Goal: Information Seeking & Learning: Find contact information

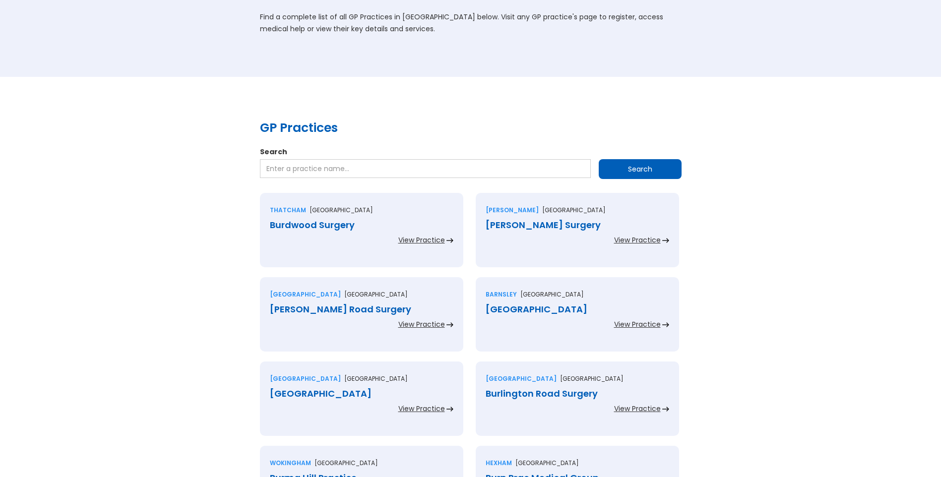
scroll to position [99, 0]
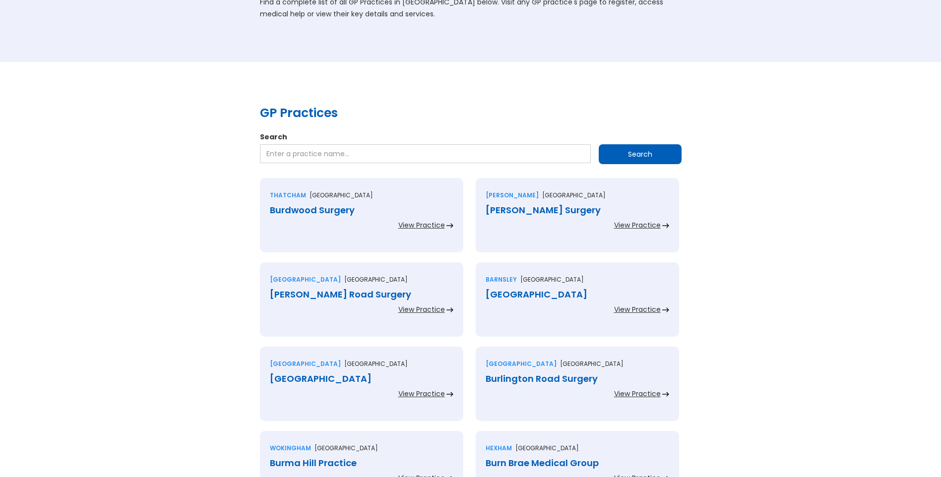
click at [334, 210] on div "Burdwood Surgery" at bounding box center [362, 210] width 184 height 10
click at [512, 211] on div "[PERSON_NAME] Surgery" at bounding box center [578, 210] width 184 height 10
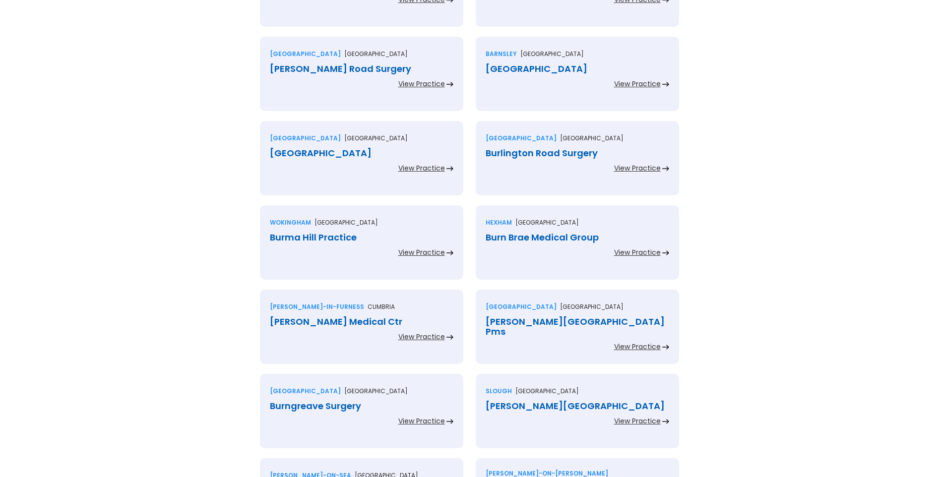
scroll to position [347, 0]
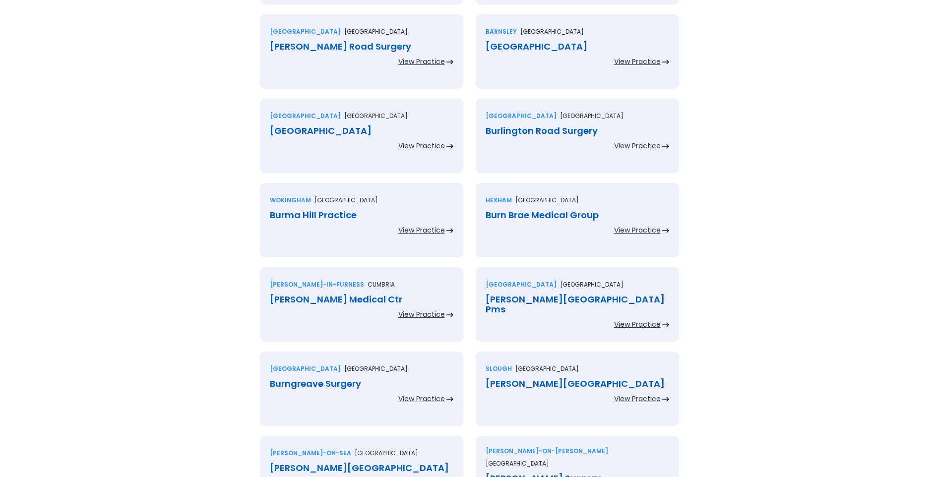
click at [311, 50] on div "[PERSON_NAME] Road Surgery" at bounding box center [362, 47] width 184 height 10
click at [522, 46] on div "[GEOGRAPHIC_DATA]" at bounding box center [578, 47] width 184 height 10
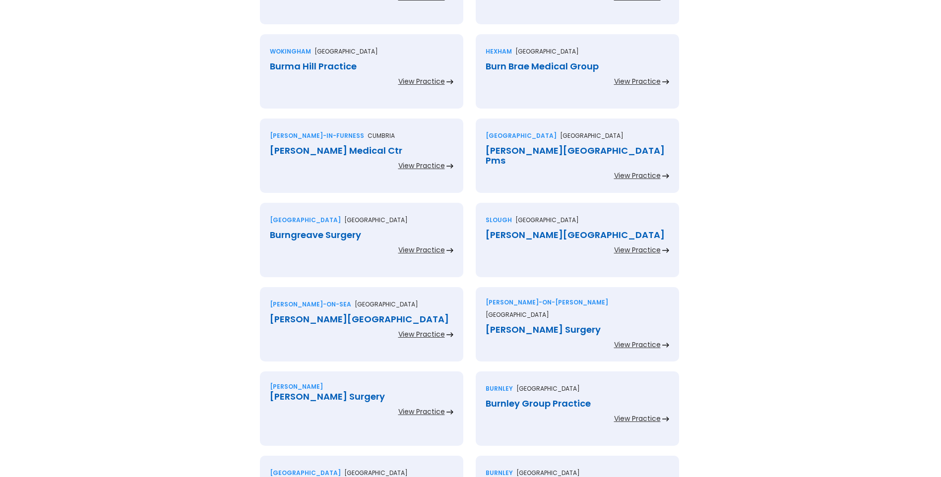
scroll to position [446, 0]
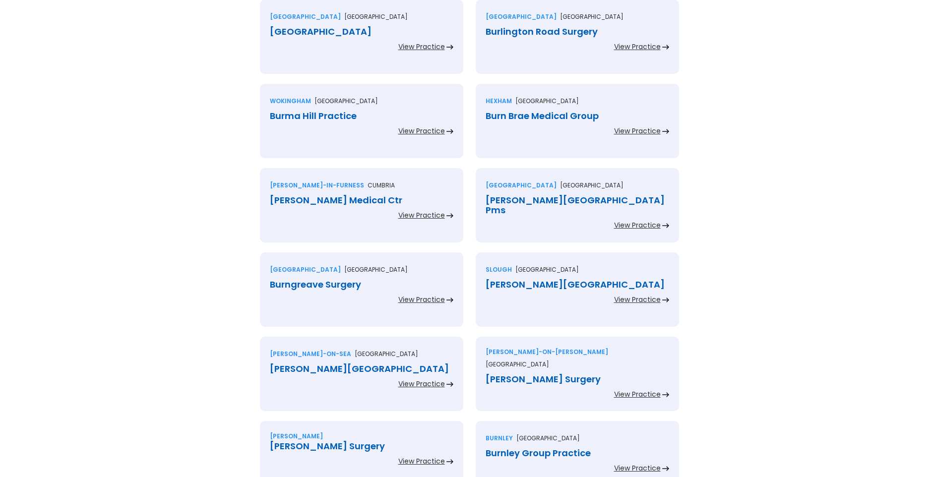
click at [343, 33] on div "Burley Park Medical Centre" at bounding box center [362, 32] width 184 height 10
click at [516, 32] on div "Burlington Road Surgery" at bounding box center [578, 32] width 184 height 10
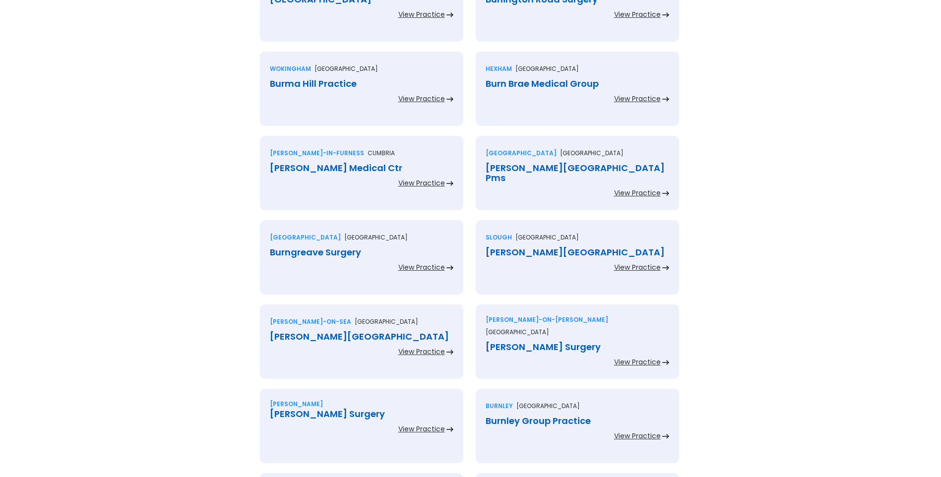
scroll to position [496, 0]
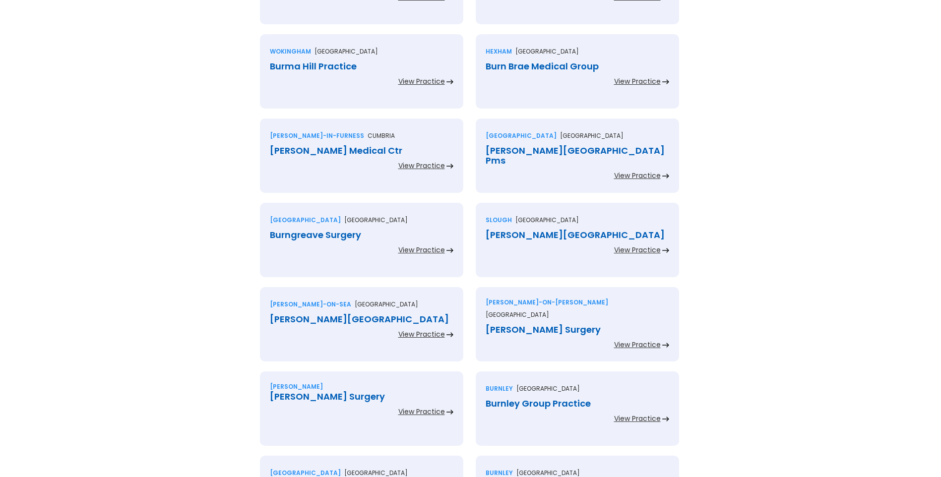
click at [341, 63] on div "Burma Hill Practice" at bounding box center [362, 67] width 184 height 10
click at [515, 64] on div "Burn Brae Medical Group" at bounding box center [578, 67] width 184 height 10
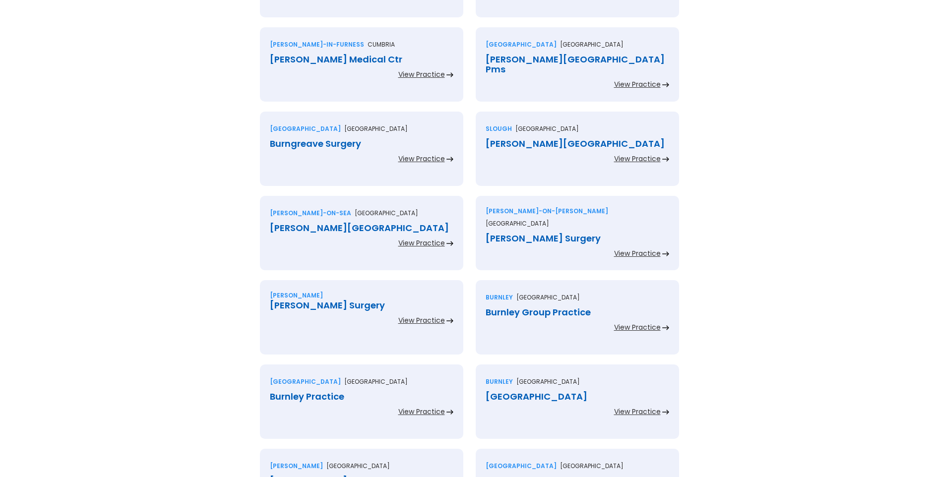
scroll to position [595, 0]
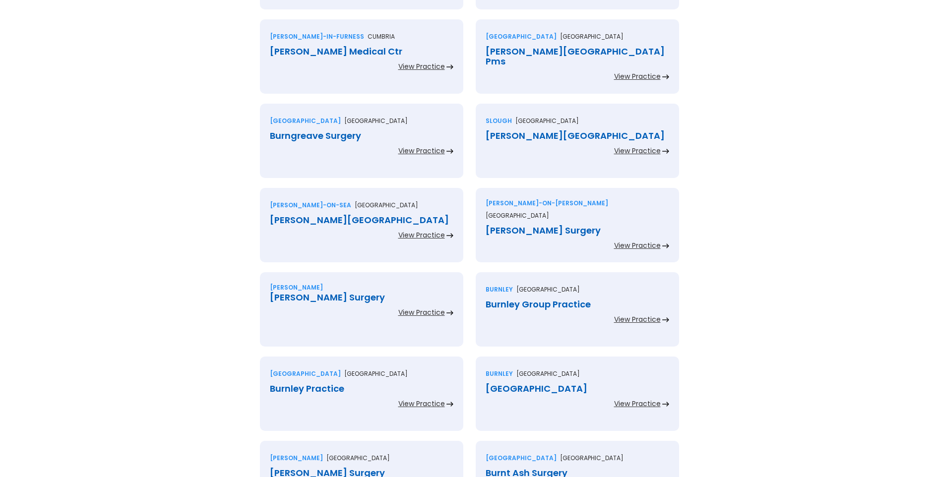
drag, startPoint x: 316, startPoint y: 52, endPoint x: 326, endPoint y: 64, distance: 16.0
click at [317, 53] on div "Burnett Edgar Medical Ctr" at bounding box center [362, 52] width 184 height 10
click at [501, 53] on div "Burney Street Pms" at bounding box center [578, 57] width 184 height 20
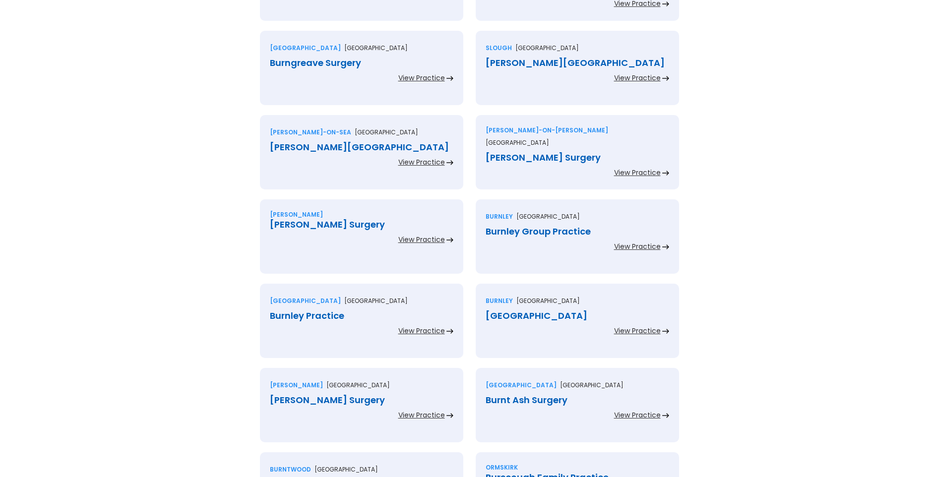
scroll to position [694, 0]
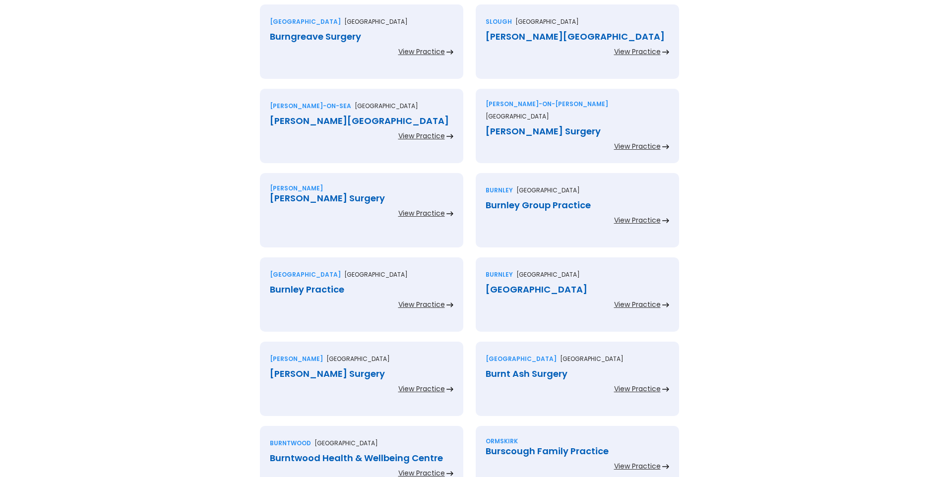
click at [327, 39] on div "Burngreave Surgery" at bounding box center [362, 37] width 184 height 10
click at [538, 37] on div "Burnham Health Centre" at bounding box center [578, 37] width 184 height 10
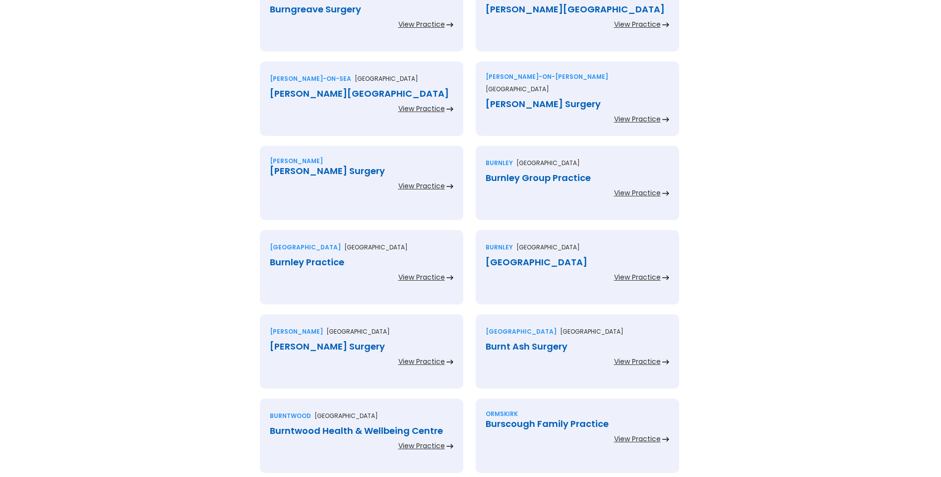
scroll to position [744, 0]
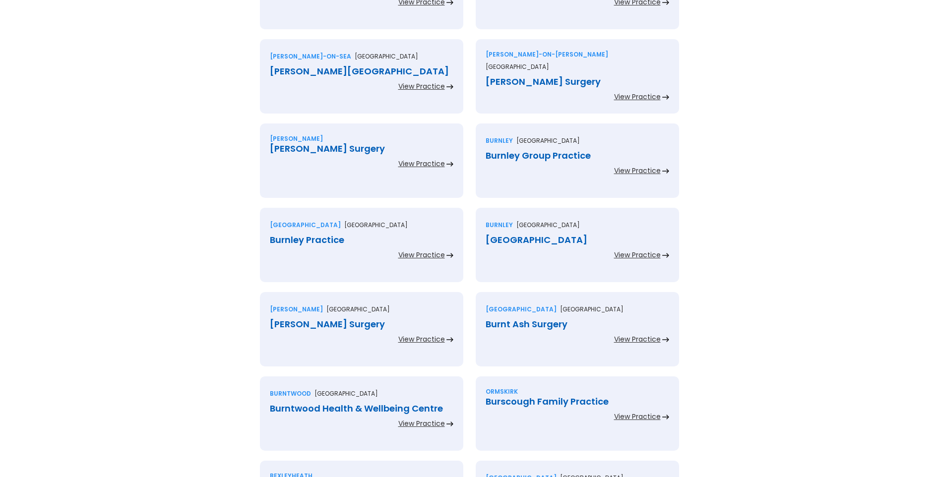
click at [354, 70] on div "Burnham Medical Centre" at bounding box center [362, 71] width 184 height 10
click at [506, 77] on div "Burnham Surgery" at bounding box center [578, 82] width 184 height 10
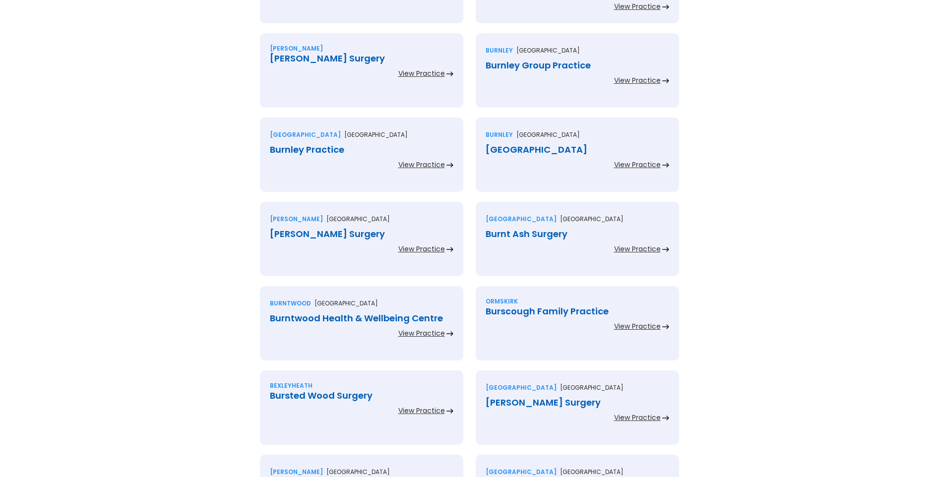
scroll to position [843, 0]
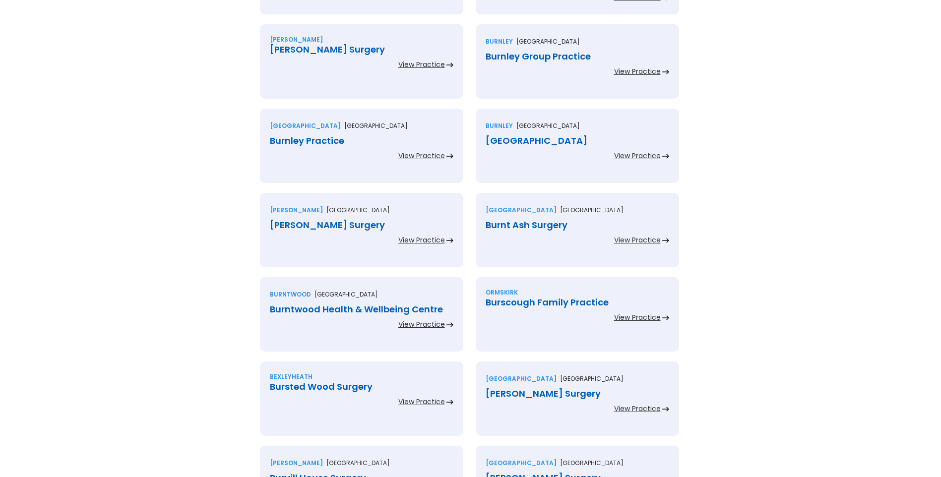
click at [306, 49] on div "Burnham Surgery" at bounding box center [362, 50] width 184 height 10
click at [508, 55] on div "Burnley Group Practice" at bounding box center [578, 57] width 184 height 10
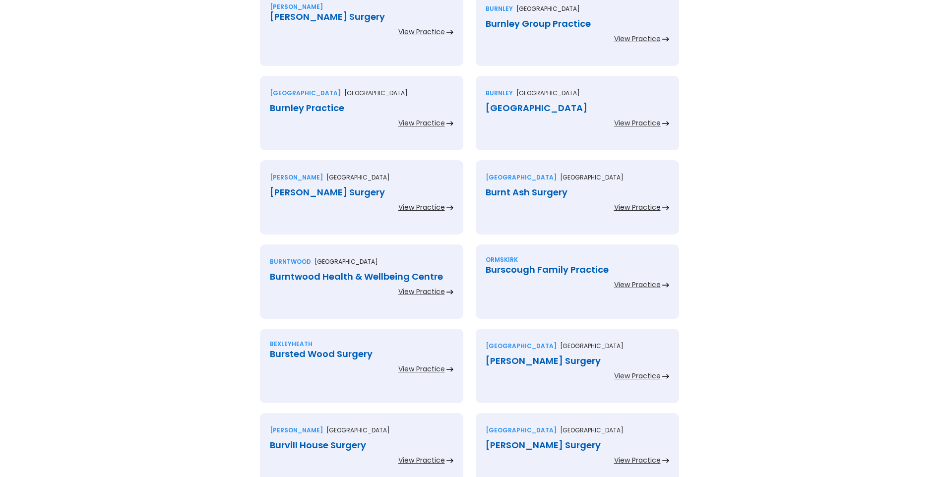
scroll to position [942, 0]
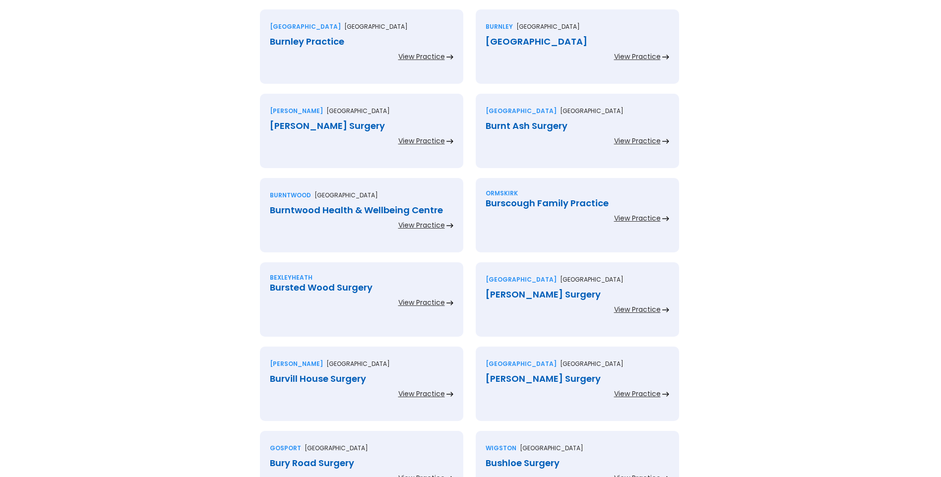
click at [333, 43] on div "Burnley Practice" at bounding box center [362, 42] width 184 height 10
click at [513, 41] on div "Burnley Wood Medical Centre" at bounding box center [578, 42] width 184 height 10
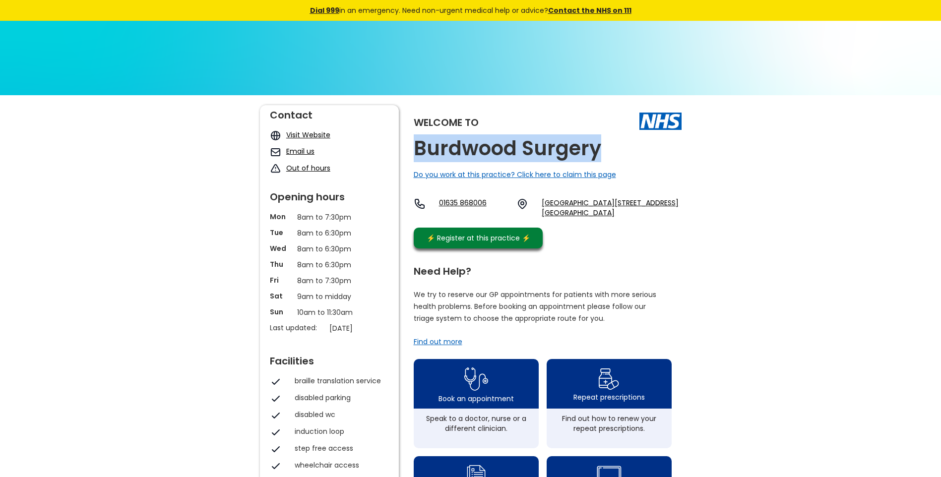
drag, startPoint x: 560, startPoint y: 142, endPoint x: 414, endPoint y: 146, distance: 145.9
click at [414, 146] on div "Welcome to Burdwood Surgery Do you work at this practice? Click here to claim t…" at bounding box center [548, 179] width 268 height 148
copy h2 "Burdwood Surgery"
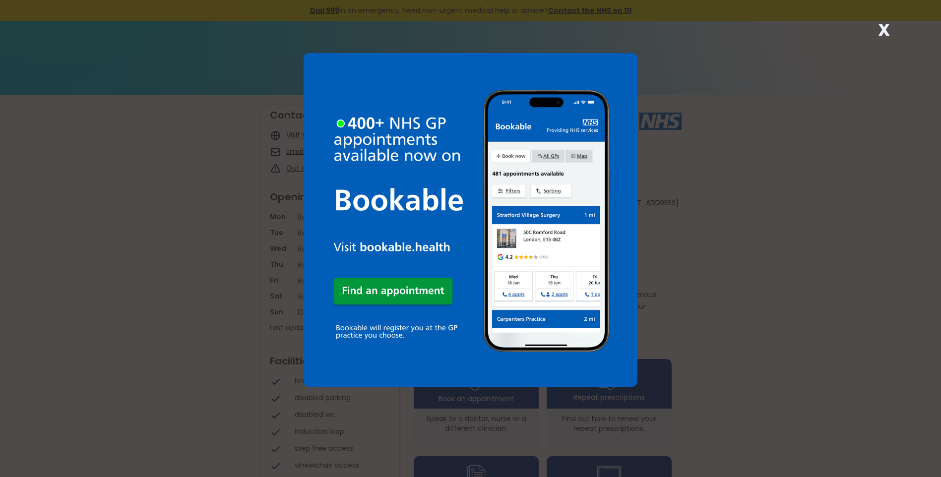
click at [884, 28] on strong "X" at bounding box center [884, 30] width 12 height 24
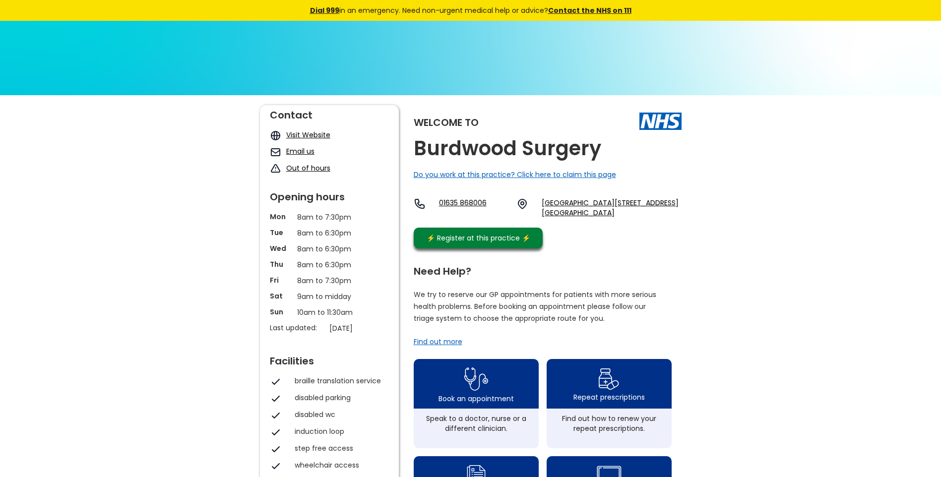
click at [556, 212] on link "Wheelers Green Way, Thatcham, Berkshire, Rg19 4yf, England" at bounding box center [611, 208] width 139 height 20
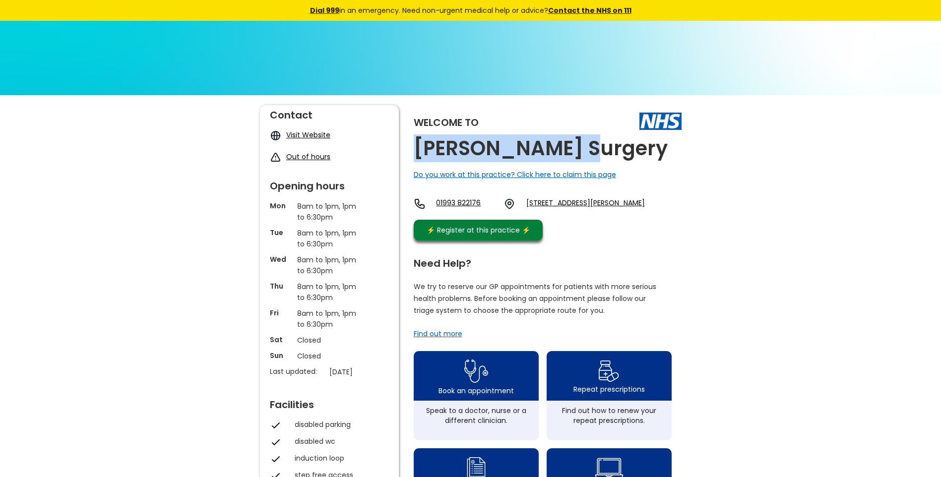
drag, startPoint x: 575, startPoint y: 154, endPoint x: 414, endPoint y: 145, distance: 161.5
click at [414, 145] on div "Welcome to Burford Surgery Do you work at this practice? Click here to claim th…" at bounding box center [548, 175] width 268 height 140
copy h2 "[PERSON_NAME] Surgery"
click at [568, 205] on link "59 Sheep Street, Burford, Oxfordshire, Ox18 4ls, England" at bounding box center [585, 204] width 119 height 12
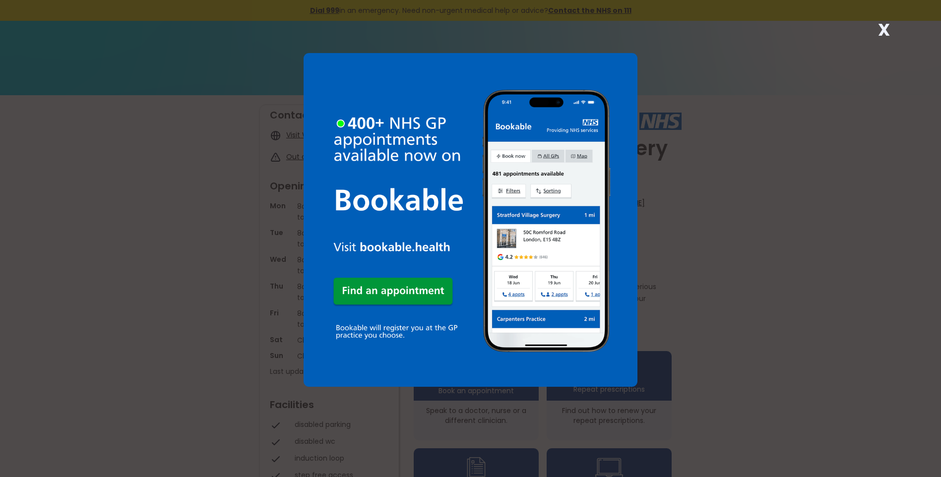
click at [883, 29] on strong "X" at bounding box center [884, 30] width 12 height 24
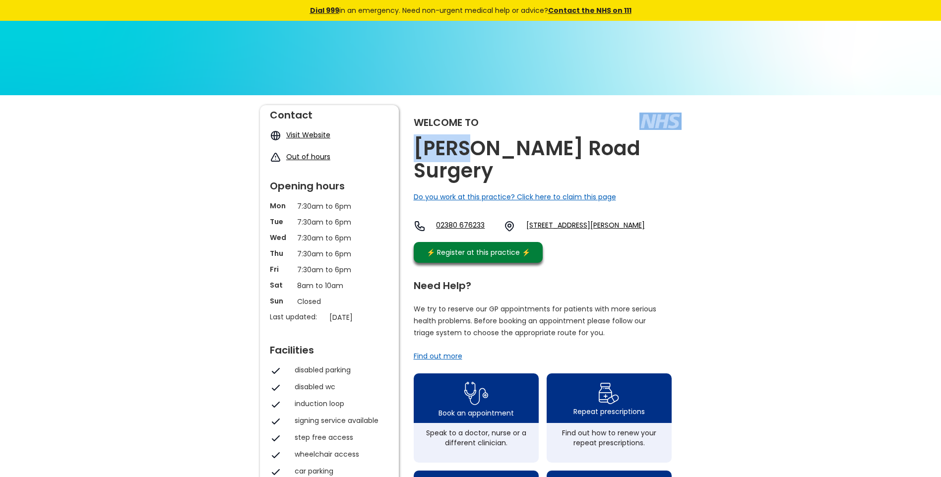
drag, startPoint x: 621, startPoint y: 146, endPoint x: 475, endPoint y: 159, distance: 146.4
click at [475, 159] on div "Welcome to Burgess Road Surgery Do you work at this practice? Click here to cla…" at bounding box center [548, 186] width 268 height 163
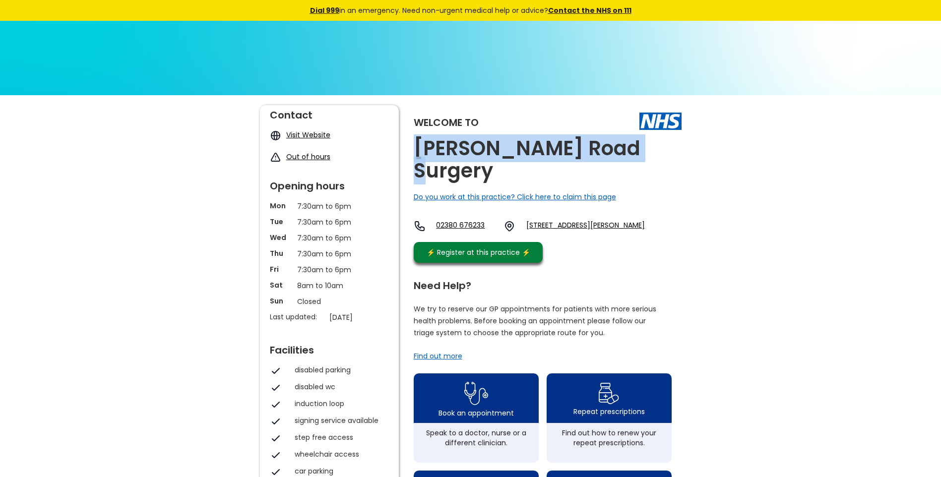
drag, startPoint x: 641, startPoint y: 151, endPoint x: 412, endPoint y: 153, distance: 229.2
click at [412, 153] on div "Welcome to Burgess Road Surgery Do you work at this practice? Click here to cla…" at bounding box center [471, 479] width 422 height 749
copy h2 "[PERSON_NAME] Road Surgery"
click at [589, 220] on link "357a Burgess Road, Southampton, Hampshire, So16 3bd, England" at bounding box center [585, 226] width 119 height 12
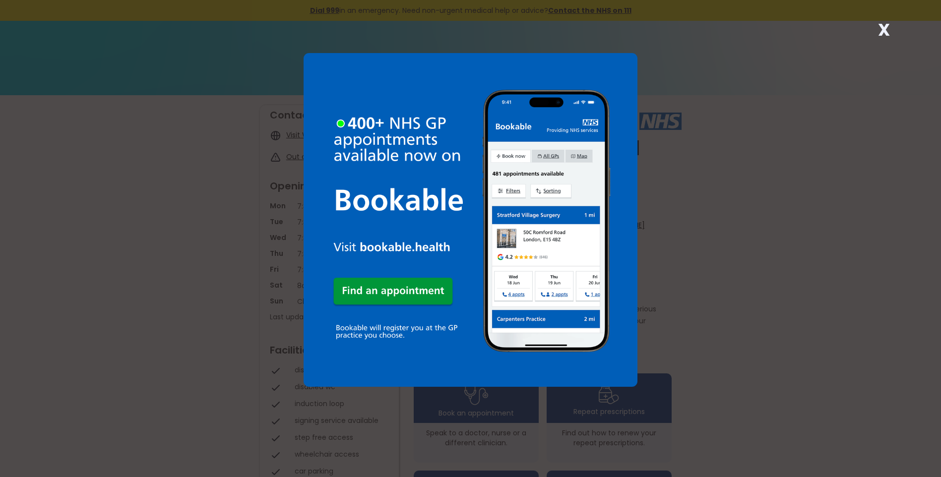
click at [881, 29] on strong "X" at bounding box center [884, 30] width 12 height 24
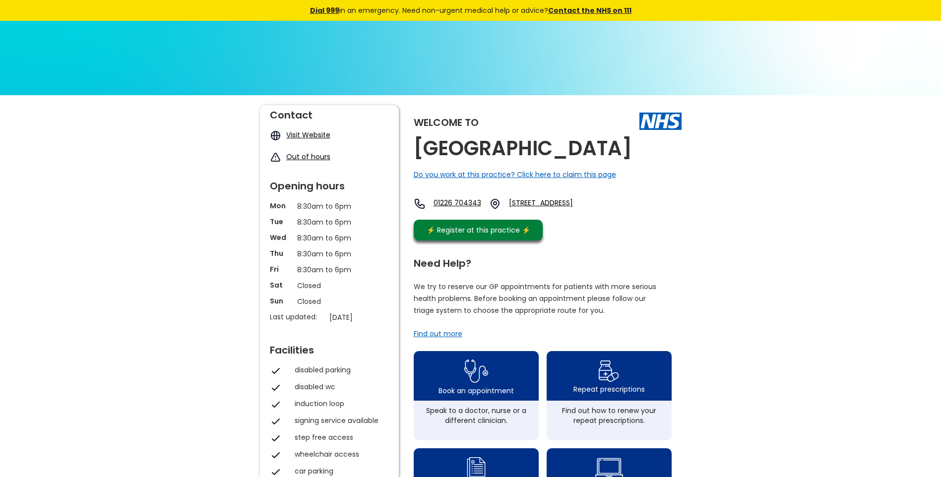
drag, startPoint x: 572, startPoint y: 153, endPoint x: 411, endPoint y: 149, distance: 161.3
click at [411, 149] on div "Welcome to Burleigh Medical Centre Do you work at this practice? Click here to …" at bounding box center [471, 468] width 422 height 727
copy h2 "Burleigh Medical Centre"
click at [585, 202] on link "Burleigh Street, Barnsley, South Yorkshire, S70 1xy, England" at bounding box center [556, 204] width 95 height 12
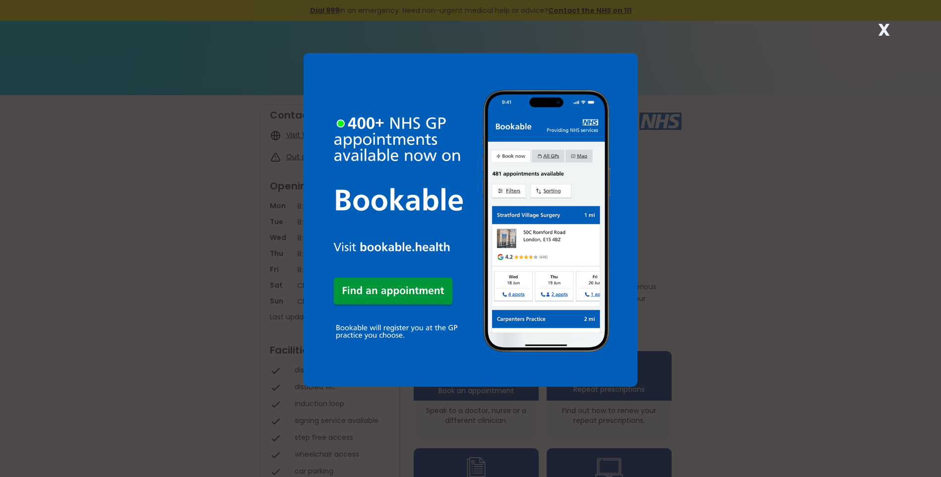
click at [884, 30] on strong "X" at bounding box center [884, 30] width 12 height 24
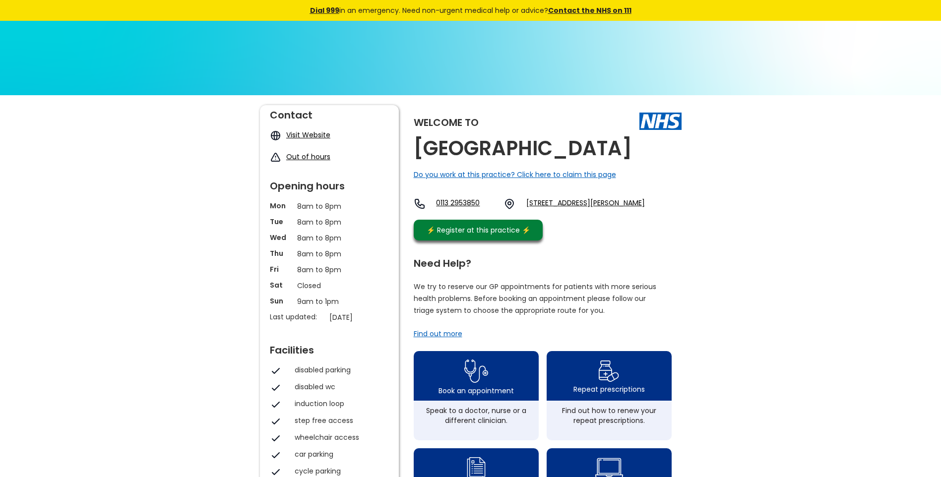
drag, startPoint x: 485, startPoint y: 174, endPoint x: 410, endPoint y: 144, distance: 80.3
click at [410, 144] on div "Welcome to Burley Park Medical Centre Do you work at this practice? Click here …" at bounding box center [471, 468] width 422 height 727
copy h2 "Burley Park Medical Centre"
click at [562, 210] on link "273 Burley Road, Leeds, West Yorkshire, Ls4 2el, England" at bounding box center [585, 204] width 119 height 12
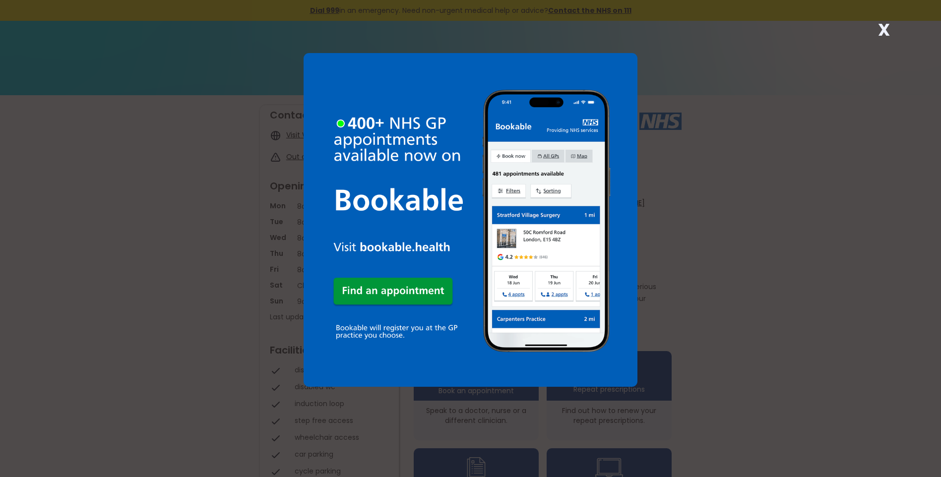
click at [882, 31] on strong "X" at bounding box center [884, 30] width 12 height 24
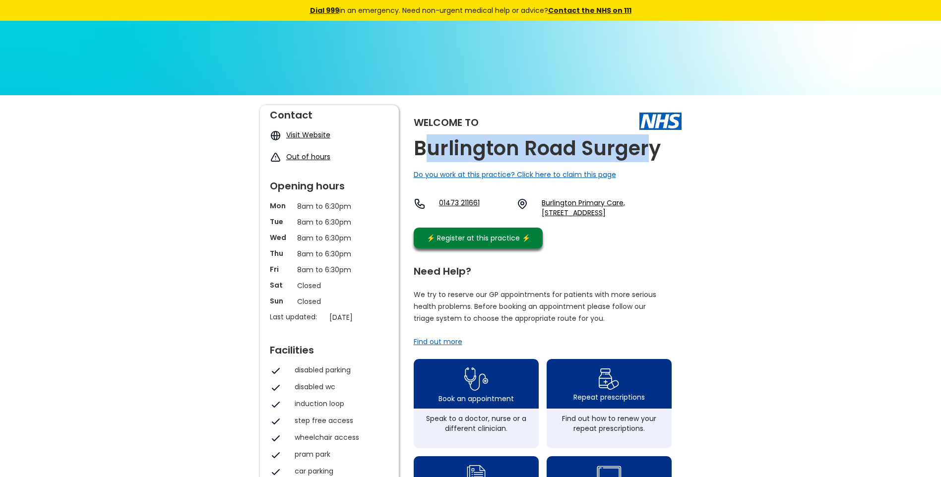
drag, startPoint x: 554, startPoint y: 142, endPoint x: 423, endPoint y: 142, distance: 130.9
click at [423, 142] on h2 "Burlington Road Surgery" at bounding box center [537, 148] width 247 height 22
drag, startPoint x: 668, startPoint y: 150, endPoint x: 416, endPoint y: 148, distance: 252.0
click at [416, 148] on div "Welcome to [GEOGRAPHIC_DATA] Surgery Do you work at this practice? Click here t…" at bounding box center [548, 179] width 268 height 148
copy h2 "Burlington Road Surgery"
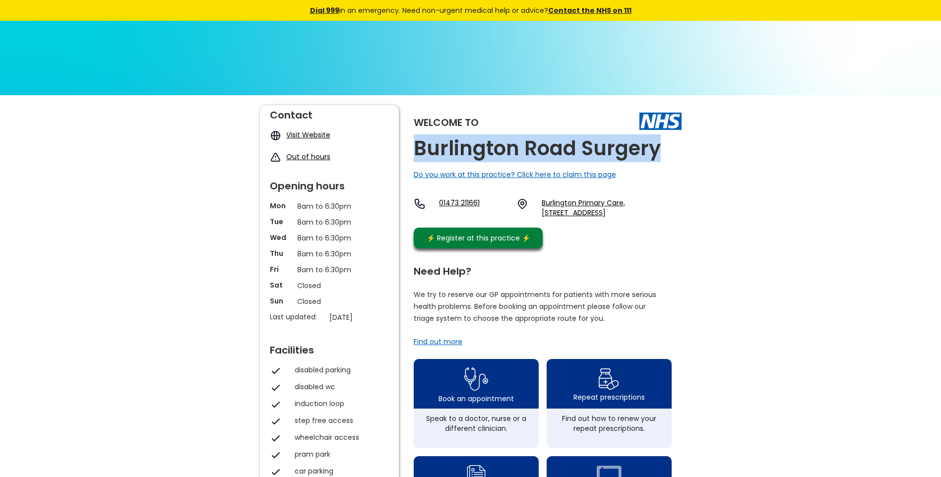
click at [584, 204] on link "Burlington Primary Care, [STREET_ADDRESS]" at bounding box center [611, 208] width 139 height 20
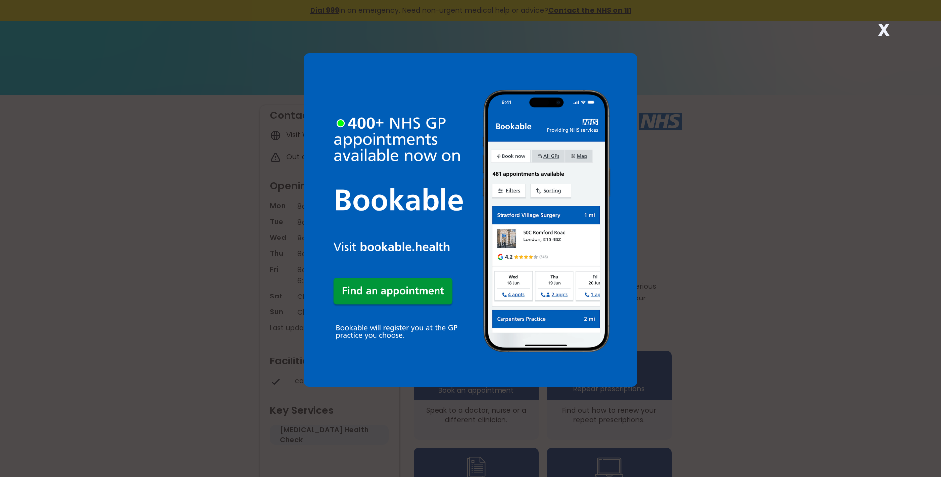
drag, startPoint x: 883, startPoint y: 28, endPoint x: 743, endPoint y: 82, distance: 149.8
click at [881, 29] on strong "X" at bounding box center [884, 30] width 12 height 24
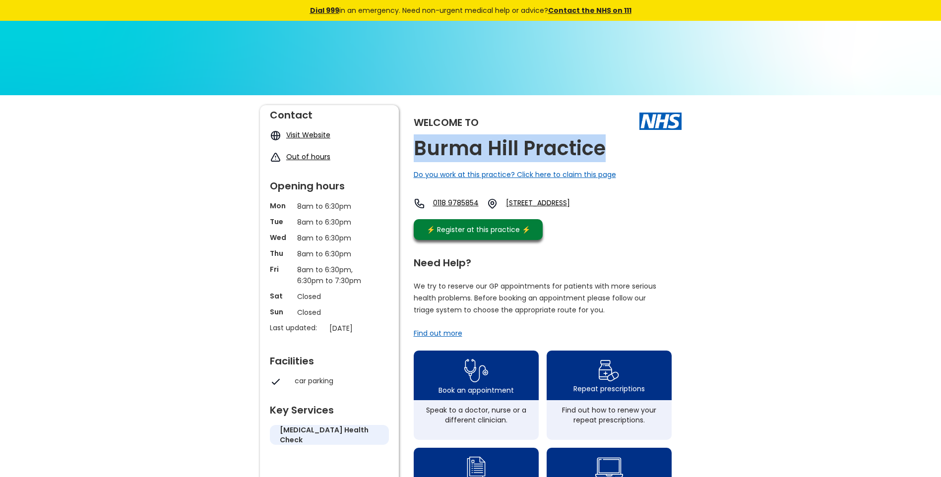
drag, startPoint x: 607, startPoint y: 151, endPoint x: 417, endPoint y: 136, distance: 190.1
click at [417, 136] on div "Welcome to Burma Hill Practice Do you work at this practice? Click here to clai…" at bounding box center [548, 175] width 268 height 140
copy h2 "Burma Hill Practice"
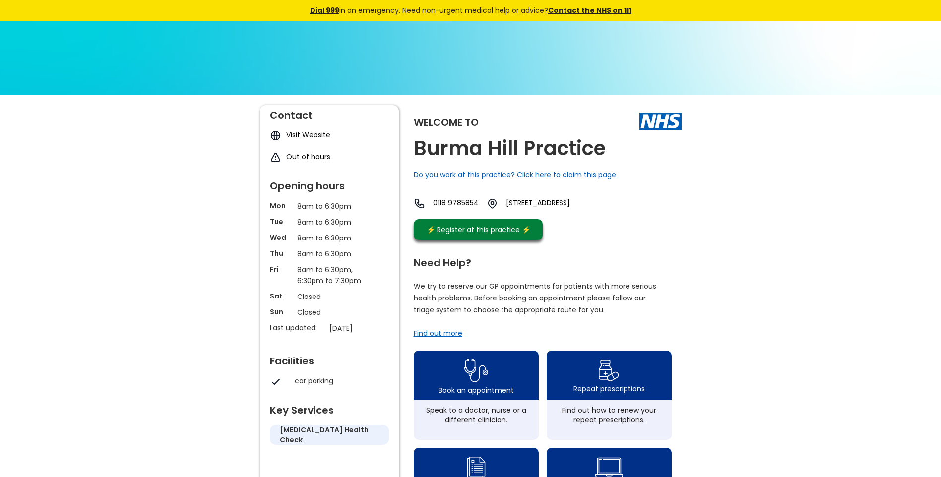
click at [598, 198] on div "Welcome to Burma Hill Practice Do you work at this practice? Click here to clai…" at bounding box center [548, 175] width 268 height 140
click at [582, 201] on link "Ashridge Road, Wokingham, Berkshire, Rg40 1ph, England" at bounding box center [551, 203] width 91 height 11
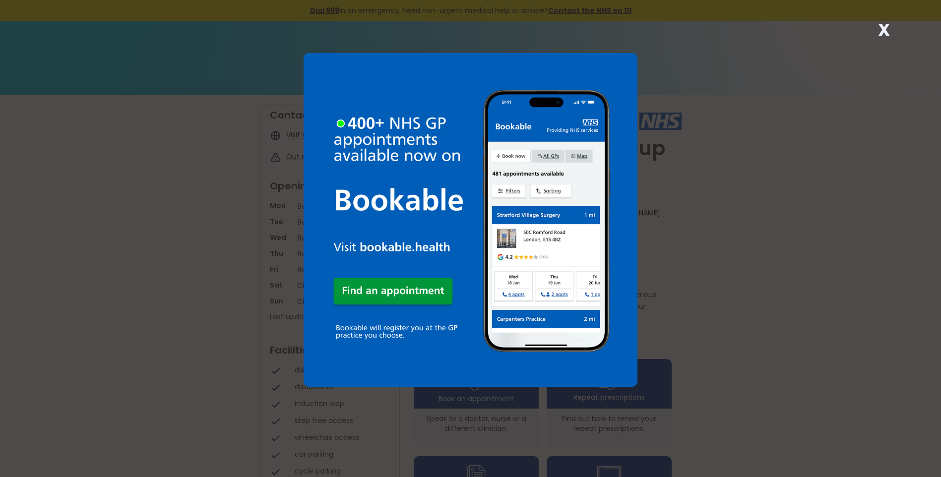
drag, startPoint x: 668, startPoint y: 152, endPoint x: 695, endPoint y: 142, distance: 29.5
click at [649, 157] on div "X" at bounding box center [470, 238] width 941 height 477
click at [882, 29] on strong "X" at bounding box center [884, 30] width 12 height 24
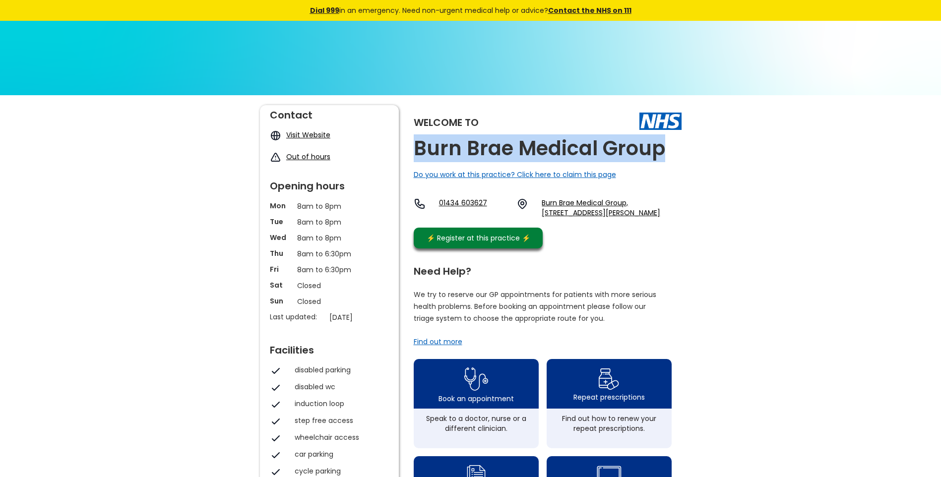
drag, startPoint x: 663, startPoint y: 153, endPoint x: 413, endPoint y: 144, distance: 250.2
click at [413, 144] on div "Welcome to Burn Brae Medical Group Do you work at this practice? Click here to …" at bounding box center [471, 472] width 422 height 735
copy h2 "Burn Brae Medical Group"
click at [553, 198] on link "Burn Brae Medical Group, [STREET_ADDRESS][PERSON_NAME]" at bounding box center [611, 208] width 139 height 20
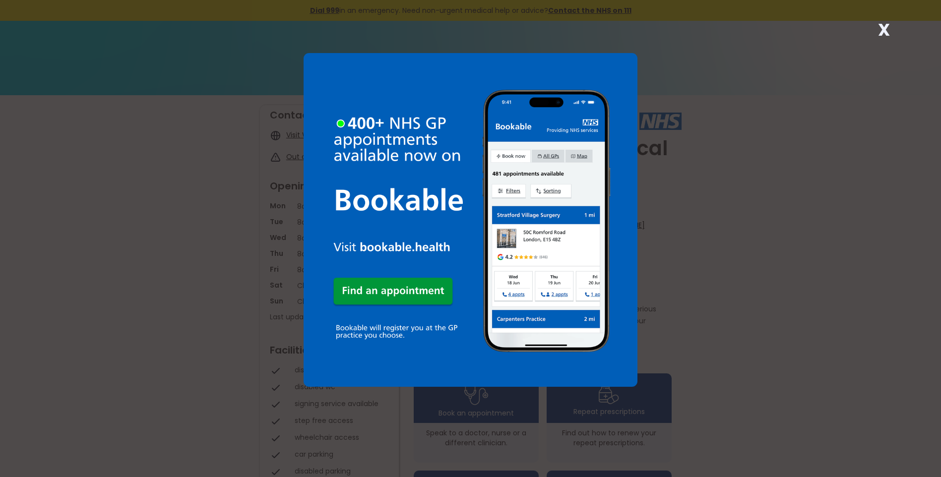
click at [670, 154] on div "X" at bounding box center [470, 238] width 941 height 477
drag, startPoint x: 883, startPoint y: 31, endPoint x: 872, endPoint y: 43, distance: 16.8
click at [883, 31] on strong "X" at bounding box center [884, 30] width 12 height 24
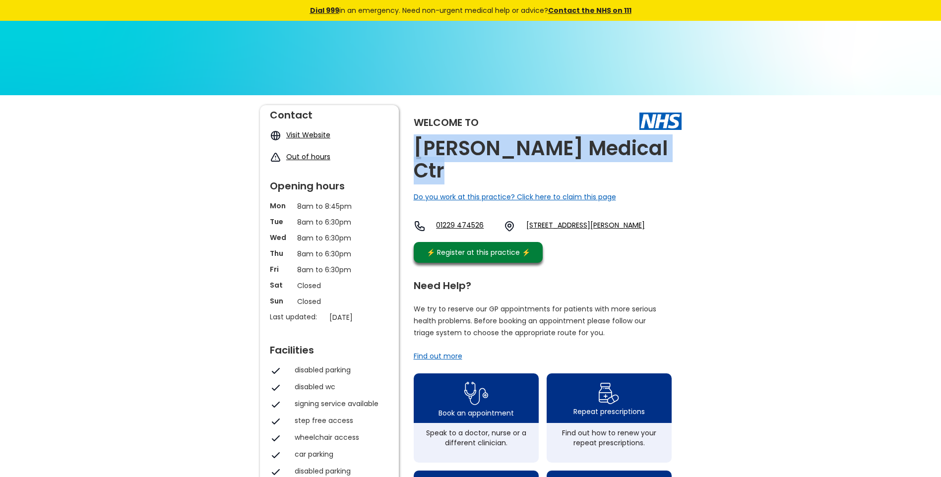
drag, startPoint x: 676, startPoint y: 152, endPoint x: 411, endPoint y: 143, distance: 265.0
click at [411, 143] on div "Welcome to Burnett Edgar Medical Ctr Do you work at this practice? Click here t…" at bounding box center [471, 479] width 422 height 749
copy h2 "Burnett Edgar Medical Ctr"
click at [599, 220] on link "Central Drive, Walney, Barrow-in-furness, Cumbria, La14 3hy, England" at bounding box center [585, 226] width 119 height 12
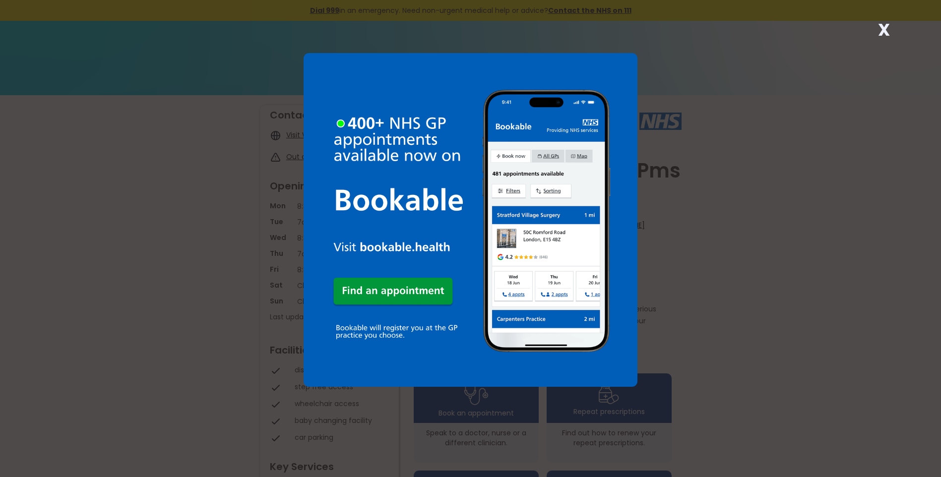
click at [880, 32] on strong "X" at bounding box center [884, 30] width 12 height 24
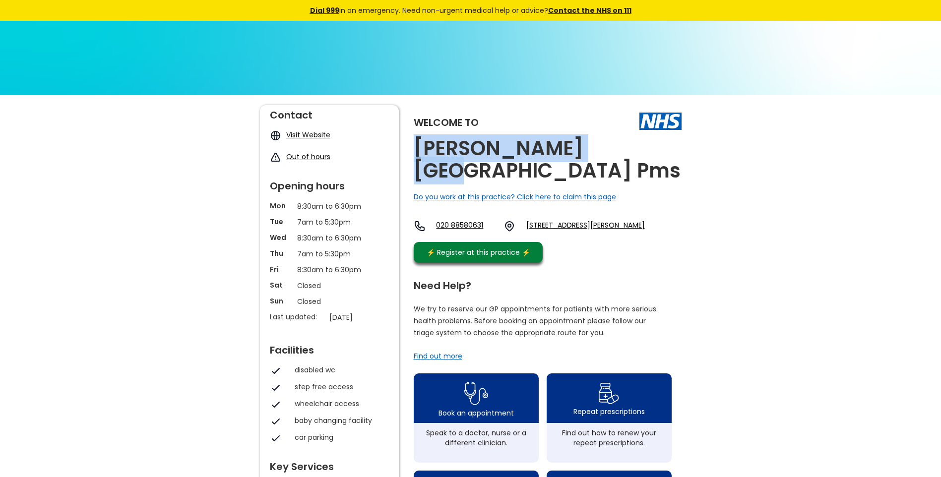
drag, startPoint x: 602, startPoint y: 145, endPoint x: 415, endPoint y: 147, distance: 186.5
click at [415, 147] on div "Welcome to Burney Street Pms Do you work at this practice? Click here to claim …" at bounding box center [548, 186] width 268 height 163
copy h2 "Burney Street Pms"
click at [585, 220] on link "48 Burney Street, Greenwich, London, Greater London, Se10 8ex, England" at bounding box center [585, 226] width 119 height 12
drag, startPoint x: 541, startPoint y: 202, endPoint x: 626, endPoint y: 231, distance: 90.2
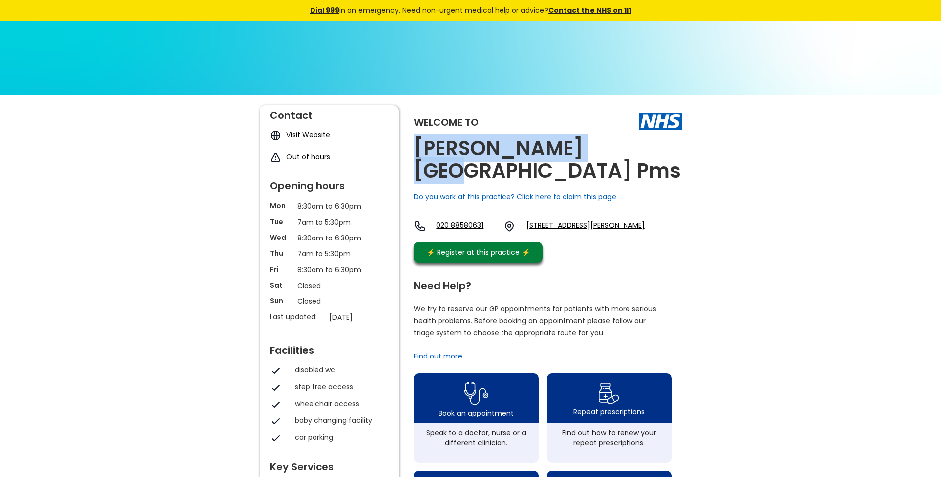
click at [626, 231] on div "Welcome to Burney Street Pms Do you work at this practice? Click here to claim …" at bounding box center [548, 186] width 268 height 163
copy link "48 Burney Street, Greenwich, London, Greater London, Se10 8ex"
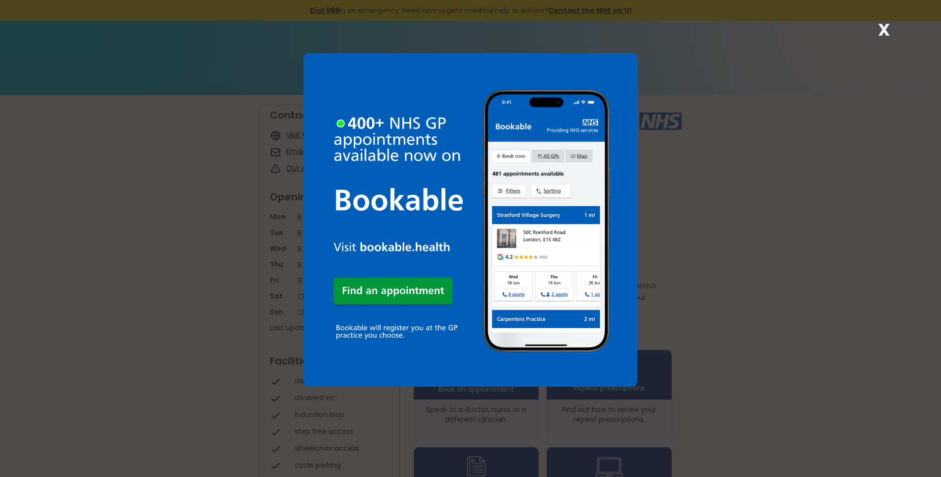
click at [881, 30] on strong "X" at bounding box center [884, 30] width 12 height 24
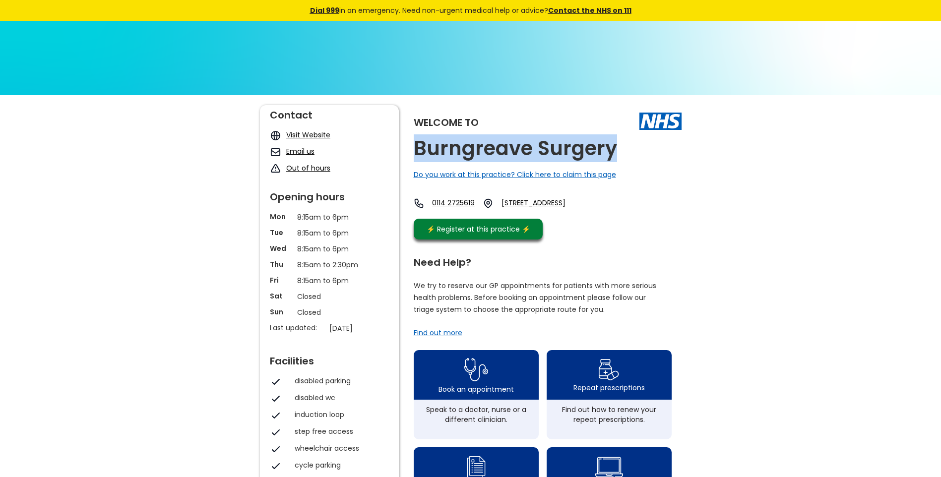
drag, startPoint x: 598, startPoint y: 147, endPoint x: 414, endPoint y: 144, distance: 184.0
click at [414, 144] on h2 "Burngreave Surgery" at bounding box center [515, 148] width 203 height 22
copy h2 "Burngreave Surgery"
click at [571, 204] on link "5 Burngreave Road, Sheffield, South Yorkshire, S3 9da, England" at bounding box center [543, 203] width 85 height 11
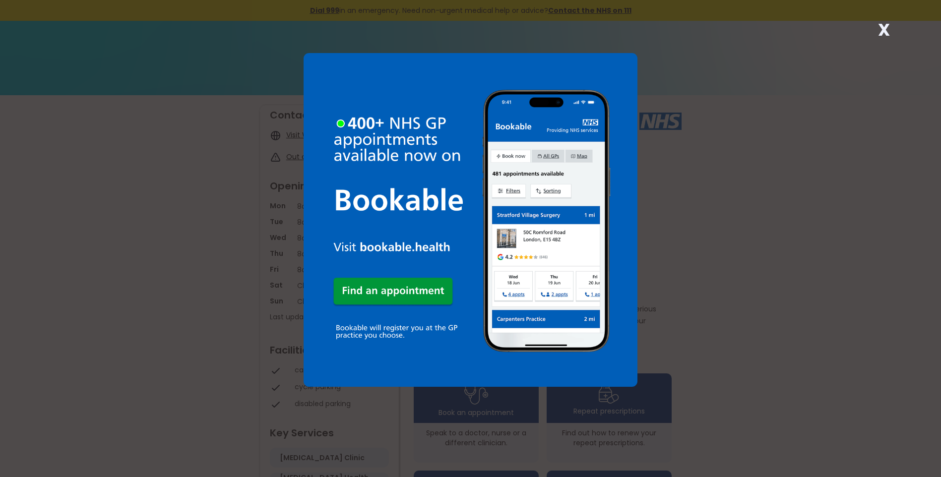
click at [885, 30] on strong "X" at bounding box center [884, 30] width 12 height 24
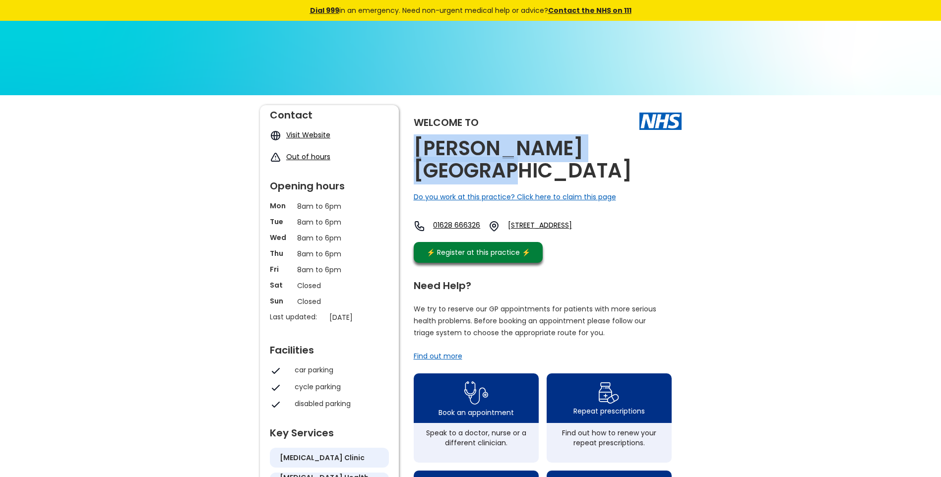
drag, startPoint x: 654, startPoint y: 148, endPoint x: 413, endPoint y: 142, distance: 241.6
click at [413, 142] on div "Welcome to [PERSON_NAME][GEOGRAPHIC_DATA] Do you work at this practice? Click h…" at bounding box center [471, 479] width 422 height 749
copy h2 "[PERSON_NAME][GEOGRAPHIC_DATA]"
click at [602, 220] on link "Minniecroft Road, Burnham, Slough, Berkshire, Sl1 7de, England" at bounding box center [555, 226] width 94 height 12
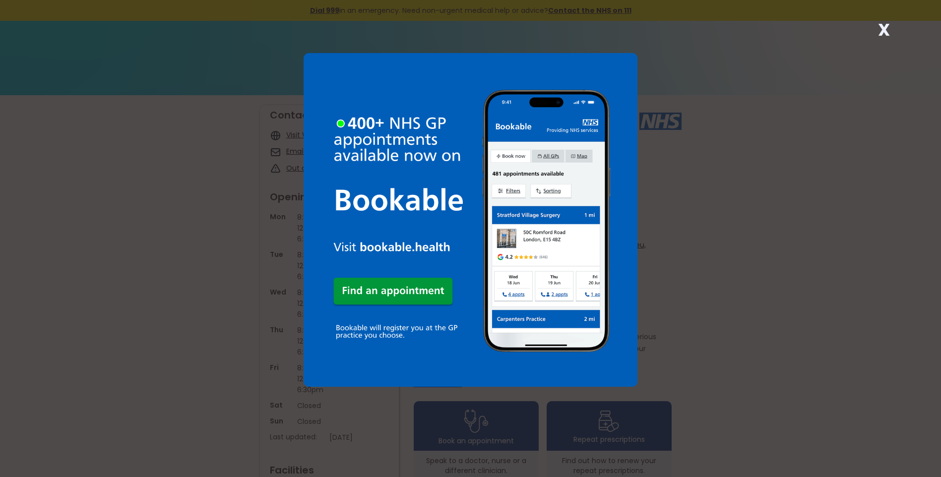
click at [884, 27] on strong "X" at bounding box center [884, 30] width 12 height 24
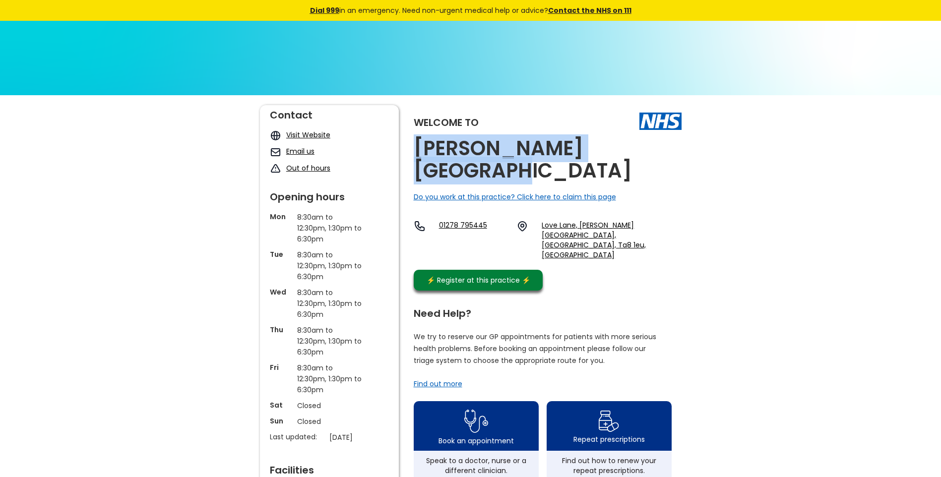
drag, startPoint x: 671, startPoint y: 150, endPoint x: 412, endPoint y: 139, distance: 259.1
copy h2 "Burnham Medical Centre"
click at [611, 220] on link "Love Lane, Burnham-on-sea, Somerset, Ta8 1eu, England" at bounding box center [611, 240] width 139 height 40
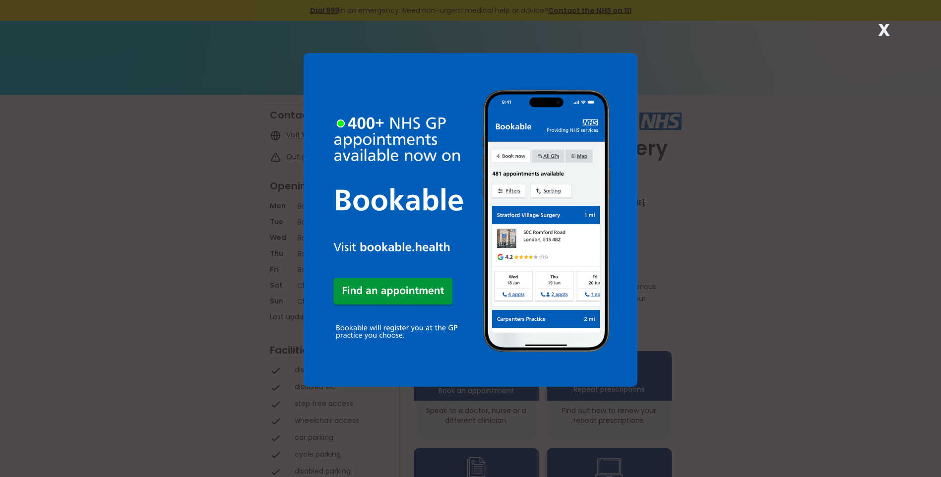
drag, startPoint x: 880, startPoint y: 31, endPoint x: 863, endPoint y: 43, distance: 21.2
click at [880, 32] on strong "X" at bounding box center [884, 30] width 12 height 24
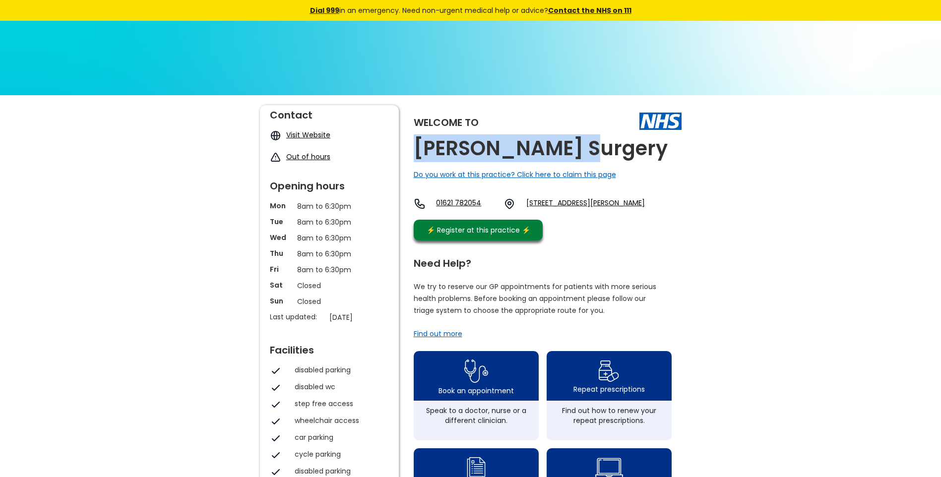
drag, startPoint x: 591, startPoint y: 151, endPoint x: 411, endPoint y: 145, distance: 180.2
click at [411, 145] on div "Welcome to Burnham Surgery Do you work at this practice? Click here to claim th…" at bounding box center [471, 468] width 422 height 727
copy h2 "Burnham Surgery"
click at [546, 200] on link "Foundry Lane, Burnham-on-crouch, Essex, Cm0 8sj, England" at bounding box center [585, 204] width 119 height 12
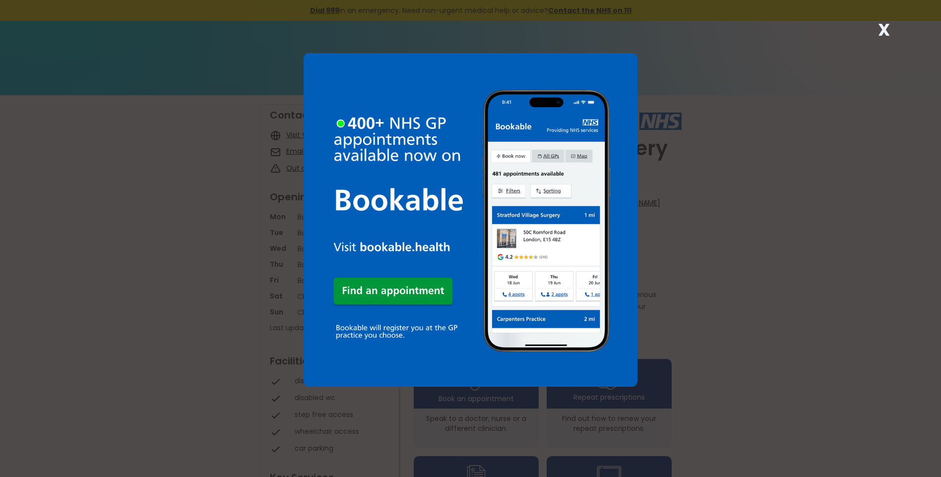
click at [884, 33] on strong "X" at bounding box center [884, 30] width 12 height 24
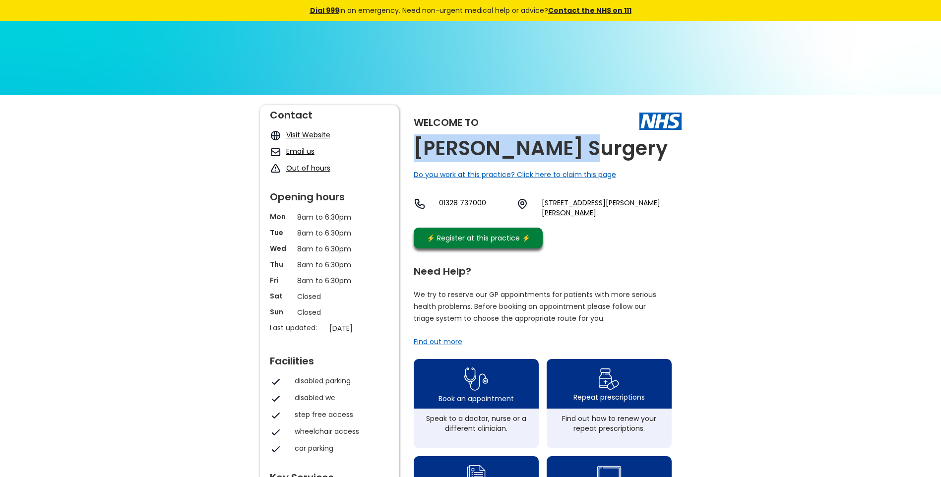
drag, startPoint x: 576, startPoint y: 153, endPoint x: 412, endPoint y: 141, distance: 164.7
click at [412, 141] on div "Welcome to Burnham Surgery Do you work at this practice? Click here to claim th…" at bounding box center [471, 472] width 422 height 735
copy h2 "Burnham Surgery"
click at [610, 201] on link "1 Creake Road, Burnham Market, King's Lynn, Pe31 8en, England" at bounding box center [611, 208] width 139 height 20
drag, startPoint x: 537, startPoint y: 201, endPoint x: 589, endPoint y: 223, distance: 56.2
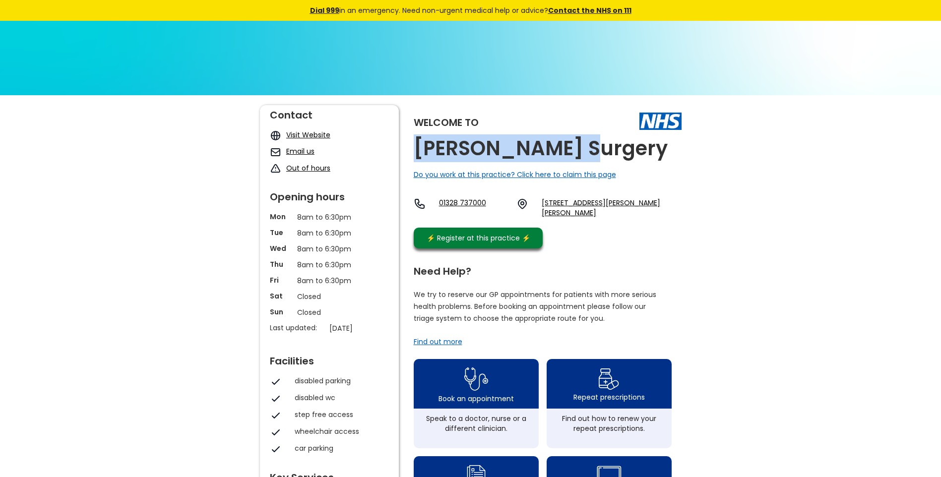
click at [589, 223] on div "Welcome to Burnham Surgery Do you work at this practice? Click here to claim th…" at bounding box center [548, 179] width 268 height 148
copy link "1 Creake Road, Burnham Market, King's Lynn, Pe31 8en"
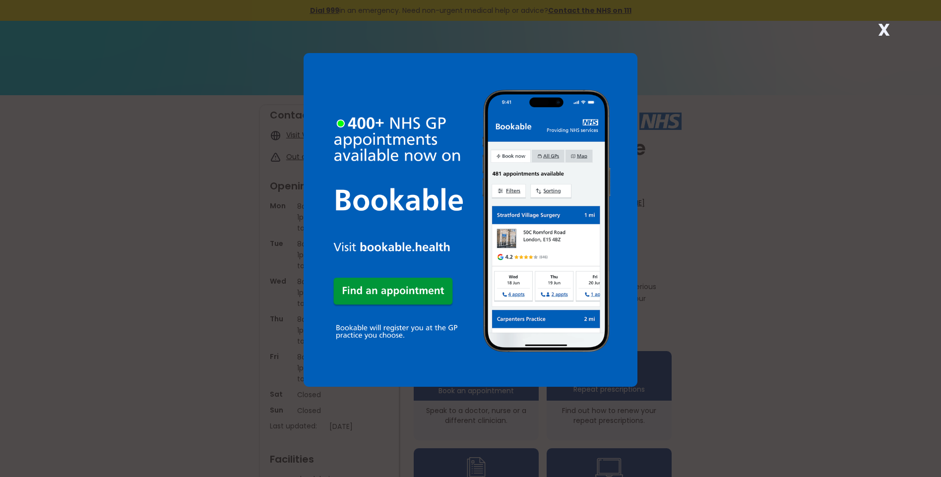
click at [881, 30] on strong "X" at bounding box center [884, 30] width 12 height 24
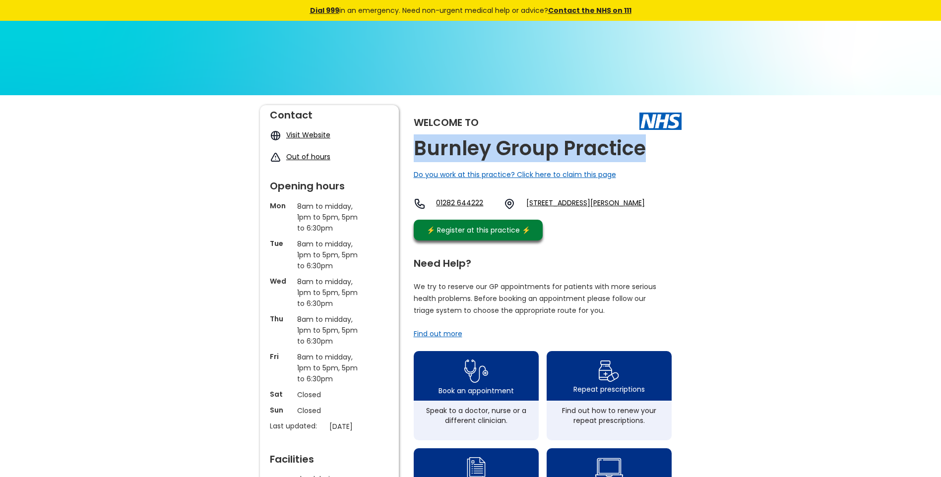
drag, startPoint x: 611, startPoint y: 152, endPoint x: 418, endPoint y: 144, distance: 193.1
click at [418, 144] on h2 "Burnley Group Practice" at bounding box center [530, 148] width 232 height 22
copy h2 "Burnley Group Practice"
click at [589, 201] on link "St Peters Centre, 3rd Floor Church Street, Burnley, Lancashire, Bb11 2dl, Engla…" at bounding box center [585, 204] width 119 height 12
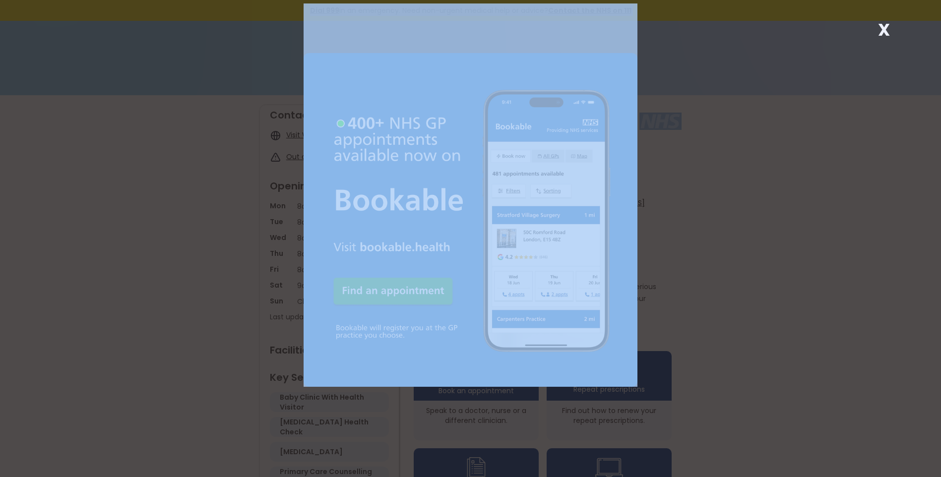
drag, startPoint x: 583, startPoint y: 153, endPoint x: 424, endPoint y: 146, distance: 159.9
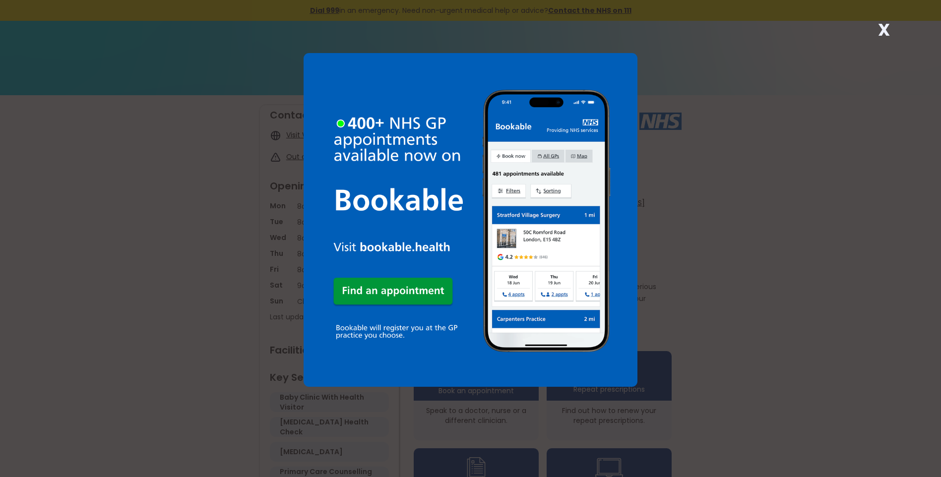
click at [882, 26] on strong "X" at bounding box center [884, 30] width 12 height 24
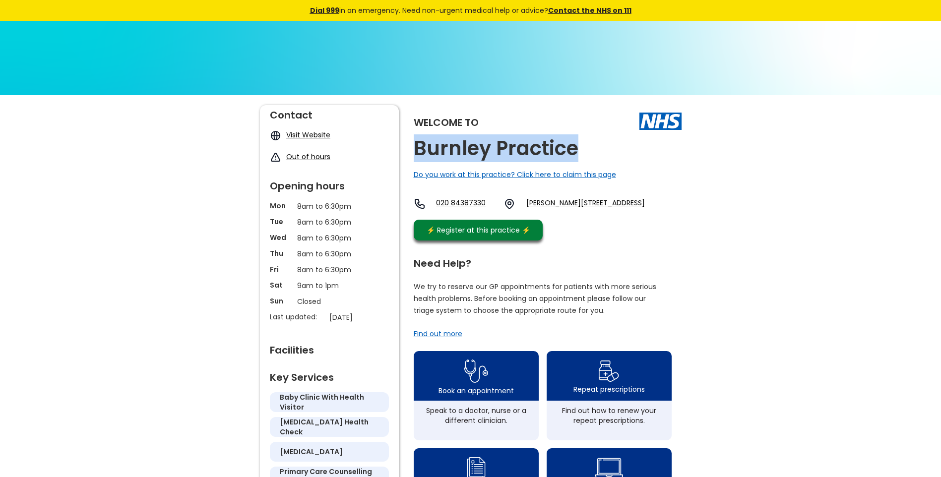
drag, startPoint x: 583, startPoint y: 152, endPoint x: 415, endPoint y: 145, distance: 167.8
click at [412, 147] on div "Welcome to Burnley Practice Do you work at this practice? Click here to claim t…" at bounding box center [471, 468] width 422 height 727
copy h2 "Burnley Practice"
click at [577, 202] on link "Robson Avenue, Willesden, London, Greater London, Nw10 3ry, England" at bounding box center [585, 204] width 119 height 12
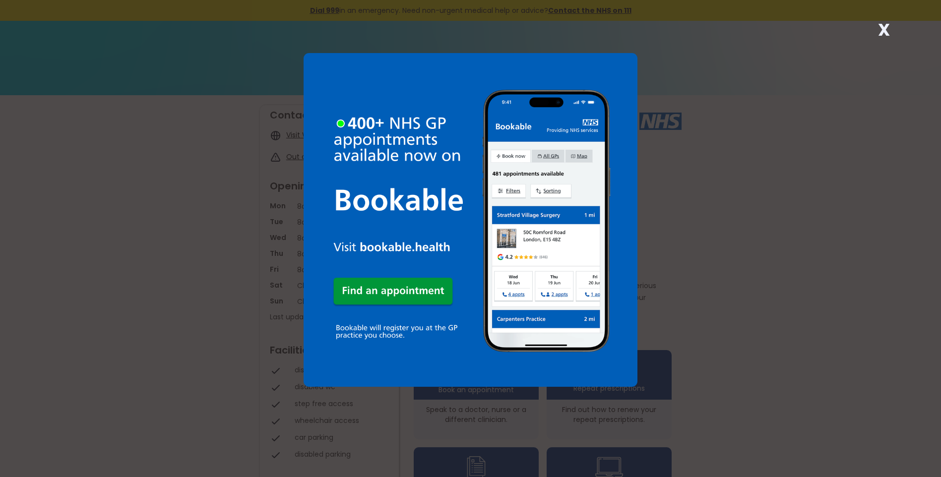
click at [880, 28] on strong "X" at bounding box center [884, 30] width 12 height 24
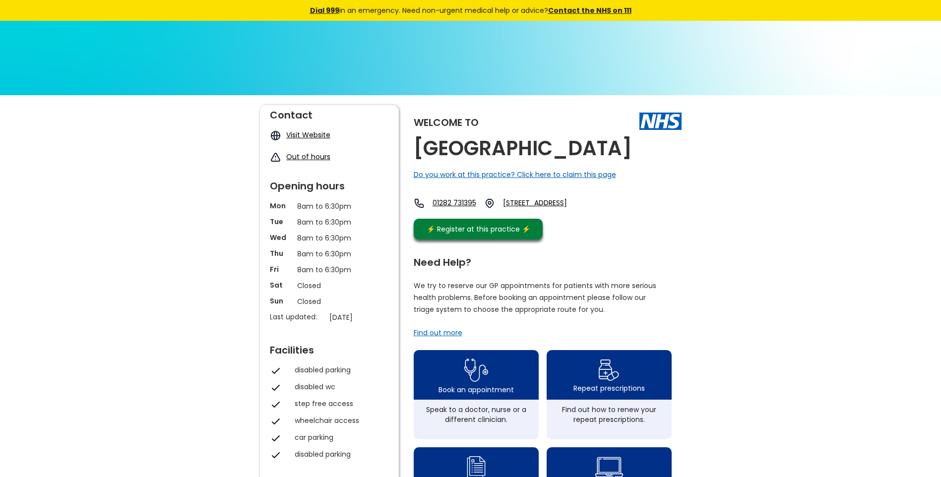
drag, startPoint x: 489, startPoint y: 179, endPoint x: 407, endPoint y: 140, distance: 90.3
click at [407, 140] on div "Welcome to Burnley Wood Medical Centre Do you work at this practice? Click here…" at bounding box center [471, 468] width 422 height 726
copy h2 "[GEOGRAPHIC_DATA]"
click at [563, 209] on link "50 Parliament Street, Burnley, Lancashire, Bb11 3hr, England" at bounding box center [546, 203] width 87 height 11
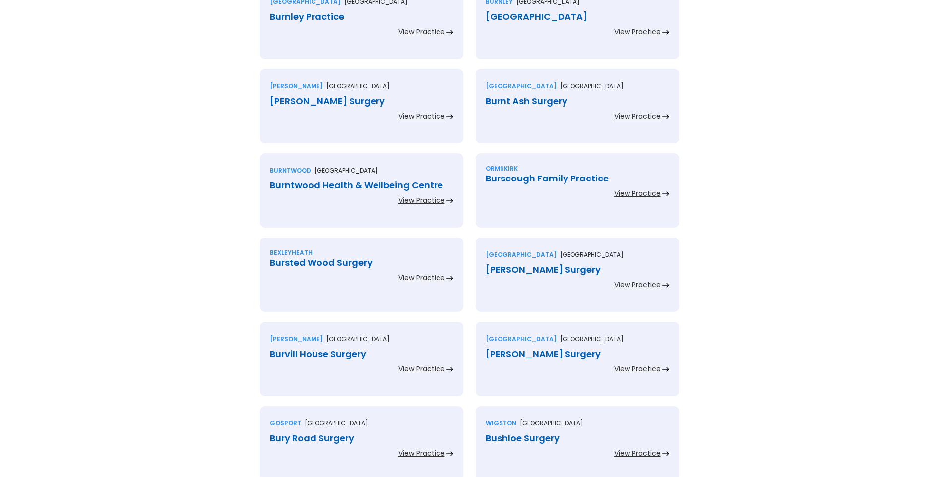
scroll to position [992, 0]
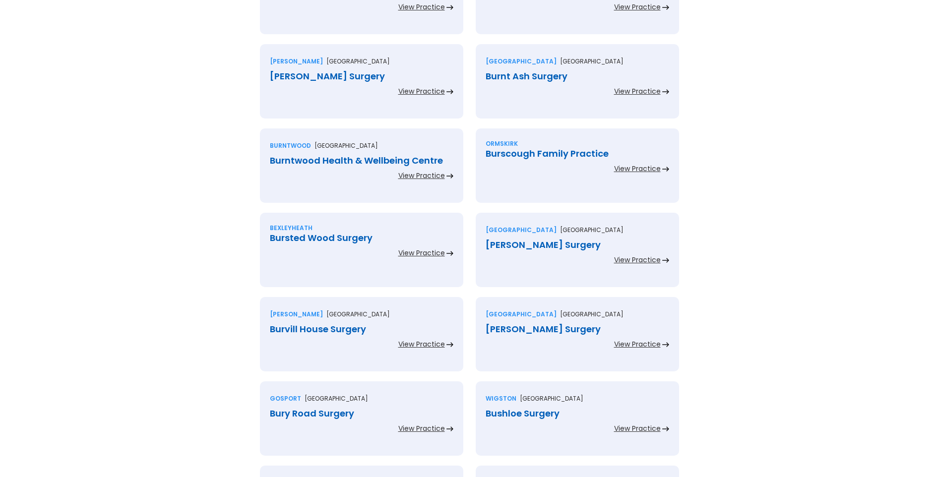
click at [327, 78] on div "[PERSON_NAME] Surgery" at bounding box center [362, 76] width 184 height 10
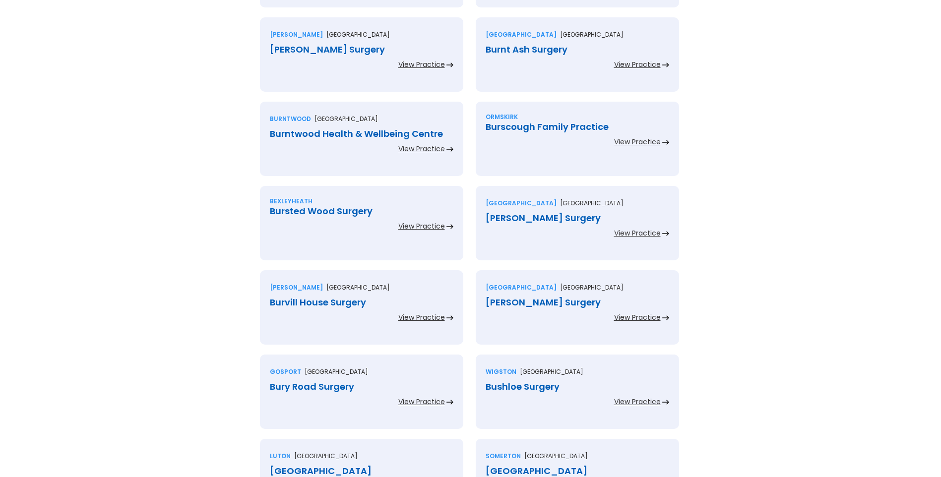
scroll to position [1042, 0]
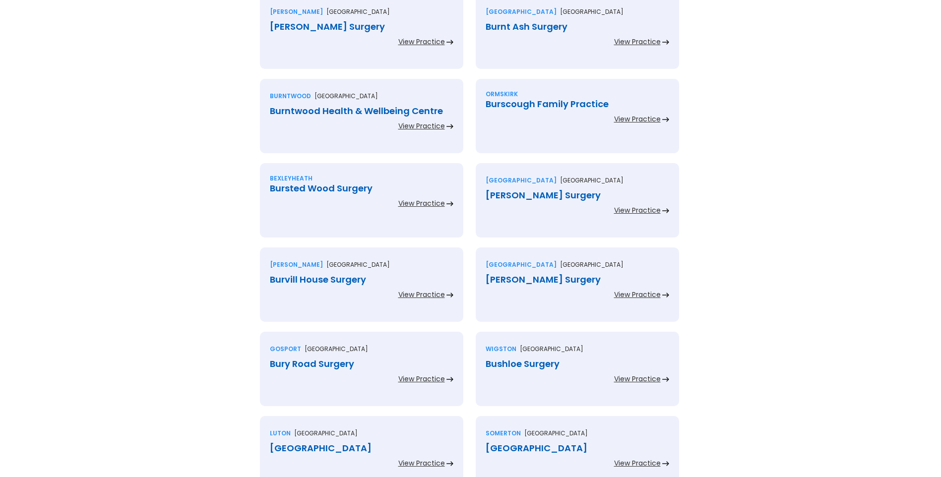
click at [503, 28] on div "Burnt Ash Surgery" at bounding box center [578, 27] width 184 height 10
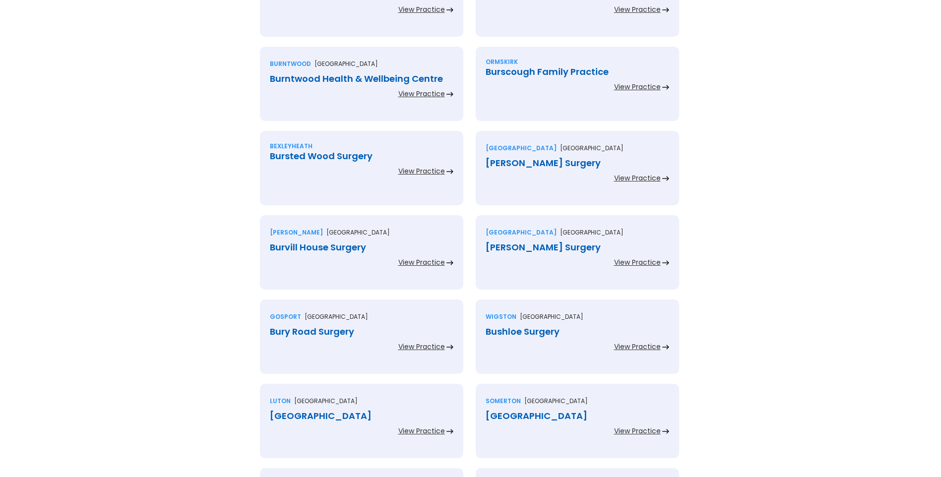
scroll to position [1091, 0]
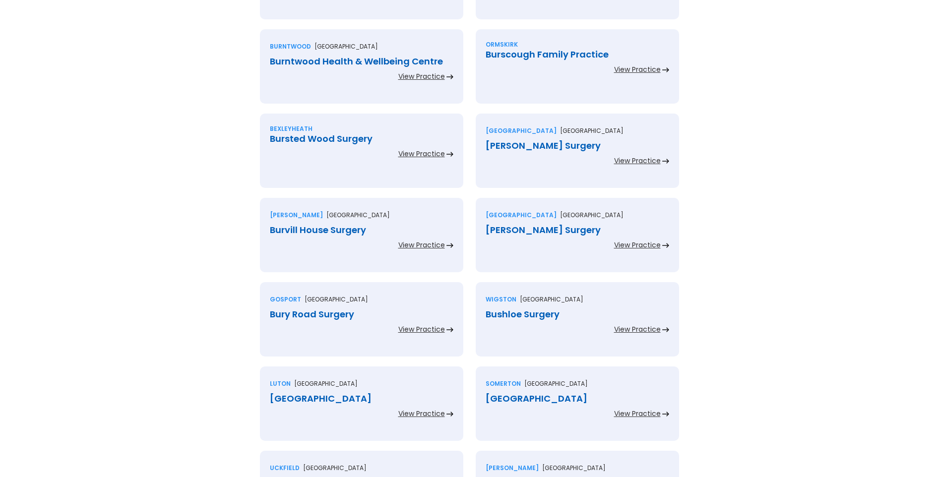
click at [334, 61] on div "Burntwood Health & Wellbeing Centre" at bounding box center [362, 62] width 184 height 10
drag, startPoint x: 512, startPoint y: 54, endPoint x: 515, endPoint y: 67, distance: 14.2
click at [512, 54] on div "Burscough Family Practice" at bounding box center [578, 55] width 184 height 10
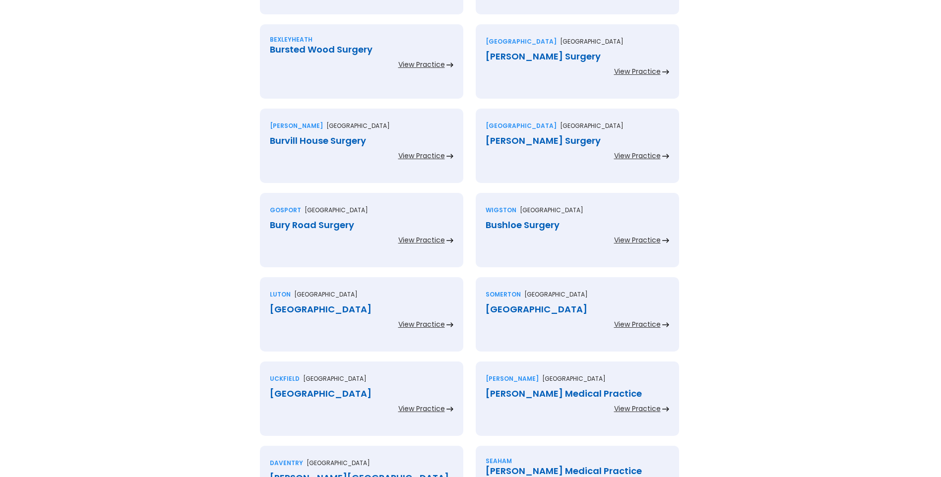
scroll to position [1190, 0]
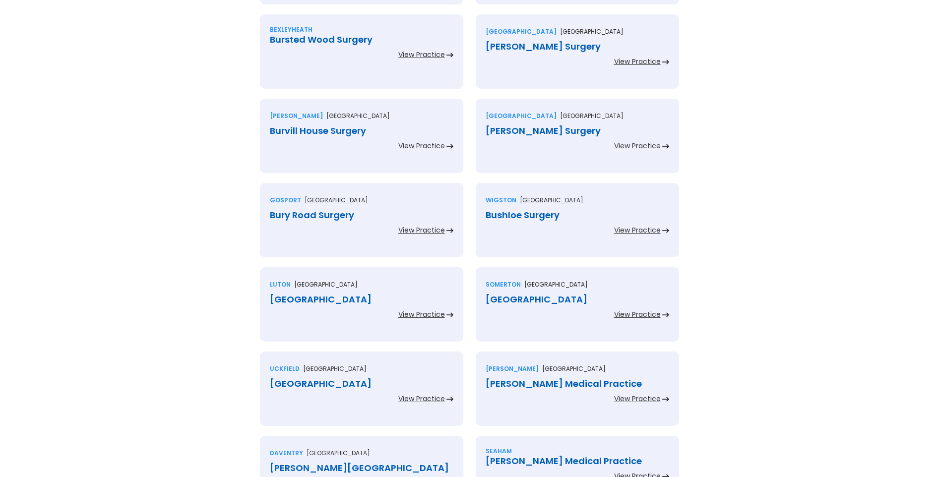
click at [340, 42] on div "Bursted Wood Surgery" at bounding box center [362, 40] width 184 height 10
click at [507, 48] on div "Burton Croft Surgery" at bounding box center [578, 47] width 184 height 10
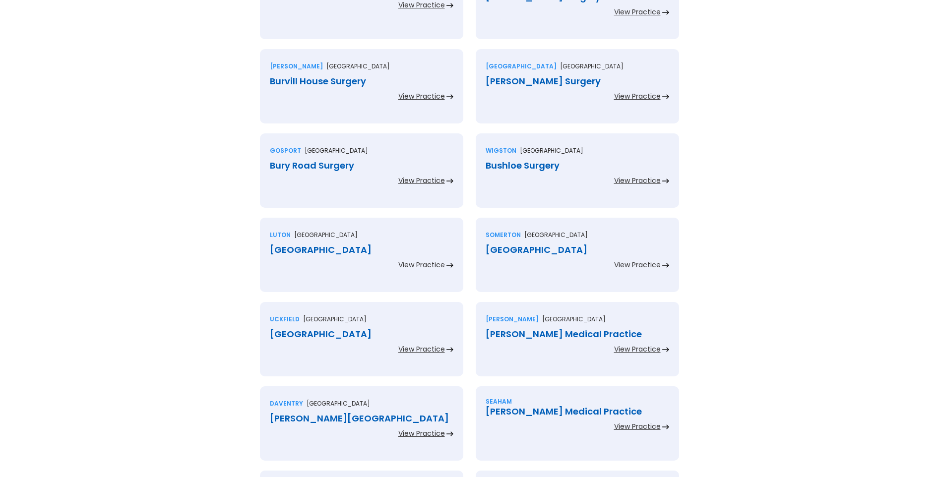
scroll to position [1290, 0]
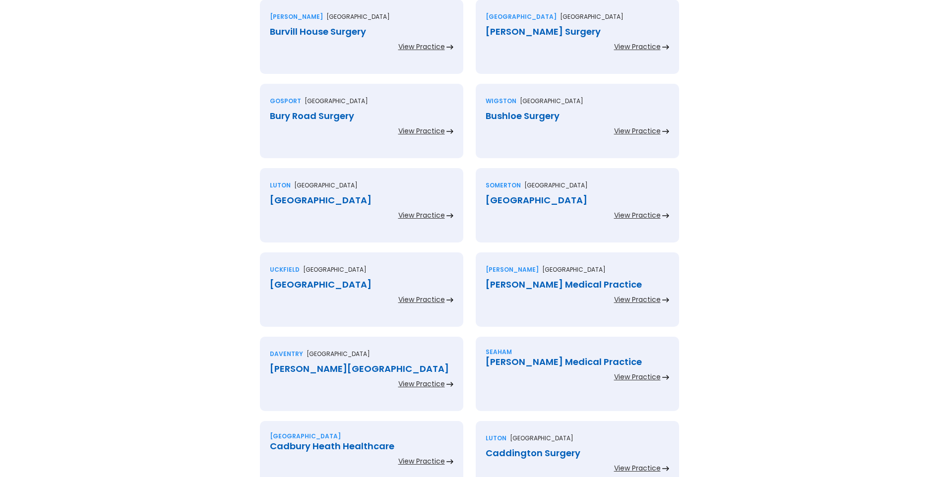
click at [330, 32] on div "Burvill House Surgery" at bounding box center [362, 32] width 184 height 10
click at [512, 34] on div "Burwell Surgery" at bounding box center [578, 32] width 184 height 10
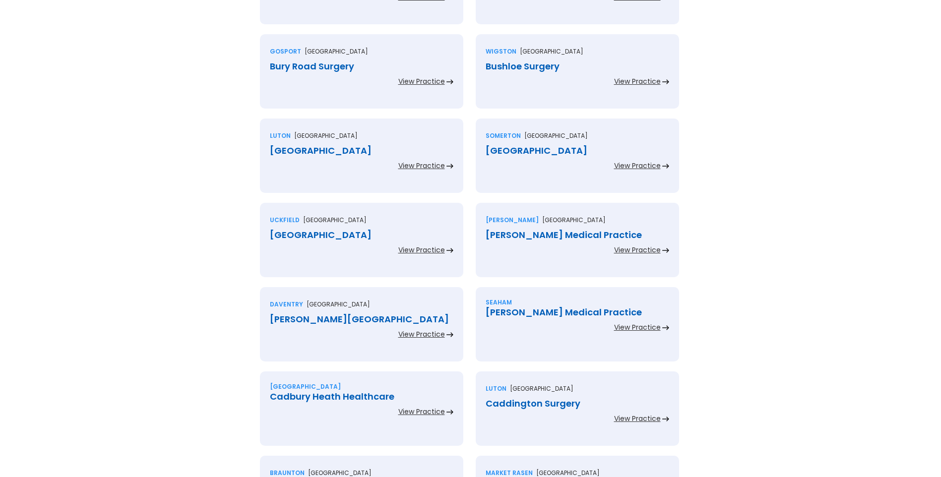
click at [335, 69] on div "Bury Road Surgery" at bounding box center [362, 67] width 184 height 10
click at [501, 67] on div "Bushloe Surgery" at bounding box center [578, 67] width 184 height 10
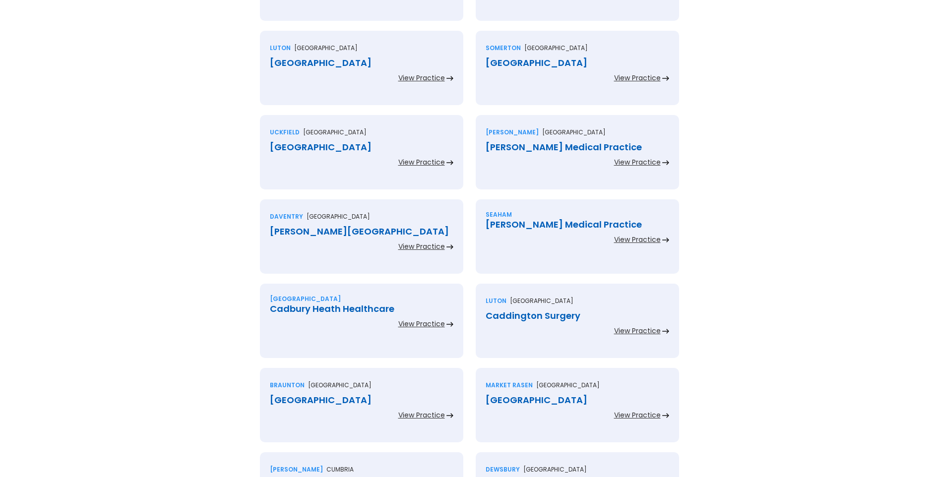
scroll to position [1438, 0]
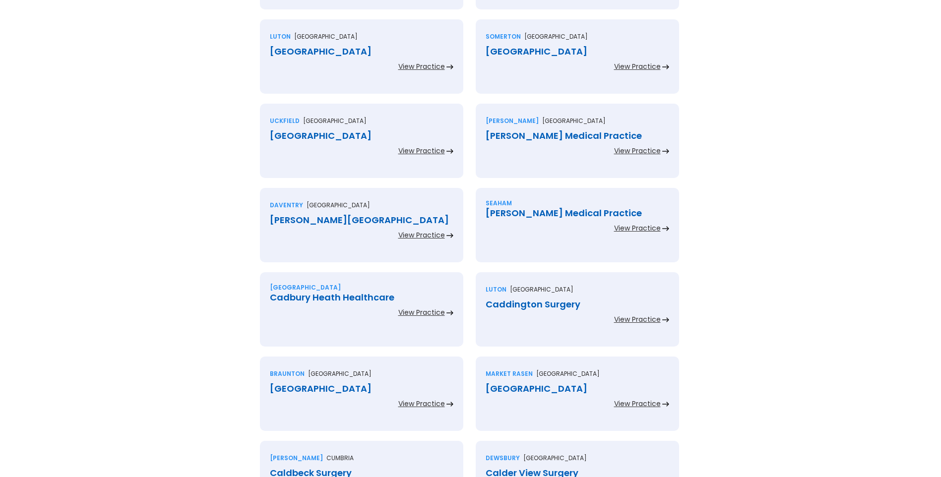
click at [342, 51] on div "Bute House Medical Centre" at bounding box center [362, 52] width 184 height 10
click at [520, 49] on div "Buttercross Health Centre" at bounding box center [578, 52] width 184 height 10
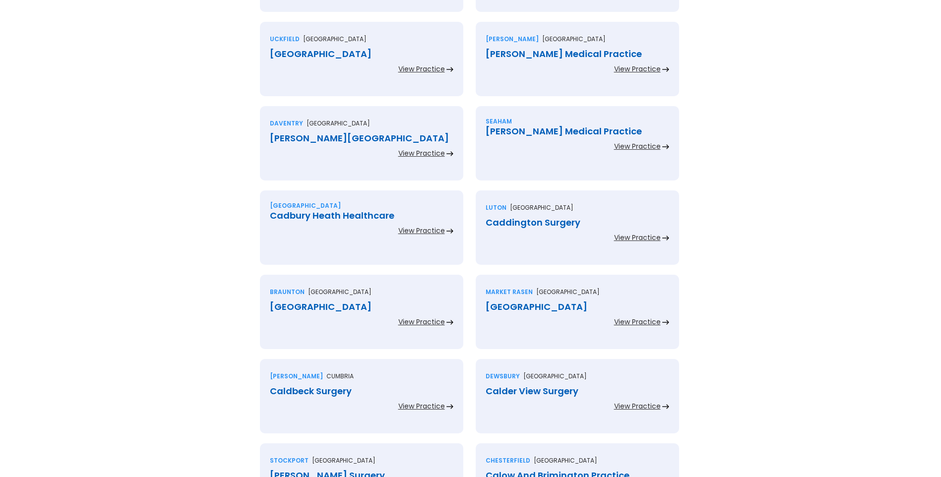
scroll to position [1538, 0]
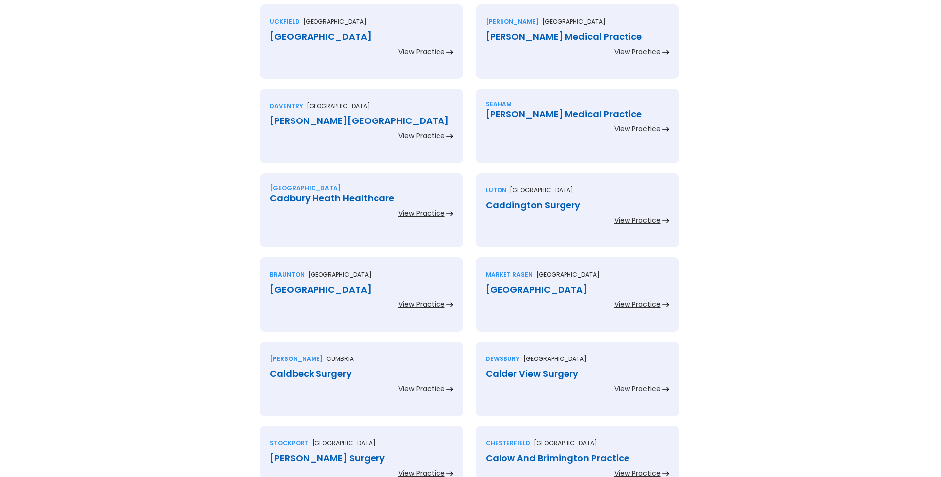
click at [301, 34] on div "Buxted Medical Centre" at bounding box center [362, 37] width 184 height 10
click at [504, 36] on div "Buxton Medical Practice" at bounding box center [578, 37] width 184 height 10
click at [350, 121] on div "Byfield Medical Centre" at bounding box center [362, 121] width 184 height 10
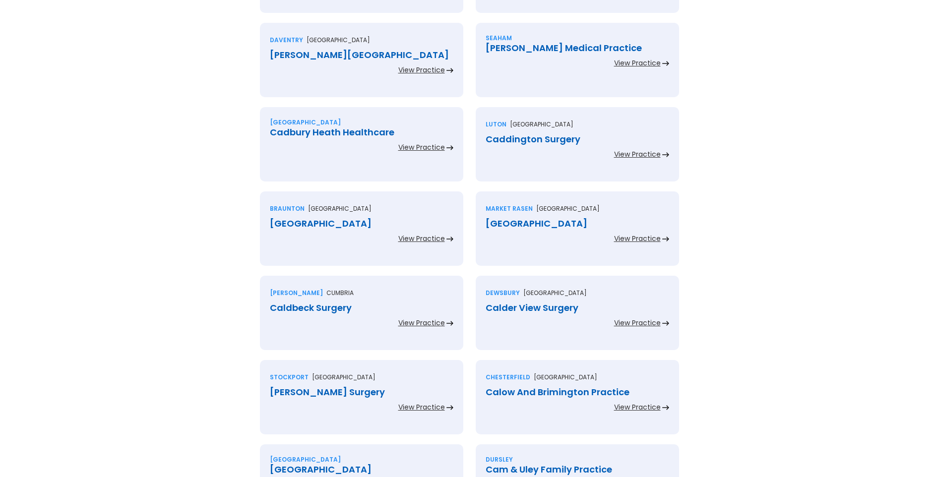
scroll to position [1637, 0]
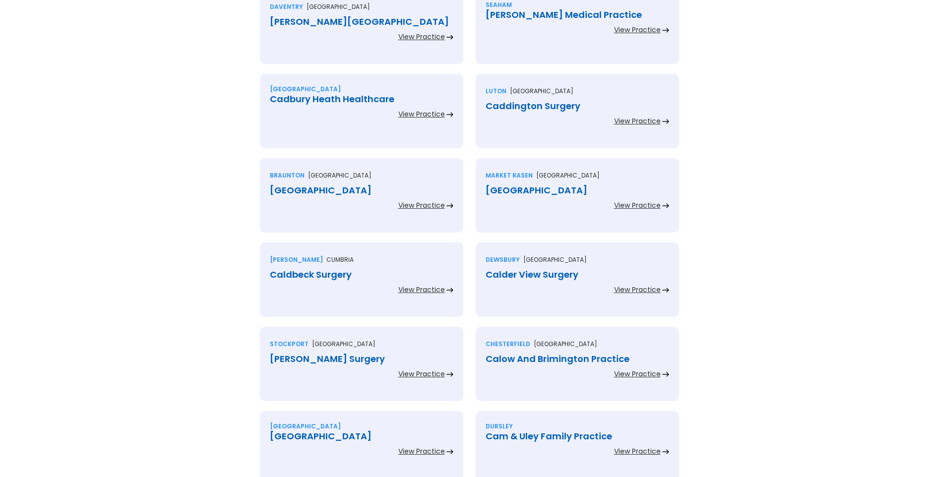
click at [530, 15] on div "Byron Medical Practice" at bounding box center [578, 15] width 184 height 10
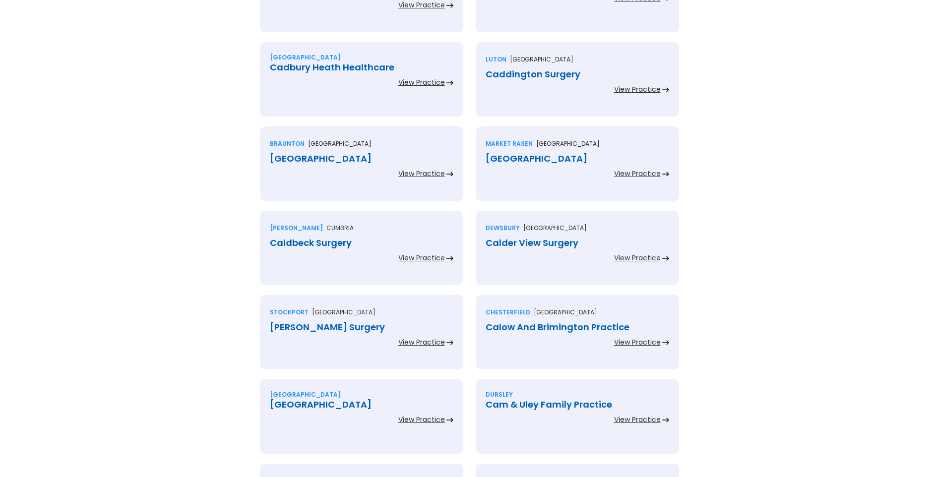
scroll to position [1686, 0]
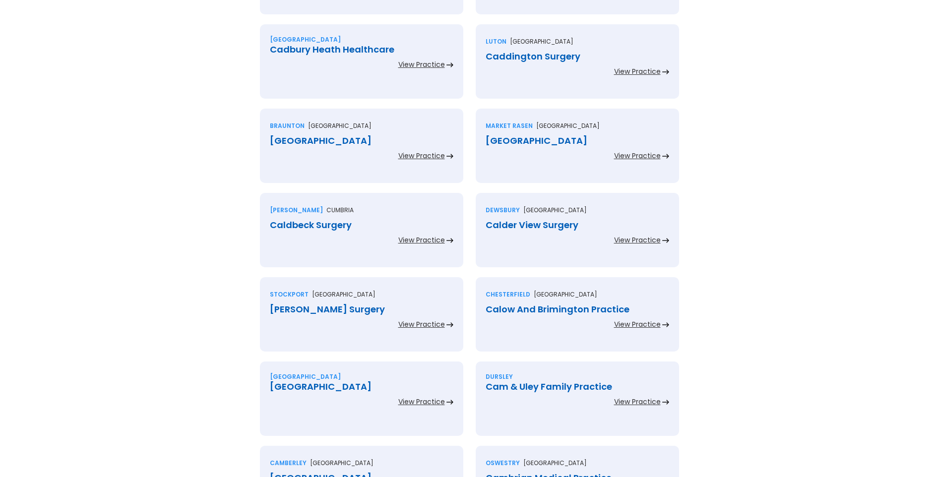
click at [333, 49] on div "Cadbury Heath Healthcare" at bounding box center [362, 50] width 184 height 10
click at [507, 57] on div "Caddington Surgery" at bounding box center [578, 57] width 184 height 10
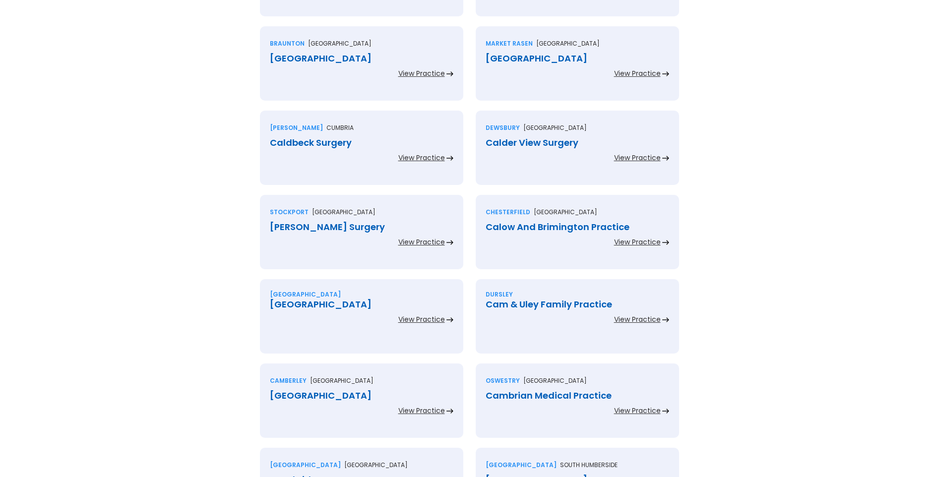
scroll to position [1786, 0]
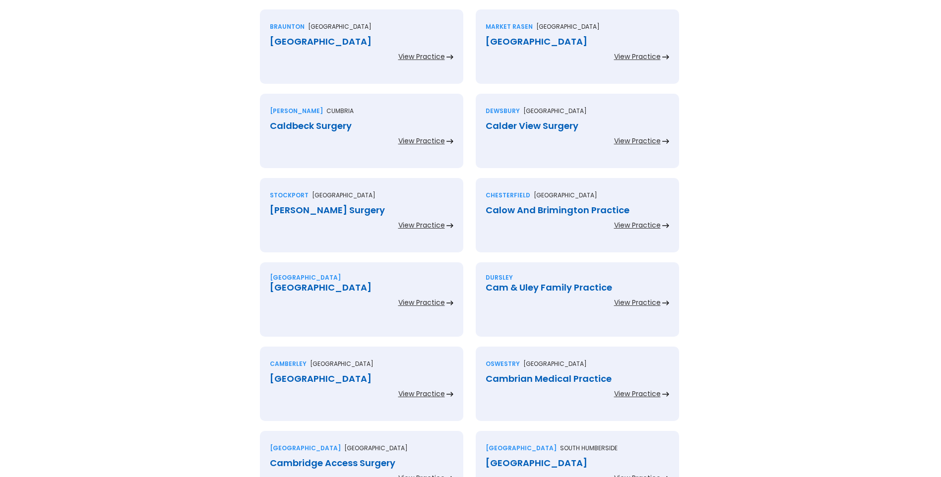
click at [330, 43] on div "Caen Medical Centre" at bounding box center [362, 42] width 184 height 10
click at [535, 40] on div "Caistor Health Centre" at bounding box center [578, 42] width 184 height 10
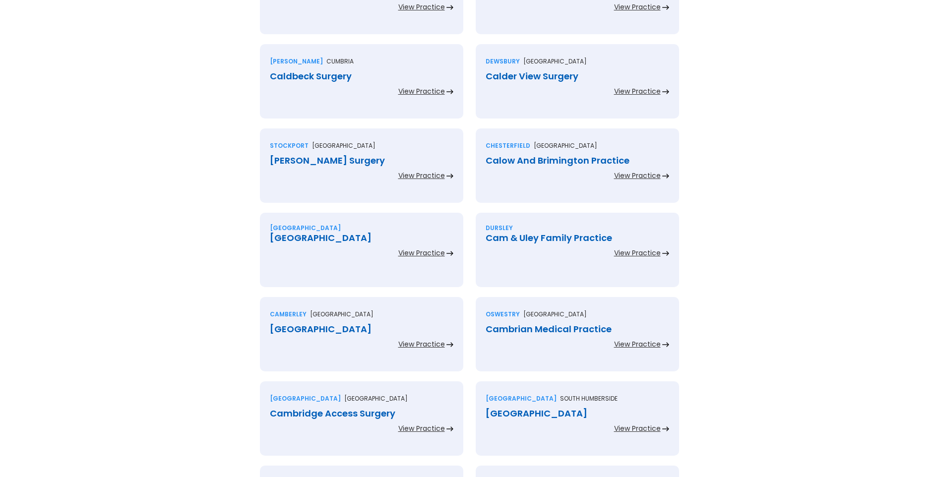
click at [331, 77] on div "Caldbeck Surgery" at bounding box center [362, 76] width 184 height 10
click at [506, 79] on div "Calder View Surgery" at bounding box center [578, 76] width 184 height 10
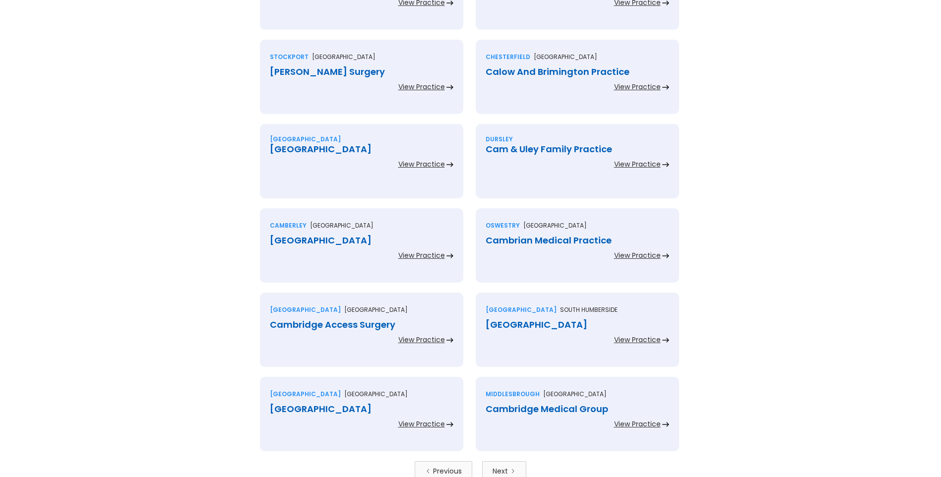
scroll to position [1934, 0]
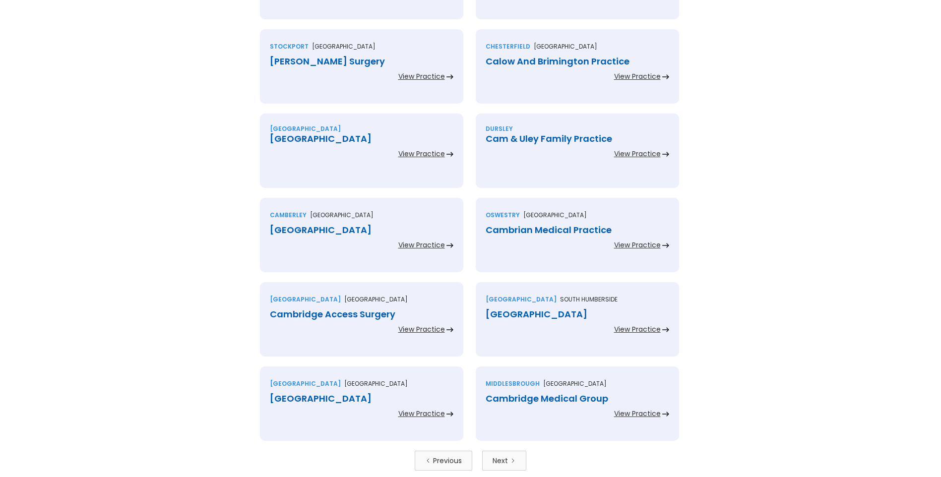
click at [344, 61] on div "Cale Green Surgery" at bounding box center [362, 62] width 184 height 10
click at [534, 62] on div "Calow And Brimington Practice" at bounding box center [578, 62] width 184 height 10
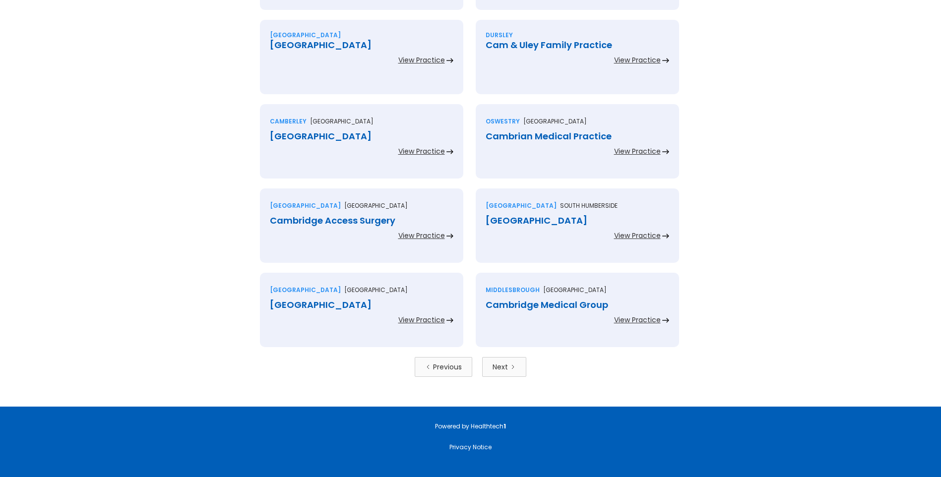
scroll to position [2034, 0]
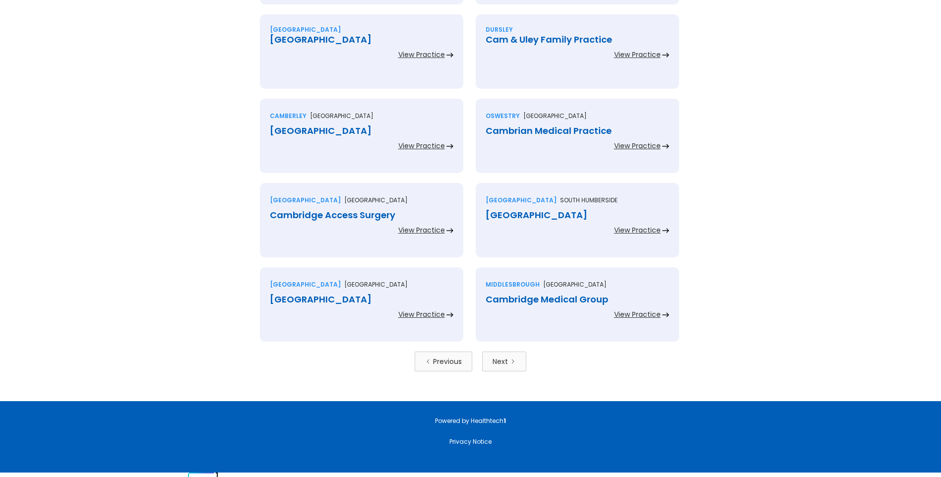
click at [312, 42] on div "Calvary Health Centre" at bounding box center [362, 40] width 184 height 10
click at [526, 37] on div "Cam & Uley Family Practice" at bounding box center [578, 40] width 184 height 10
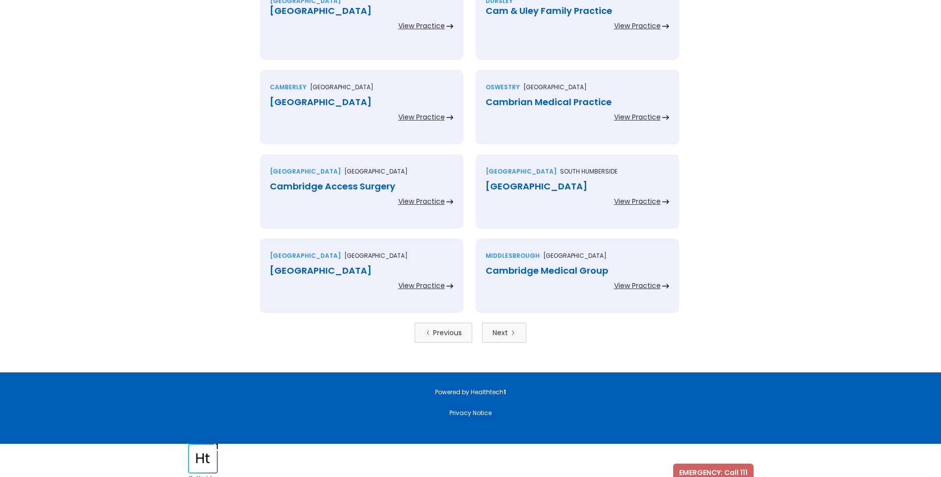
scroll to position [2078, 0]
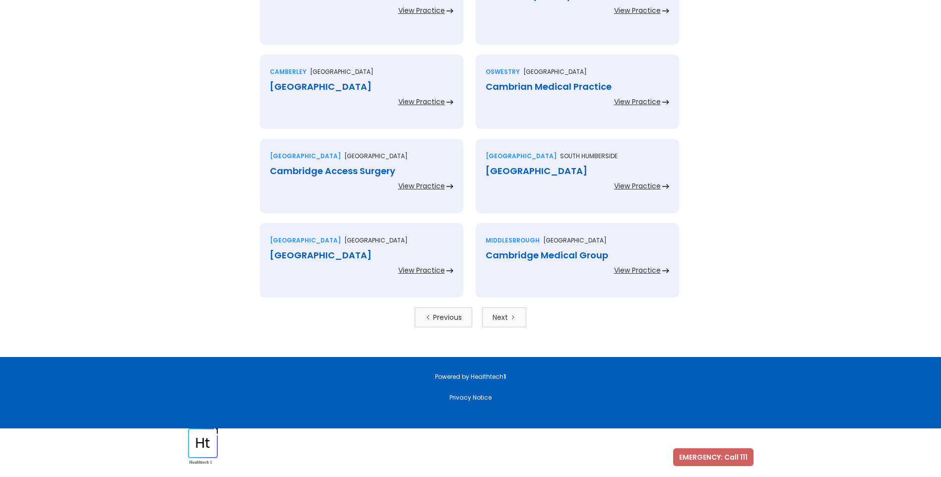
click at [369, 87] on div "Camberley Health Centre" at bounding box center [362, 87] width 184 height 10
click at [524, 85] on div "Cambrian Medical Practice" at bounding box center [578, 87] width 184 height 10
click at [355, 168] on div "Cambridge Access Surgery" at bounding box center [362, 171] width 184 height 10
click at [530, 173] on div "Cambridge Avenue Medical Centre" at bounding box center [578, 171] width 184 height 10
click at [329, 259] on div "Cambridge House" at bounding box center [362, 255] width 184 height 10
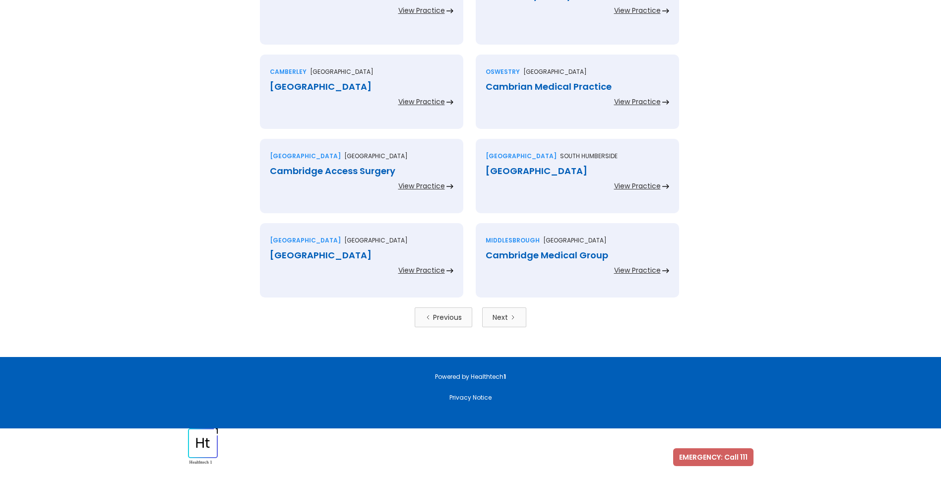
click at [500, 318] on div "Next" at bounding box center [500, 317] width 15 height 10
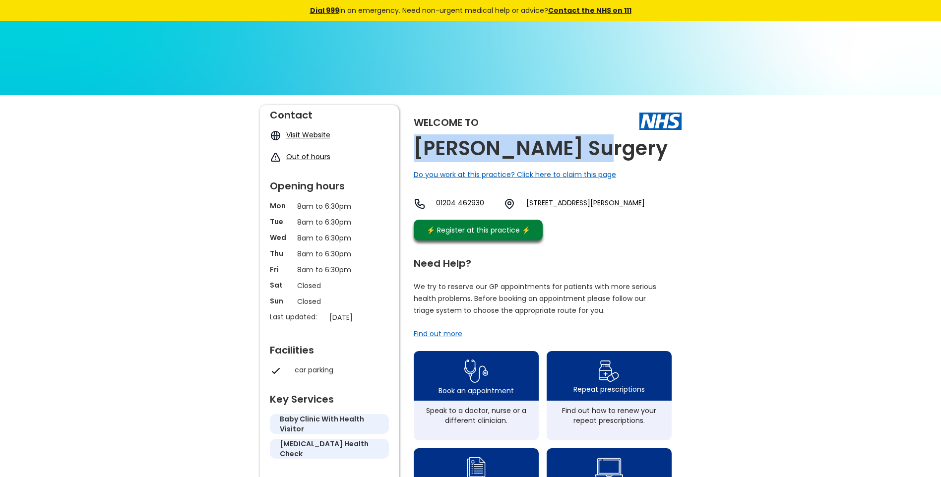
drag, startPoint x: 536, startPoint y: 150, endPoint x: 420, endPoint y: 138, distance: 117.2
click at [420, 138] on div "Welcome to Burnside Surgery Do you work at this practice? Click here to claim t…" at bounding box center [548, 175] width 268 height 140
copy h2 "Burnside Surgery"
click at [582, 205] on link "Waters Meeting Road, Bolton, Lancashire, Bl1 8tt, England" at bounding box center [585, 204] width 119 height 12
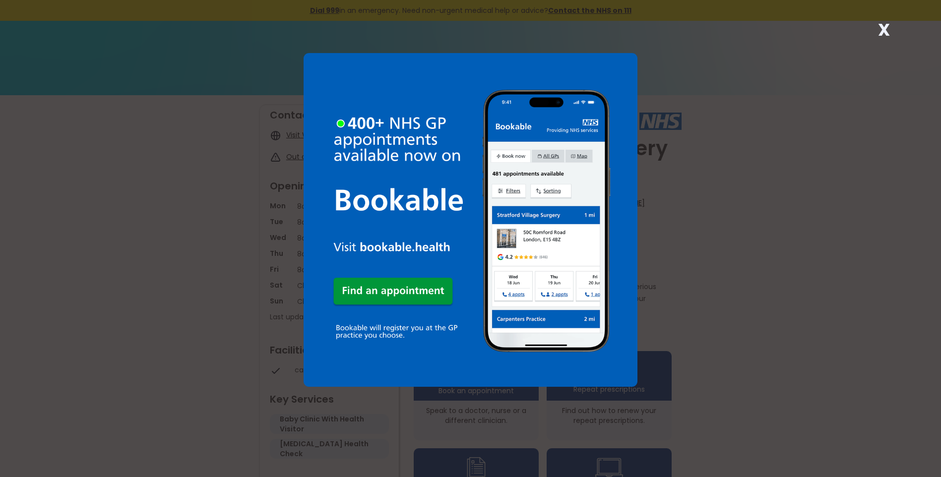
click at [879, 31] on strong "X" at bounding box center [884, 30] width 12 height 24
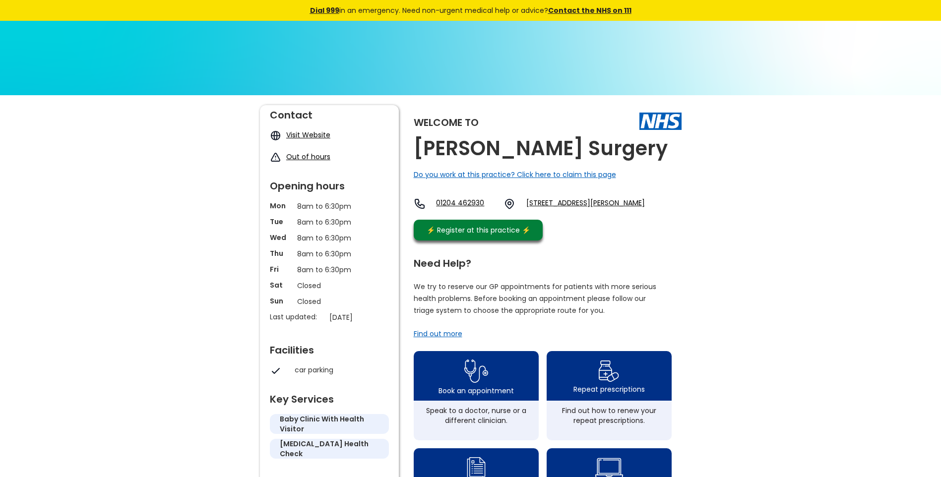
drag, startPoint x: 540, startPoint y: 202, endPoint x: 601, endPoint y: 221, distance: 64.2
click at [601, 215] on div "01204 462930 Waters Meeting Road, Bolton, Lancashire, Bl1 8tt, England" at bounding box center [529, 206] width 231 height 17
copy link "Waters Meeting Road, Bolton, Lancashire, Bl1 8tt"
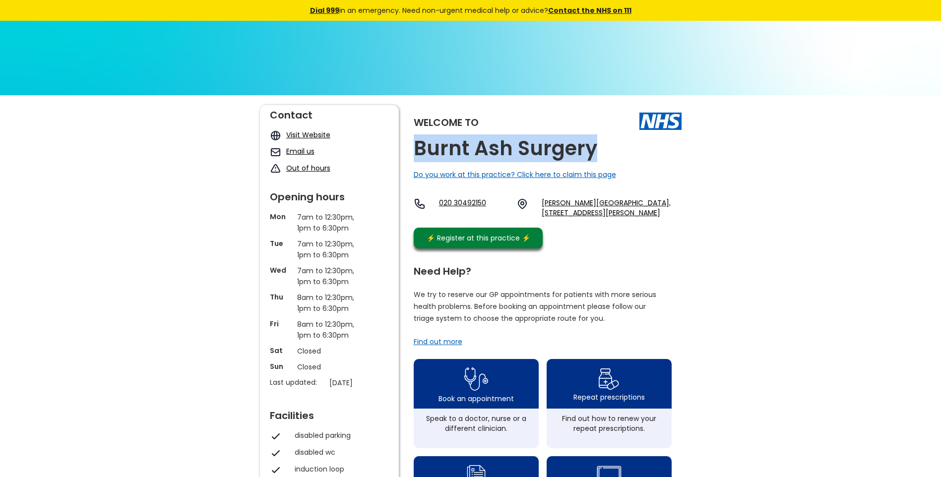
drag, startPoint x: 595, startPoint y: 155, endPoint x: 416, endPoint y: 147, distance: 179.7
click at [416, 147] on div "Welcome to Burnt Ash Surgery Do you work at this practice? Click here to claim …" at bounding box center [548, 179] width 268 height 148
copy h2 "Burnt Ash Surgery"
click at [562, 217] on link "Lee Health Centre, 2 Handen Road, Lee, London, Greater London, Se12 8np, England" at bounding box center [611, 208] width 139 height 20
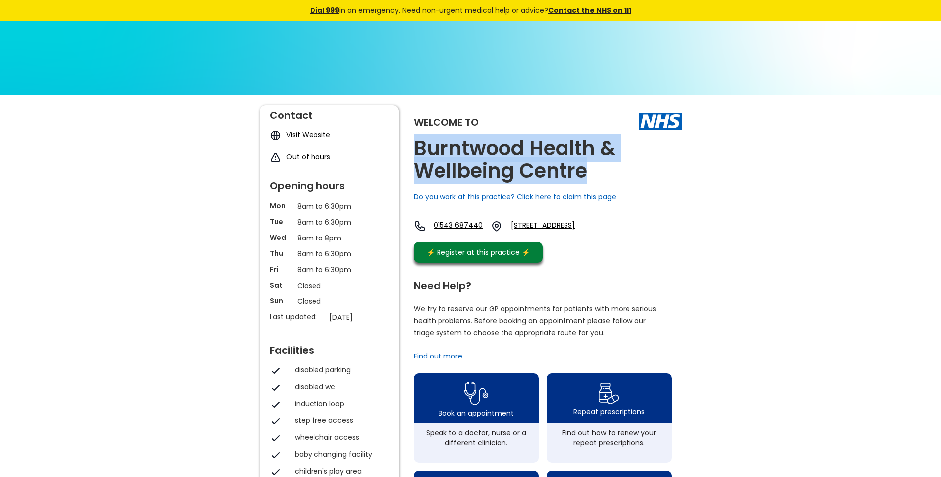
drag, startPoint x: 586, startPoint y: 170, endPoint x: 409, endPoint y: 146, distance: 178.2
click at [409, 146] on div "Welcome to [GEOGRAPHIC_DATA] Do you work at this practice? Click here to claim …" at bounding box center [471, 479] width 422 height 749
copy h2 "Burntwood Health & Wellbeing Centre"
click at [590, 224] on link "[STREET_ADDRESS]" at bounding box center [560, 226] width 98 height 12
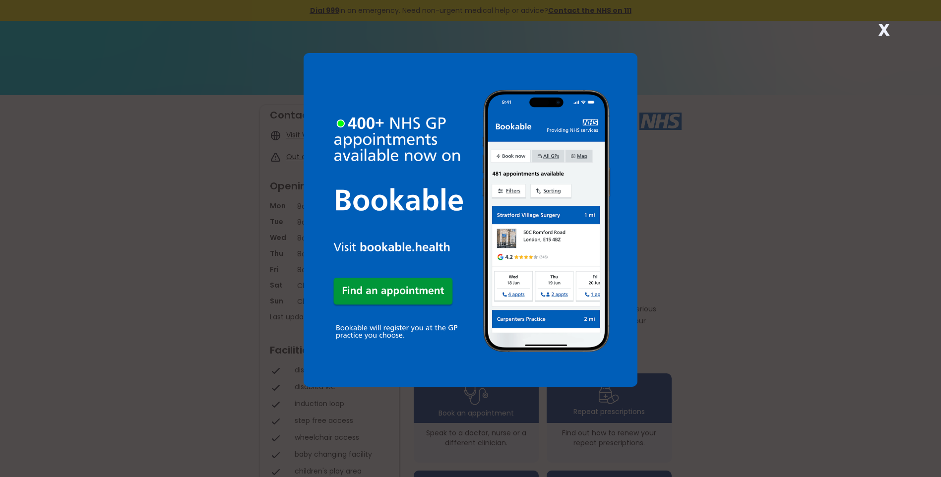
click at [882, 33] on strong "X" at bounding box center [884, 30] width 12 height 24
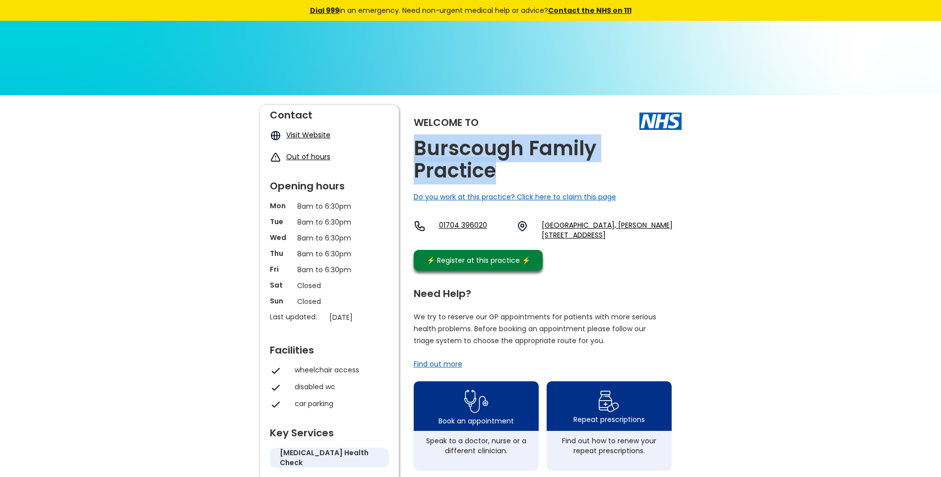
drag, startPoint x: 515, startPoint y: 182, endPoint x: 415, endPoint y: 154, distance: 103.8
click at [415, 154] on h2 "Burscough Family Practice" at bounding box center [548, 159] width 268 height 45
copy h2 "Burscough Family Practice"
click at [612, 228] on link "Burscough Health Centre, Stanley Court, Lord Street, Burscough, Ormskirk, L40 4…" at bounding box center [611, 230] width 139 height 20
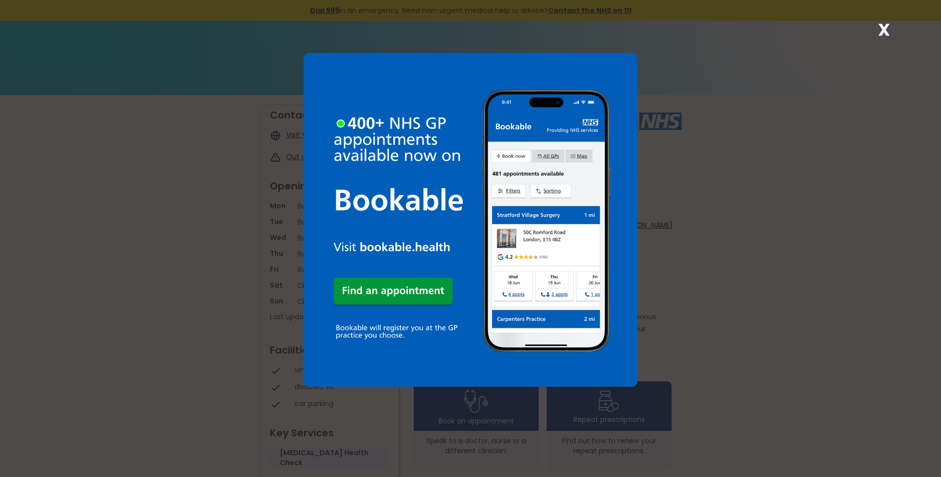
click at [881, 30] on strong "X" at bounding box center [884, 30] width 12 height 24
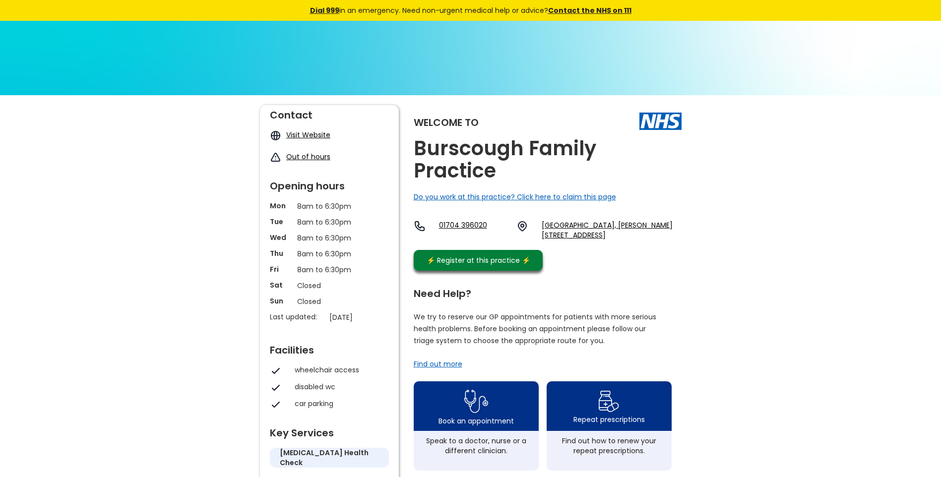
drag, startPoint x: 539, startPoint y: 224, endPoint x: 553, endPoint y: 249, distance: 28.9
click at [553, 240] on div "01704 396020 Burscough Health Centre, Stanley Court, Lord Street, Burscough, Or…" at bounding box center [548, 230] width 268 height 20
copy link "Burscough Health Centre, Stanley Court, Lord Street, Burscough, Ormskirk, L40 4…"
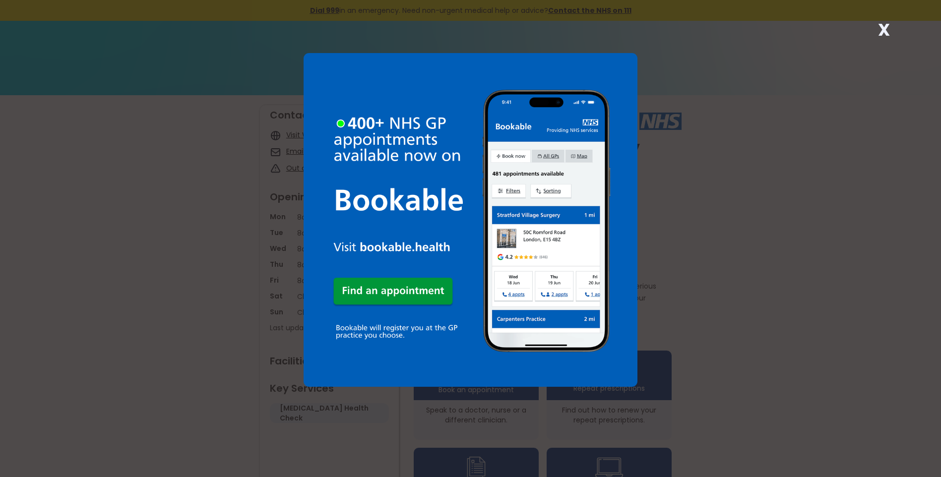
drag, startPoint x: 637, startPoint y: 153, endPoint x: 745, endPoint y: 133, distance: 109.0
click at [632, 154] on div "X" at bounding box center [470, 238] width 941 height 477
click at [882, 31] on strong "X" at bounding box center [884, 30] width 12 height 24
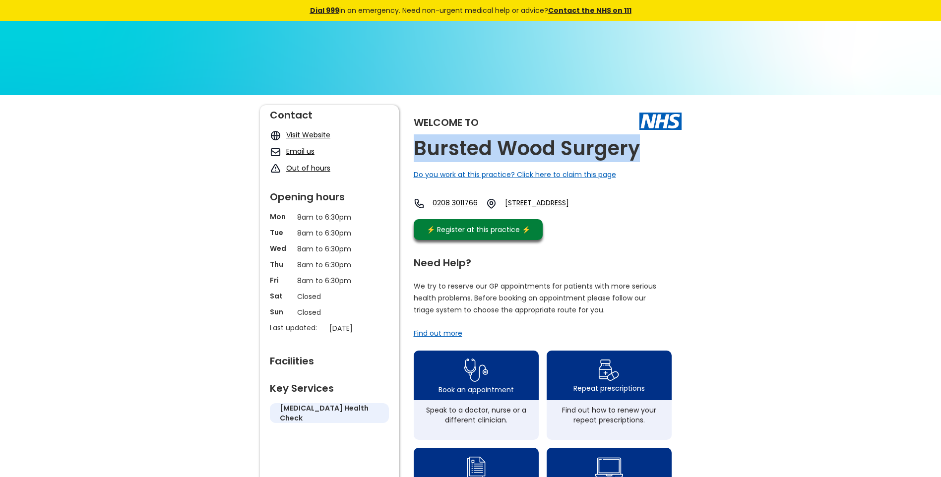
drag, startPoint x: 642, startPoint y: 154, endPoint x: 409, endPoint y: 139, distance: 233.1
click at [409, 139] on div "Welcome to Bursted Wood Surgery Do you work at this practice? Click here to cla…" at bounding box center [471, 468] width 422 height 726
copy h2 "Bursted Wood Surgery"
click at [589, 203] on link "219 Erith Road, Bexleyheath, Da7 6hz, England" at bounding box center [550, 203] width 90 height 11
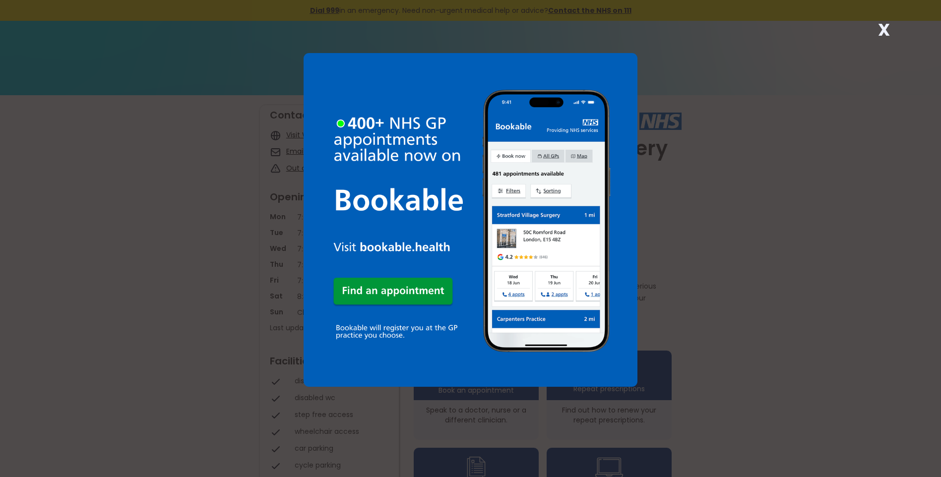
click at [881, 26] on strong "X" at bounding box center [884, 30] width 12 height 24
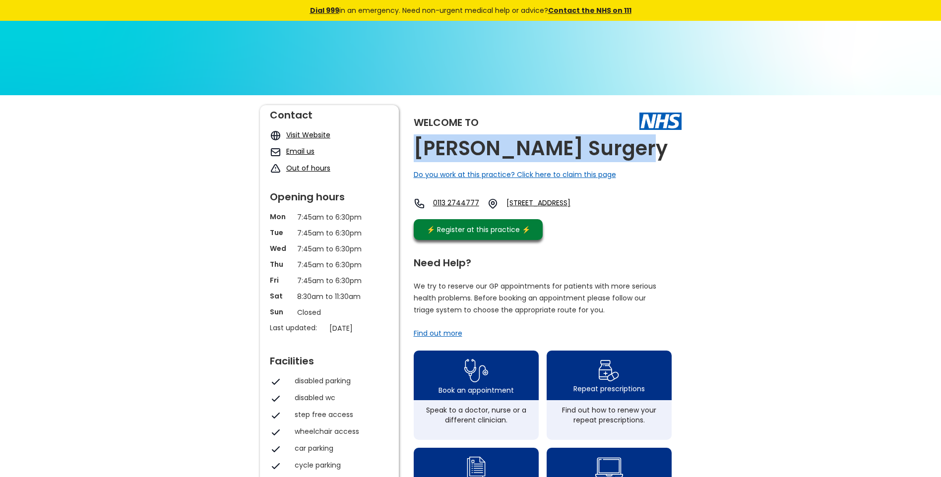
drag, startPoint x: 622, startPoint y: 148, endPoint x: 417, endPoint y: 139, distance: 204.6
click at [417, 139] on div "Welcome to [PERSON_NAME] Surgery Do you work at this practice? Click here to cl…" at bounding box center [548, 175] width 268 height 140
copy h2 "[PERSON_NAME] Surgery"
click at [583, 204] on link "[STREET_ADDRESS]" at bounding box center [552, 203] width 92 height 11
drag, startPoint x: 540, startPoint y: 203, endPoint x: 621, endPoint y: 224, distance: 83.5
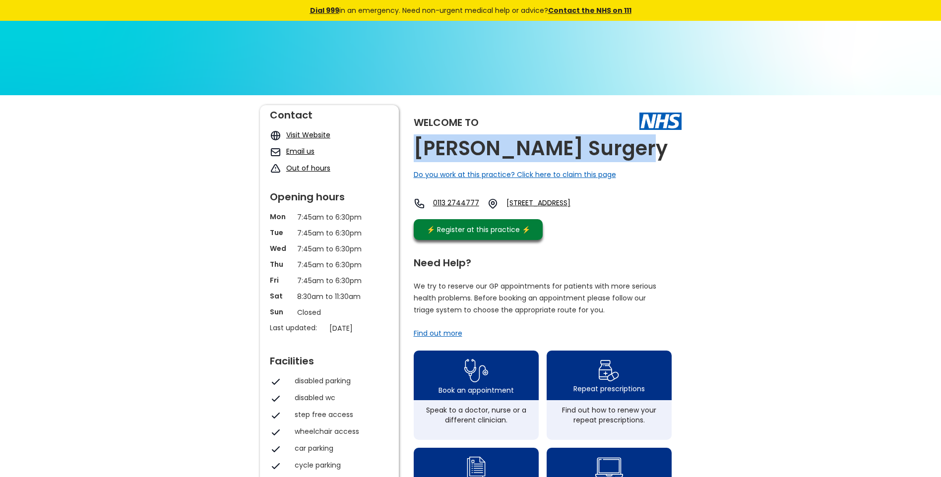
click at [621, 224] on div "Welcome to [PERSON_NAME] Surgery Do you work at this practice? Click here to cl…" at bounding box center [548, 175] width 268 height 140
copy link "[STREET_ADDRESS],"
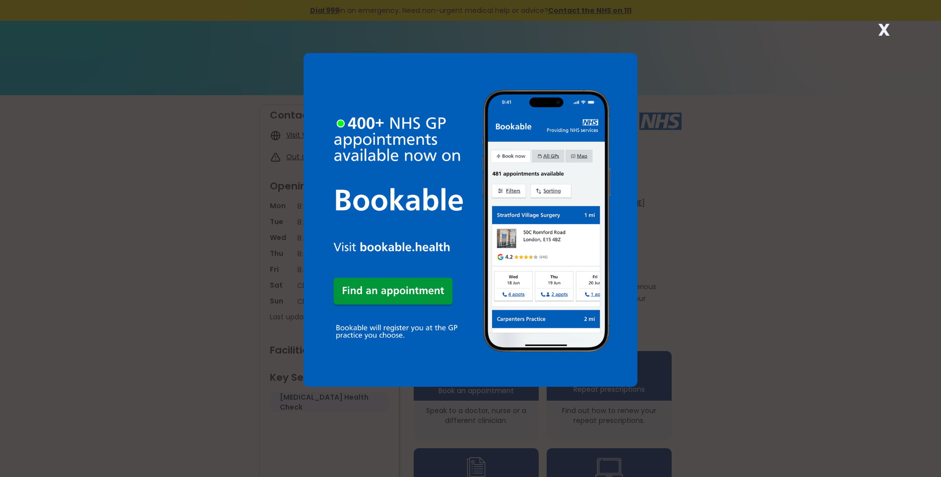
click at [887, 33] on strong "X" at bounding box center [884, 30] width 12 height 24
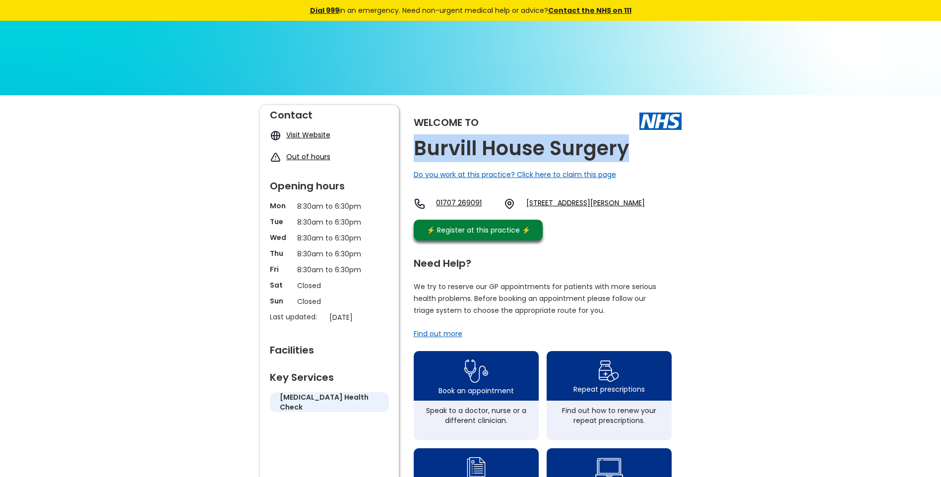
drag, startPoint x: 631, startPoint y: 151, endPoint x: 415, endPoint y: 149, distance: 215.8
click at [415, 149] on div "Welcome to Burvill House Surgery Do you work at this practice? Click here to cl…" at bounding box center [548, 175] width 268 height 140
copy h2 "Burvill House Surgery"
click at [557, 202] on link "52-54 Dellfield Road, Hatfield, Hertfordshire, Al10 8hp, England" at bounding box center [585, 204] width 119 height 12
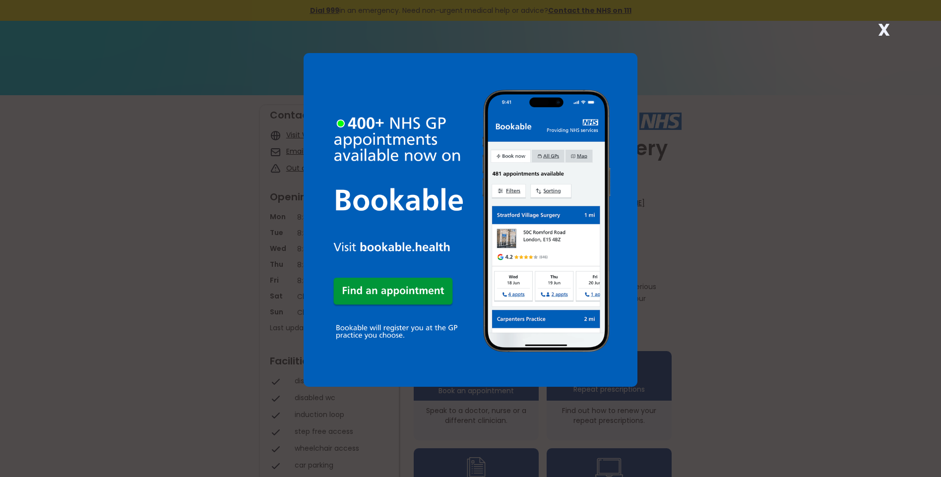
click at [886, 27] on strong "X" at bounding box center [884, 30] width 12 height 24
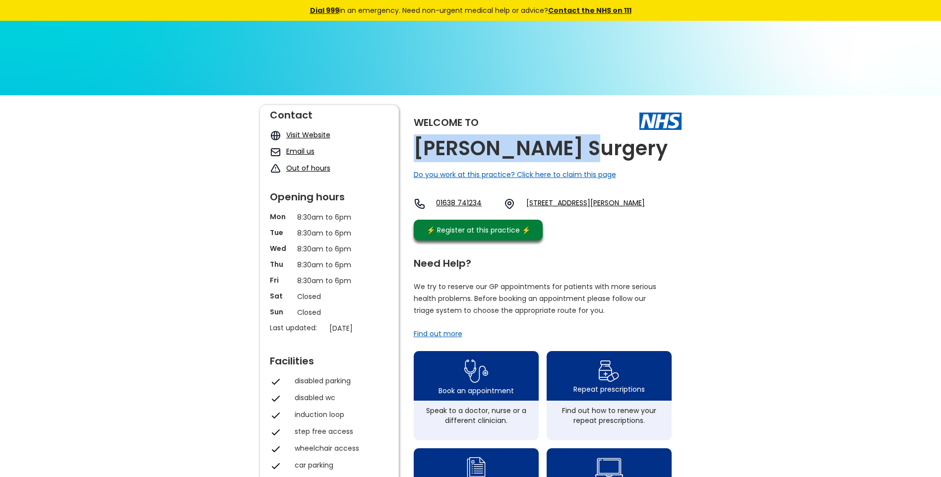
drag, startPoint x: 545, startPoint y: 146, endPoint x: 419, endPoint y: 141, distance: 126.1
click at [419, 141] on div "Welcome to Burwell Surgery Do you work at this practice? Click here to claim th…" at bounding box center [548, 175] width 268 height 140
copy h2 "Burwell Surgery"
click at [576, 203] on link "Newmarket Road, Burwell, Cambridge, Cambridgeshire, Cb25 0ae, England" at bounding box center [585, 204] width 119 height 12
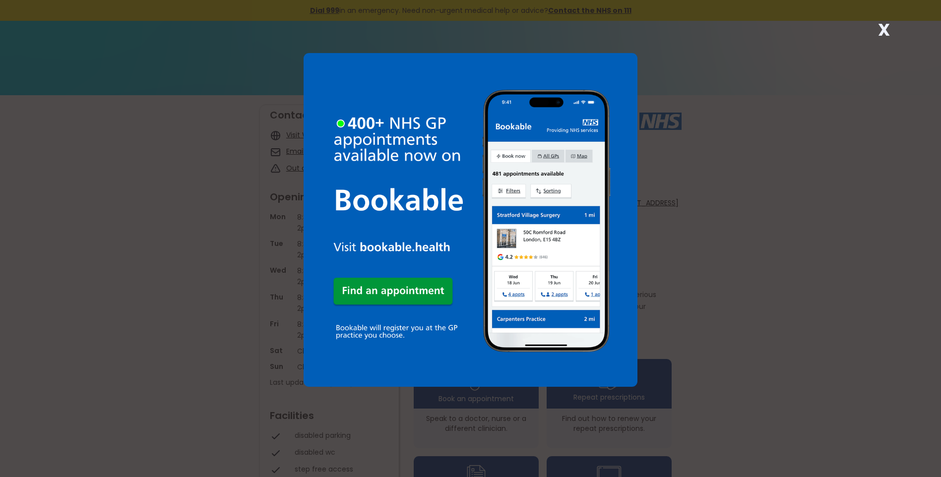
click at [883, 26] on strong "X" at bounding box center [884, 30] width 12 height 24
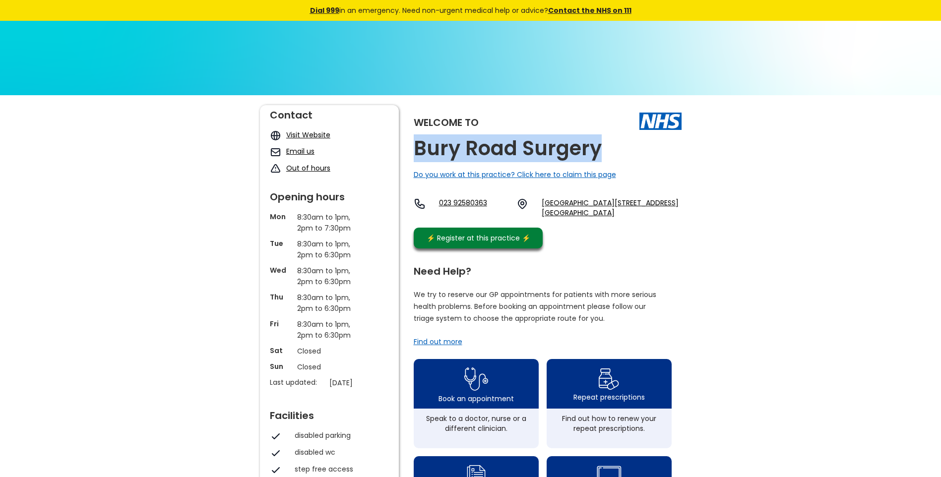
drag, startPoint x: 603, startPoint y: 146, endPoint x: 419, endPoint y: 146, distance: 184.0
click at [419, 146] on div "Welcome to [GEOGRAPHIC_DATA] Surgery Do you work at this practice? Click here t…" at bounding box center [548, 179] width 268 height 148
copy h2 "Bury Road Surgery"
click at [595, 205] on link "[GEOGRAPHIC_DATA][STREET_ADDRESS][GEOGRAPHIC_DATA]" at bounding box center [611, 208] width 139 height 20
drag, startPoint x: 538, startPoint y: 201, endPoint x: 665, endPoint y: 217, distance: 127.4
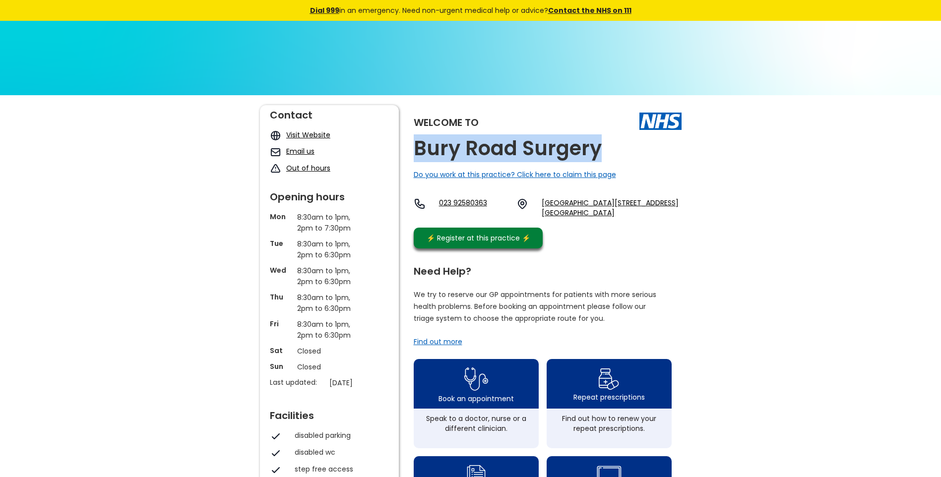
click at [665, 217] on div "023 92580363 Gosport War Memorial Hospital, Bury Road, Gosport, Hampshire, Po12…" at bounding box center [548, 208] width 268 height 20
copy link "Gosport War Memorial Hospital, Bury Road, Gosport, Hampshire, Po12 3pw"
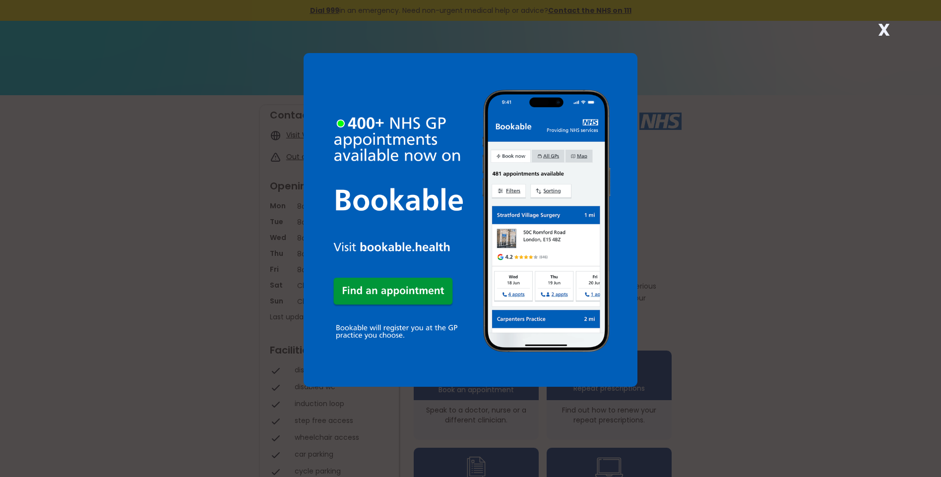
click at [879, 30] on strong "X" at bounding box center [884, 30] width 12 height 24
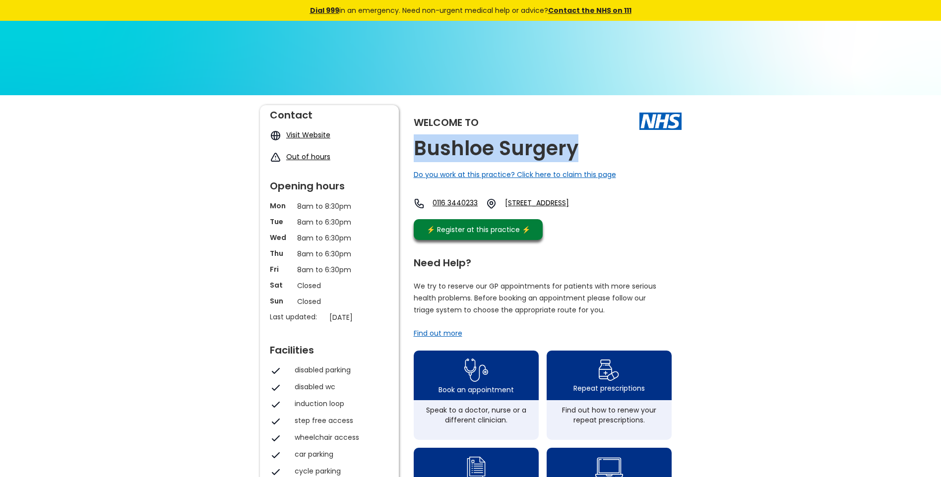
drag, startPoint x: 583, startPoint y: 149, endPoint x: 407, endPoint y: 143, distance: 176.2
click at [407, 143] on div "Welcome to Bushloe Surgery Do you work at this practice? Click here to claim th…" at bounding box center [471, 468] width 422 height 726
copy h2 "Bushloe Surgery"
click at [577, 208] on link "Two Steeples Med Centre, Abington Close, Wigston, Leicestershire, Le18 2ew, Eng…" at bounding box center [550, 203] width 90 height 11
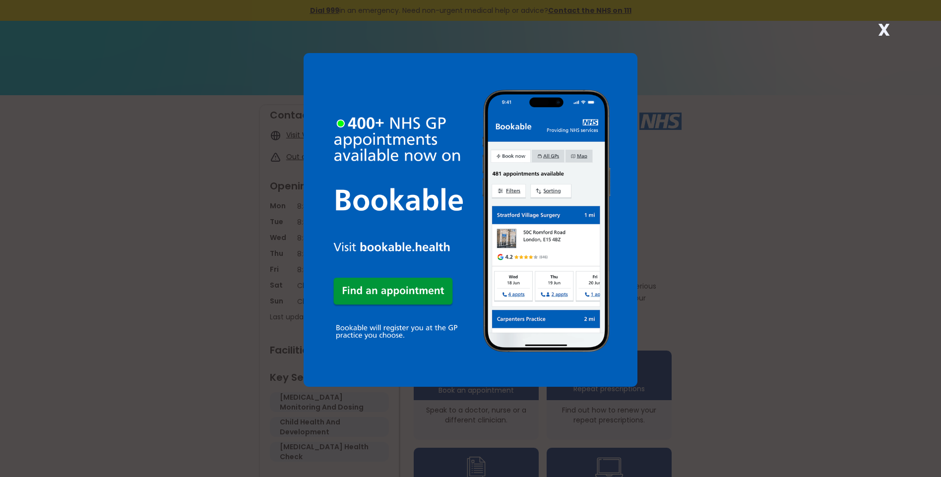
click at [881, 32] on strong "X" at bounding box center [884, 30] width 12 height 24
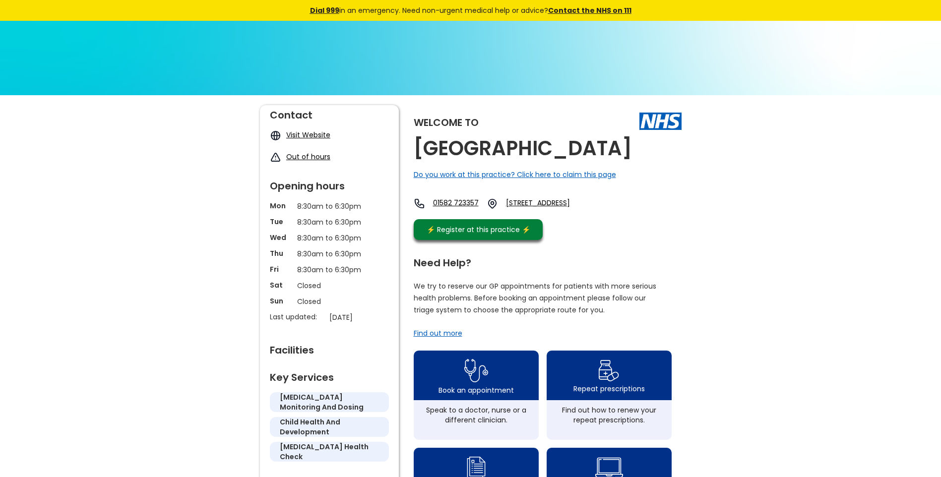
drag, startPoint x: 491, startPoint y: 172, endPoint x: 413, endPoint y: 147, distance: 82.2
click at [413, 147] on div "Welcome to Bute House Medical Centre Do you work at this practice? Click here t…" at bounding box center [471, 468] width 422 height 726
copy h2 "Bute House Medical Centre"
click at [591, 209] on link "Grove Road, Luton, Bedfordshire, Lu1 1rw, England" at bounding box center [551, 203] width 91 height 11
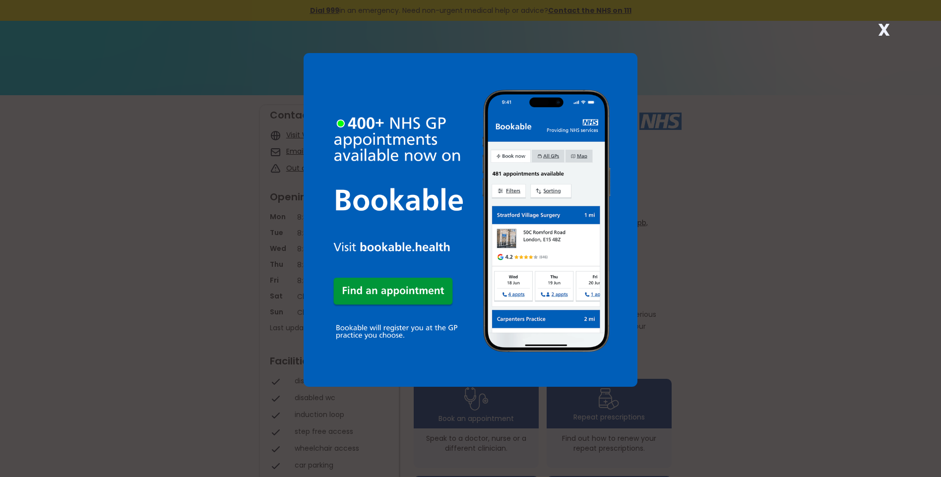
click at [881, 30] on strong "X" at bounding box center [884, 30] width 12 height 24
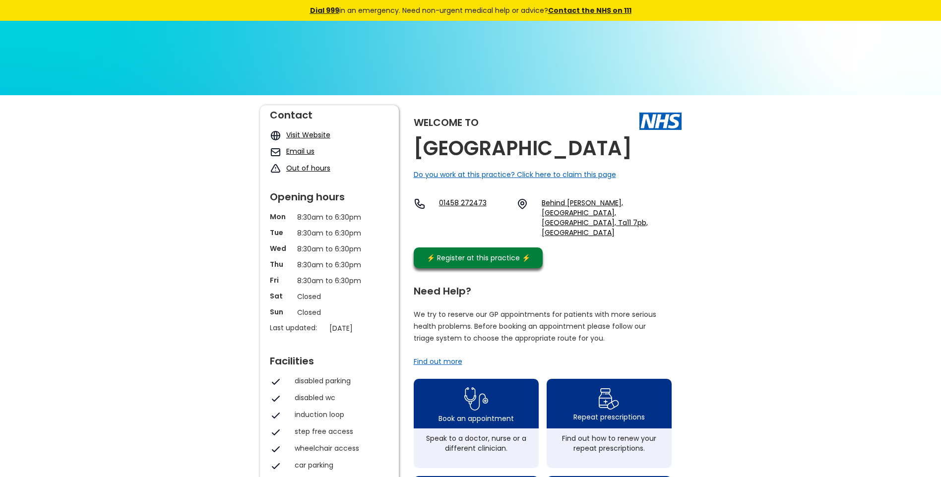
drag, startPoint x: 675, startPoint y: 149, endPoint x: 414, endPoint y: 148, distance: 260.9
click at [414, 148] on div "Welcome to [GEOGRAPHIC_DATA] Do you work at this practice? Click here to claim …" at bounding box center [548, 189] width 268 height 168
copy h2 "[GEOGRAPHIC_DATA]"
click at [580, 201] on link "Behind Berry, Somerton, Somerset, Ta11 7pb, England" at bounding box center [611, 218] width 139 height 40
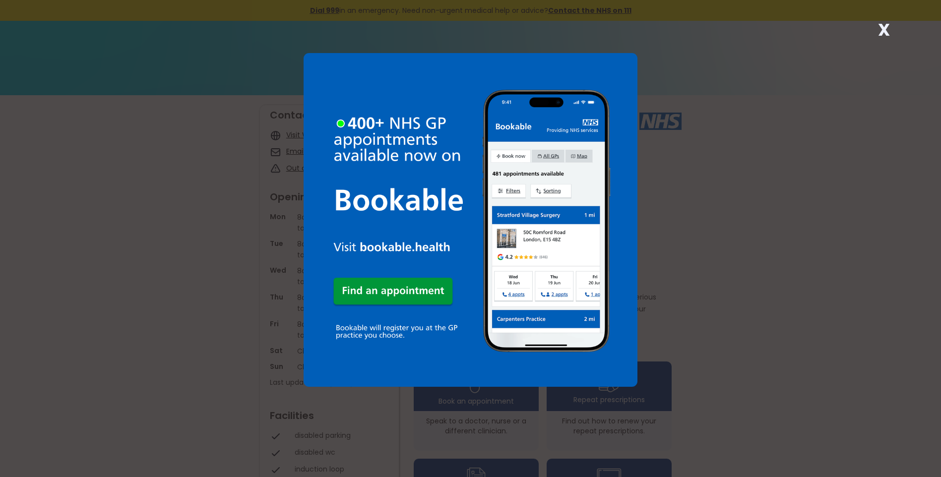
click at [884, 31] on strong "X" at bounding box center [884, 30] width 12 height 24
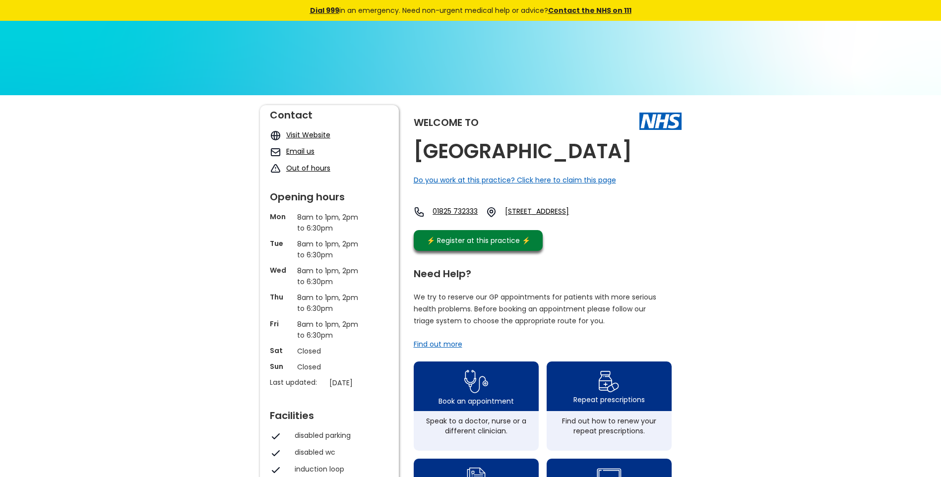
drag, startPoint x: 643, startPoint y: 152, endPoint x: 414, endPoint y: 146, distance: 229.3
click at [414, 146] on div "Welcome to [GEOGRAPHIC_DATA] Do you work at this practice? Click here to claim …" at bounding box center [548, 180] width 268 height 151
copy h2 "[GEOGRAPHIC_DATA]"
click at [551, 212] on link "[STREET_ADDRESS]" at bounding box center [550, 211] width 90 height 11
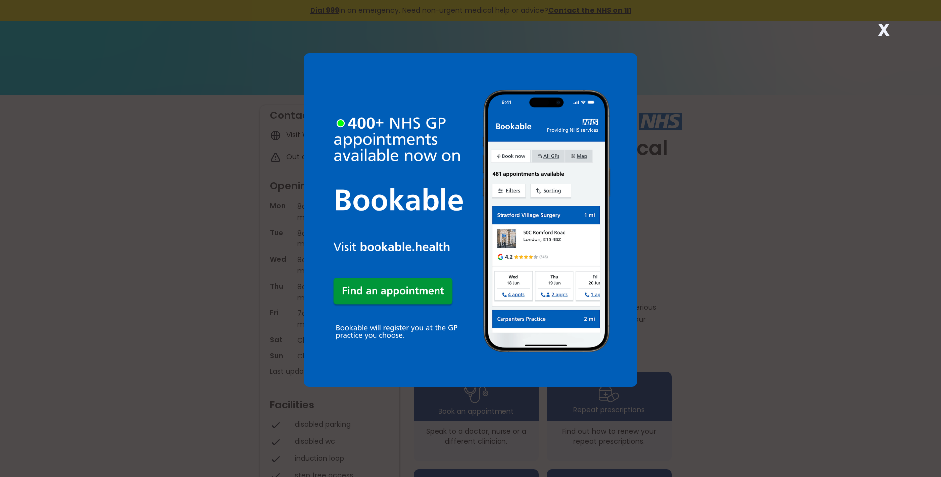
drag, startPoint x: 886, startPoint y: 31, endPoint x: 826, endPoint y: 56, distance: 64.5
click at [885, 32] on strong "X" at bounding box center [884, 30] width 12 height 24
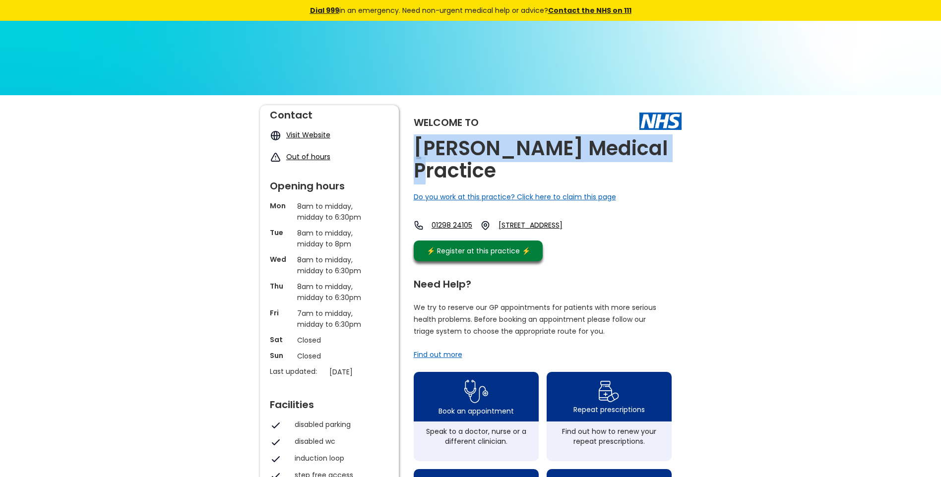
drag, startPoint x: 658, startPoint y: 152, endPoint x: 414, endPoint y: 142, distance: 244.3
click at [414, 142] on div "Welcome to Buxton Medical Practice Do you work at this practice? Click here to …" at bounding box center [548, 185] width 268 height 161
copy h2 "Buxton Medical Practice"
click at [561, 220] on link "2 Temple Road, Buxton, Derbyshire, Sk17 9bz, England" at bounding box center [539, 225] width 81 height 10
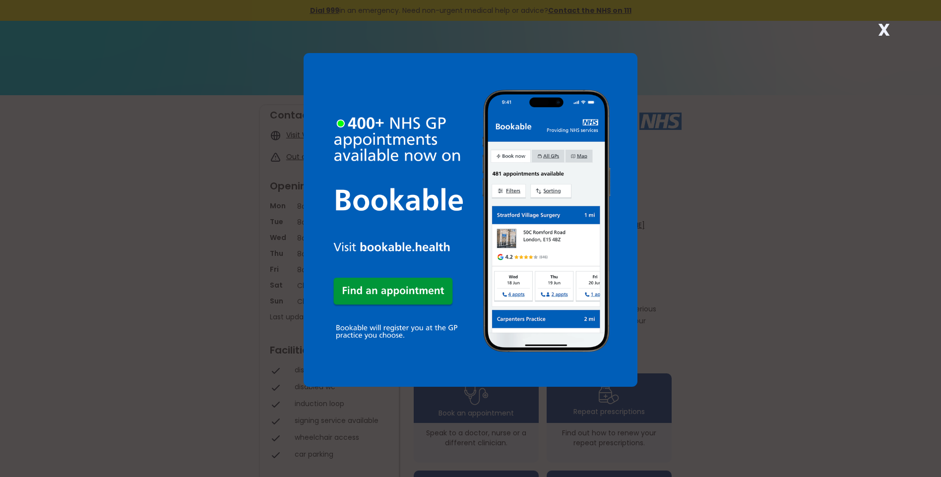
click at [886, 28] on strong "X" at bounding box center [884, 30] width 12 height 24
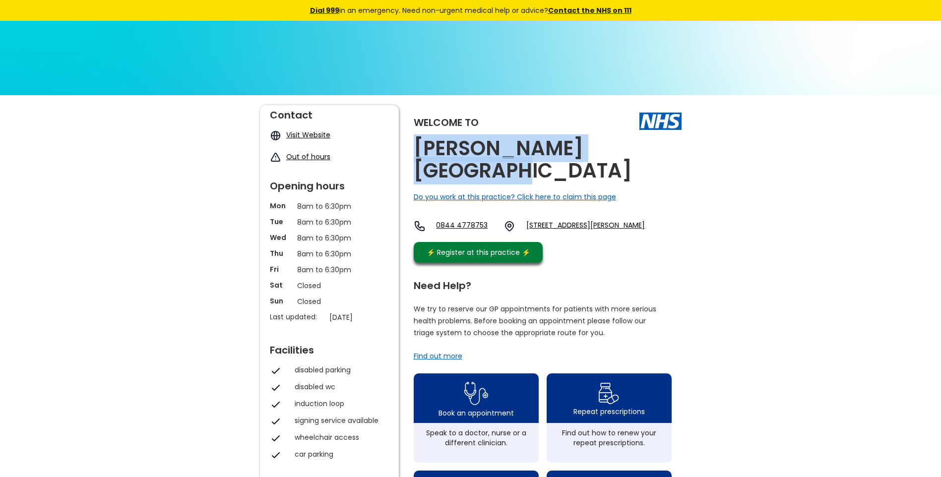
drag, startPoint x: 637, startPoint y: 151, endPoint x: 415, endPoint y: 145, distance: 222.8
click at [415, 145] on div "Welcome to Byfield Medical Centre Do you work at this practice? Click here to c…" at bounding box center [548, 186] width 268 height 163
copy h2 "Byfield Medical Centre"
click at [593, 220] on link "Church Street, Byfield, Daventry, Northamptonshire, Nn11 6xn, England" at bounding box center [585, 226] width 119 height 12
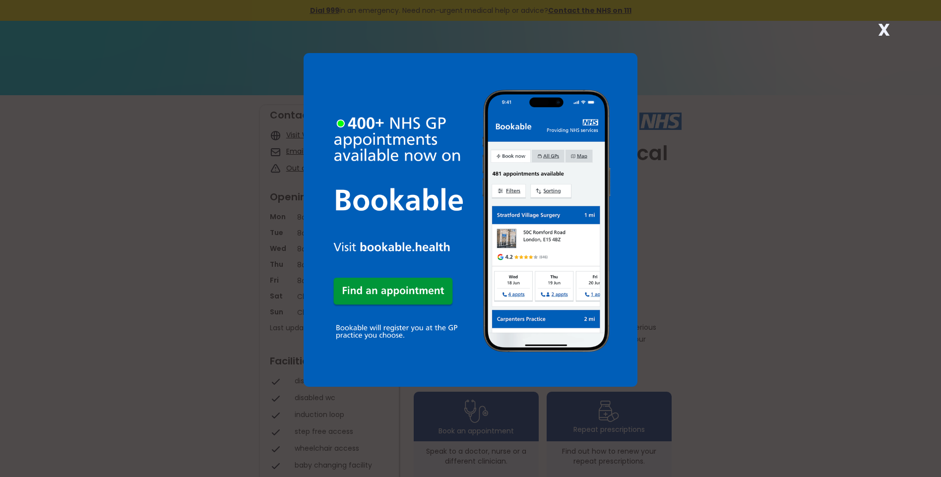
click at [878, 32] on strong "X" at bounding box center [884, 30] width 12 height 24
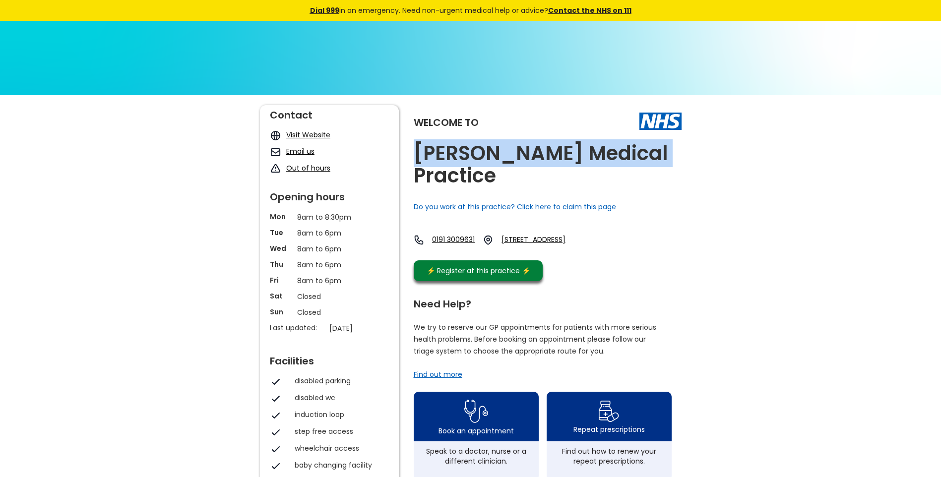
drag, startPoint x: 622, startPoint y: 153, endPoint x: 418, endPoint y: 141, distance: 204.2
click at [418, 141] on div "Welcome to Byron Medical Practice Do you work at this practice? Click here to c…" at bounding box center [548, 195] width 268 height 181
copy h2 "Byron Medical Practice"
click at [587, 235] on link "The Avenue, Deneside, Seaham, Sr7 8lf, England" at bounding box center [543, 240] width 85 height 11
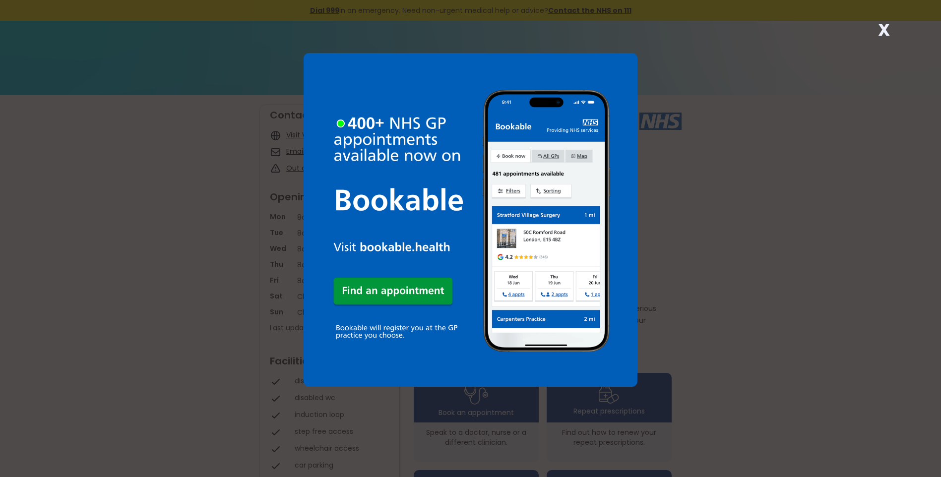
click at [886, 32] on strong "X" at bounding box center [884, 30] width 12 height 24
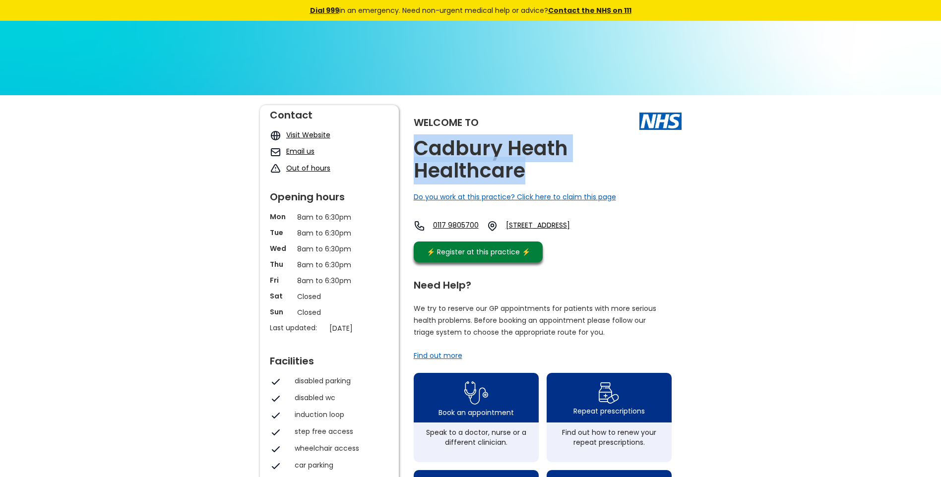
drag, startPoint x: 523, startPoint y: 178, endPoint x: 413, endPoint y: 148, distance: 114.5
click at [413, 148] on div "Welcome to Cadbury Heath Healthcare Do you work at this practice? Click here to…" at bounding box center [471, 479] width 422 height 748
copy h2 "Cadbury Heath Healthcare"
click at [580, 224] on link "Parkwall Road, Bristol, Bs30 8hs, England" at bounding box center [551, 225] width 91 height 11
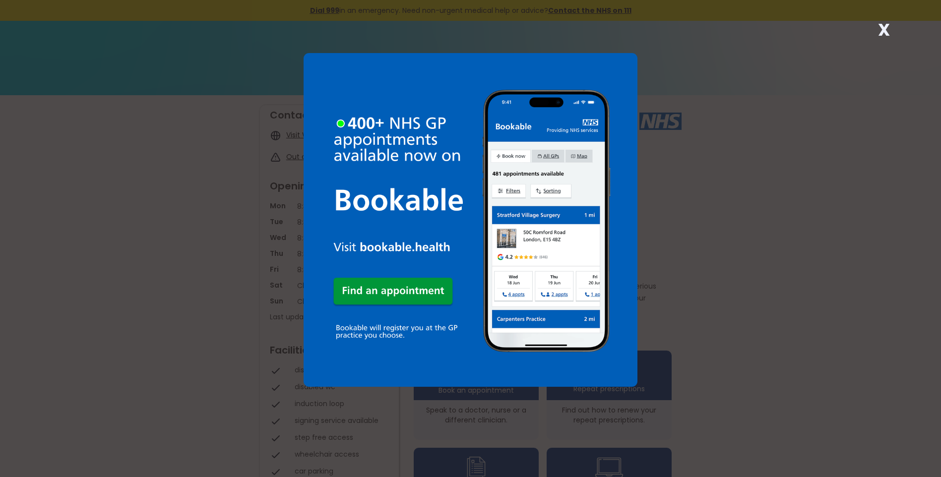
click at [884, 29] on strong "X" at bounding box center [884, 30] width 12 height 24
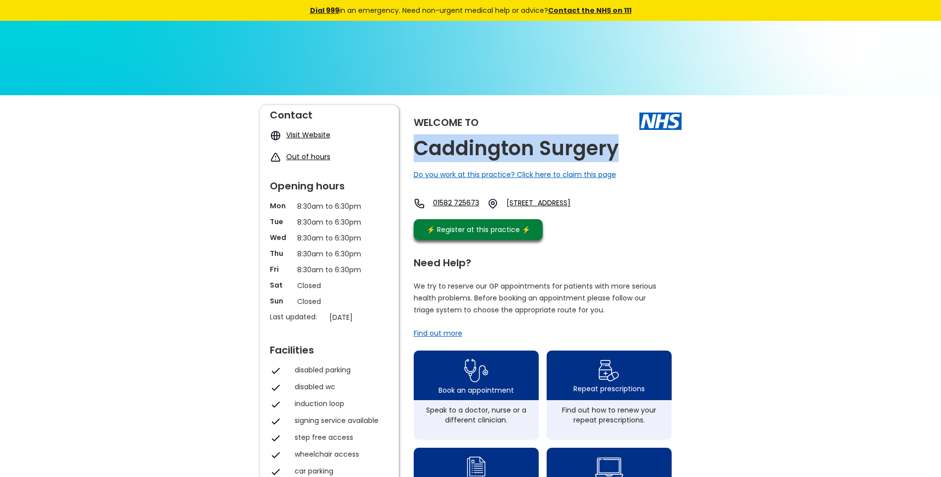
drag, startPoint x: 616, startPoint y: 148, endPoint x: 412, endPoint y: 141, distance: 204.5
click at [412, 141] on div "Welcome to Caddington Surgery Do you work at this practice? Click here to claim…" at bounding box center [471, 468] width 422 height 726
copy h2 "Caddington Surgery"
click at [599, 204] on link "33 Manor Road, Caddington, Luton, Bedfordshire, Lu1 4ee, England" at bounding box center [552, 203] width 92 height 11
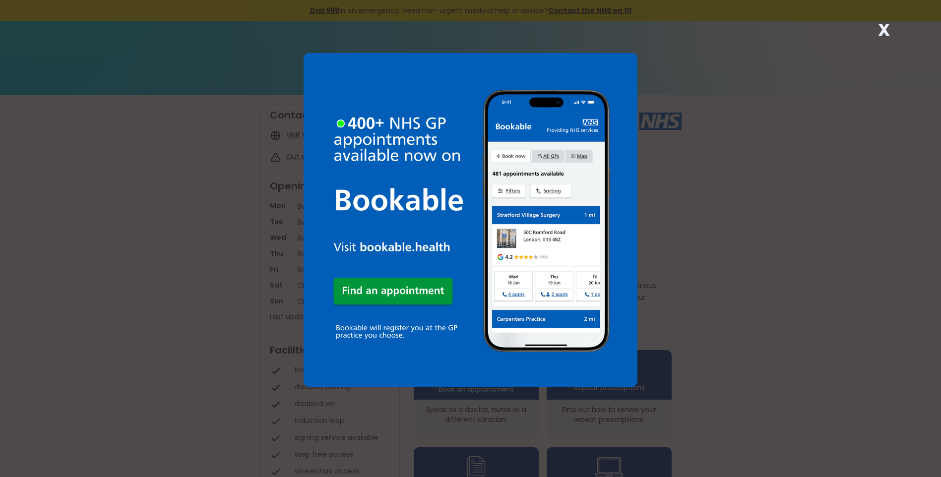
click at [883, 29] on strong "X" at bounding box center [884, 30] width 12 height 24
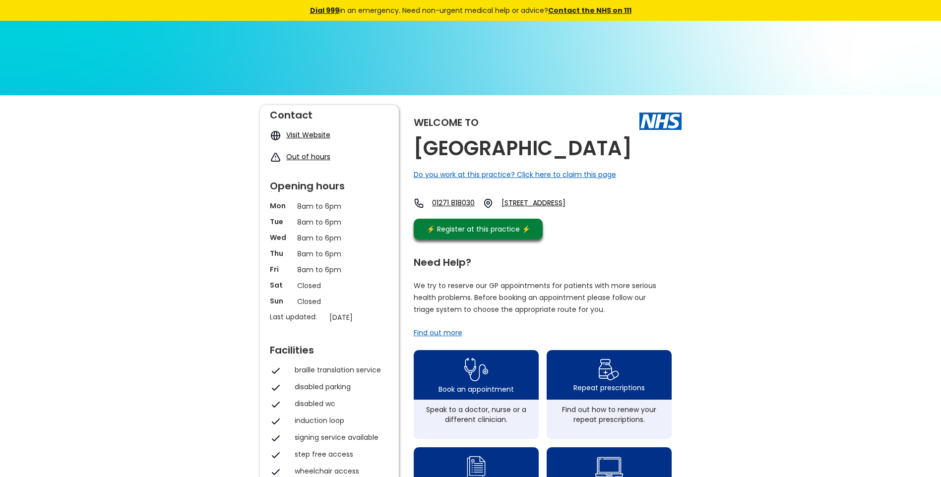
drag, startPoint x: 634, startPoint y: 153, endPoint x: 417, endPoint y: 145, distance: 216.9
click at [417, 145] on div "Welcome to [GEOGRAPHIC_DATA] Do you work at this practice? Click here to claim …" at bounding box center [548, 174] width 268 height 139
copy h2 "[GEOGRAPHIC_DATA]"
click at [567, 203] on link "[STREET_ADDRESS]" at bounding box center [543, 203] width 85 height 11
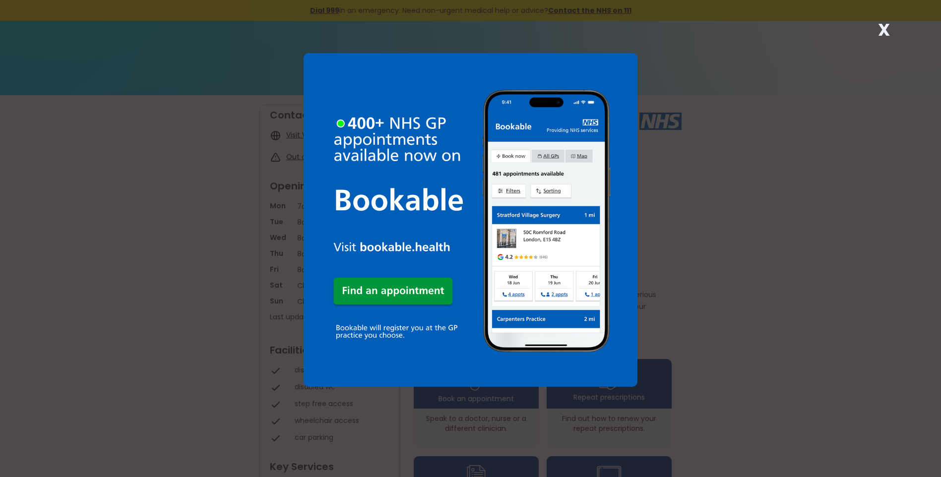
click at [882, 28] on strong "X" at bounding box center [884, 30] width 12 height 24
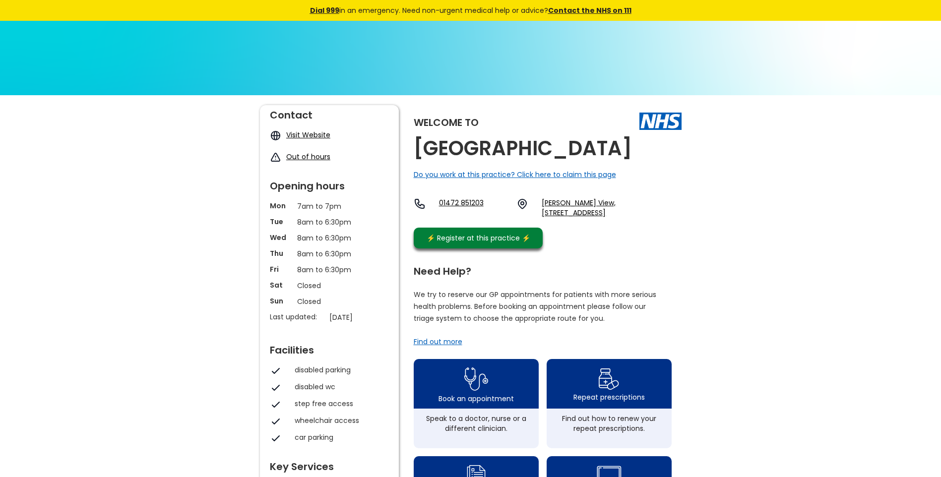
drag, startPoint x: 631, startPoint y: 149, endPoint x: 414, endPoint y: 138, distance: 217.6
click at [414, 138] on div "Welcome to Caistor Health Centre Do you work at this practice? Click here to cl…" at bounding box center [548, 179] width 268 height 148
copy h2 "Caistor Health Centre"
click at [574, 205] on link "Dale View, Caistor, Market Rasen, Lincolnshire, Ln7 6nx, England" at bounding box center [611, 208] width 139 height 20
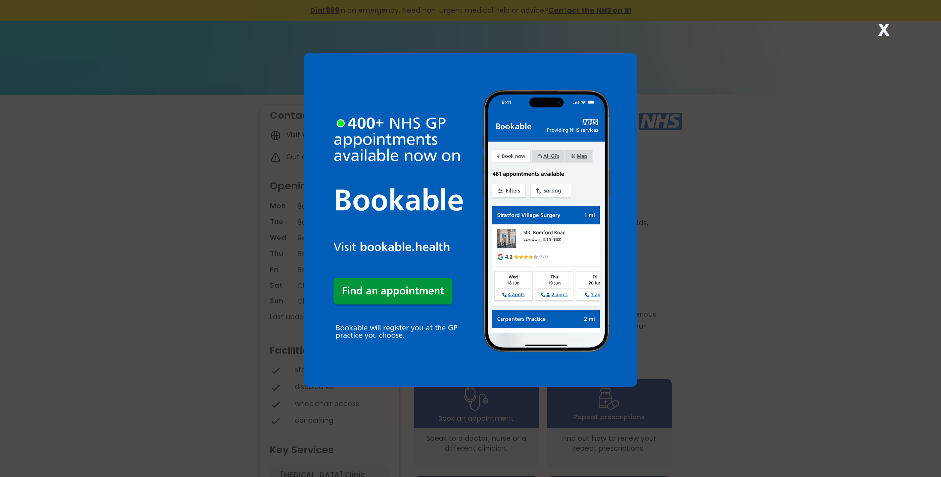
drag, startPoint x: 884, startPoint y: 29, endPoint x: 873, endPoint y: 40, distance: 15.4
click at [883, 30] on strong "X" at bounding box center [884, 30] width 12 height 24
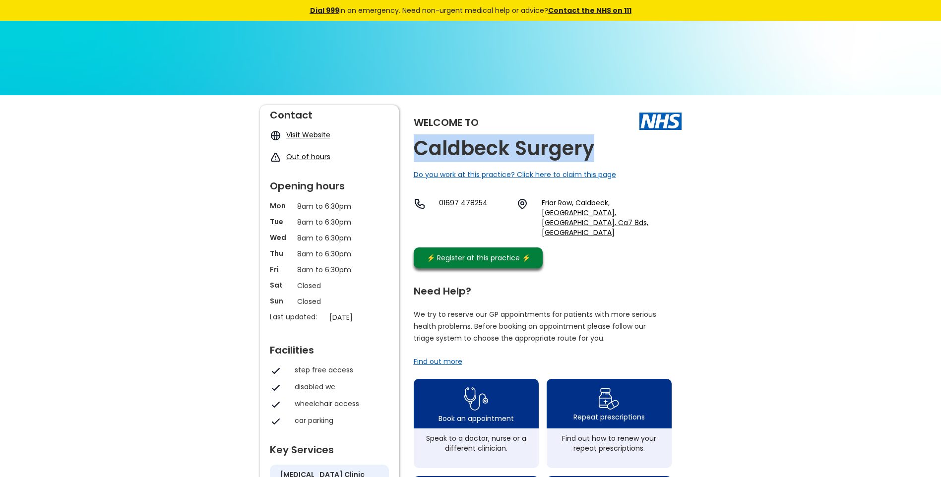
drag, startPoint x: 568, startPoint y: 149, endPoint x: 408, endPoint y: 141, distance: 160.9
click at [408, 141] on div "Welcome to Caldbeck Surgery Do you work at this practice? Click here to claim t…" at bounding box center [471, 482] width 422 height 754
copy h2 "Caldbeck Surgery"
click at [566, 205] on link "Friar Row, Caldbeck, Wigton, Cumbria, Ca7 8ds, England" at bounding box center [611, 218] width 139 height 40
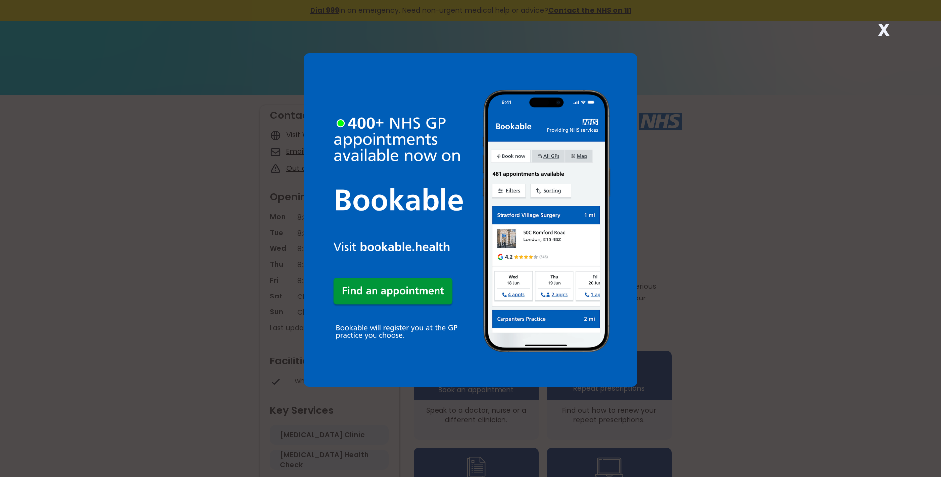
click at [883, 30] on strong "X" at bounding box center [884, 30] width 12 height 24
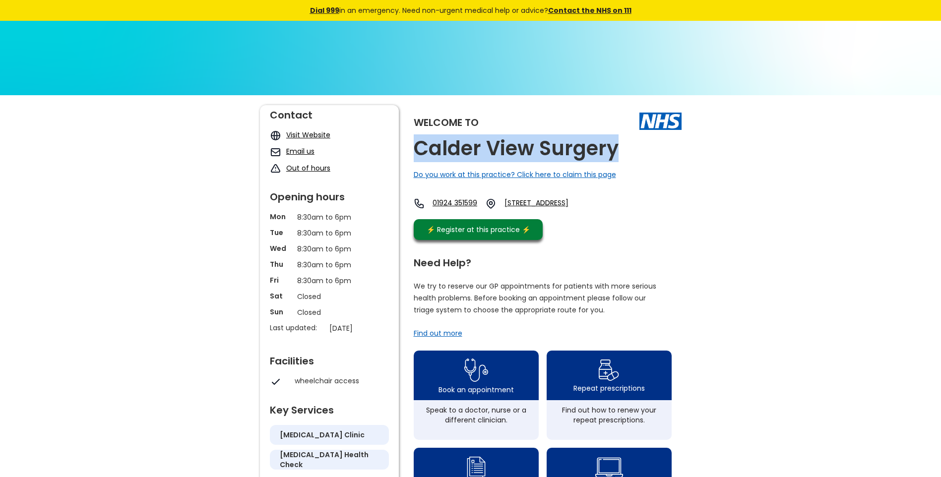
drag, startPoint x: 624, startPoint y: 153, endPoint x: 411, endPoint y: 141, distance: 213.1
click at [411, 141] on div "Welcome to Calder View Surgery Do you work at this practice? Click here to clai…" at bounding box center [471, 468] width 422 height 726
copy h2 "Calder View Surgery"
click at [563, 205] on link "Dewsbury Health Centre, Wellington Road, Dewsbury, West Yorkshire, Wf13 1hn, En…" at bounding box center [548, 203] width 89 height 11
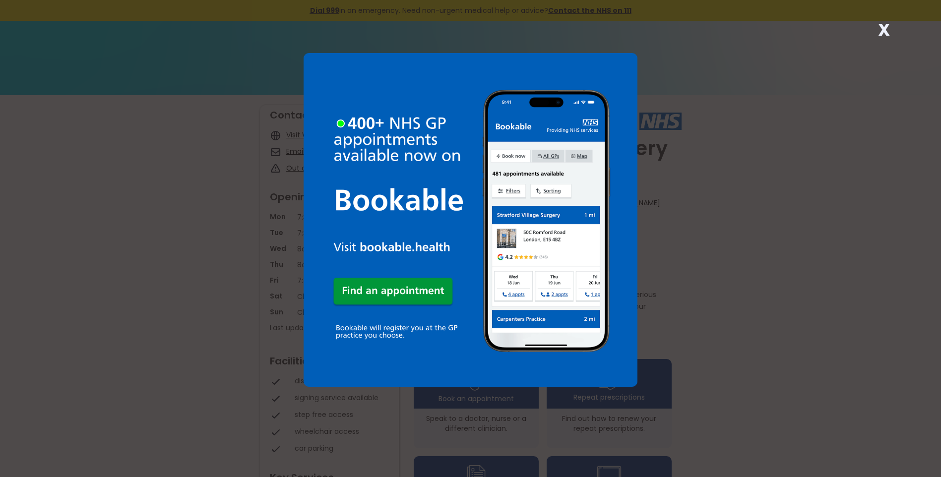
click at [883, 29] on strong "X" at bounding box center [884, 30] width 12 height 24
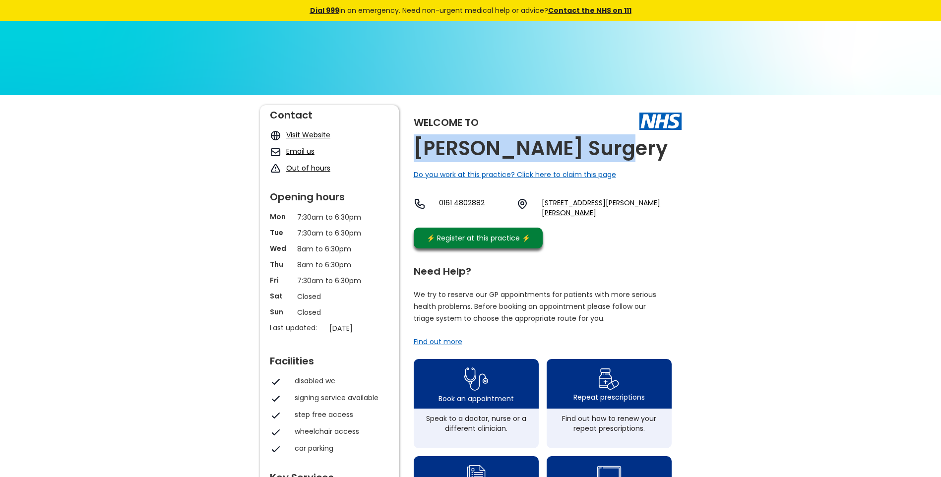
drag, startPoint x: 609, startPoint y: 147, endPoint x: 419, endPoint y: 146, distance: 189.5
click at [419, 146] on h2 "[PERSON_NAME] Surgery" at bounding box center [541, 148] width 254 height 22
copy h2 "[PERSON_NAME] Surgery"
click at [556, 203] on link "[STREET_ADDRESS][PERSON_NAME][PERSON_NAME]" at bounding box center [611, 208] width 139 height 20
drag, startPoint x: 541, startPoint y: 202, endPoint x: 599, endPoint y: 218, distance: 59.7
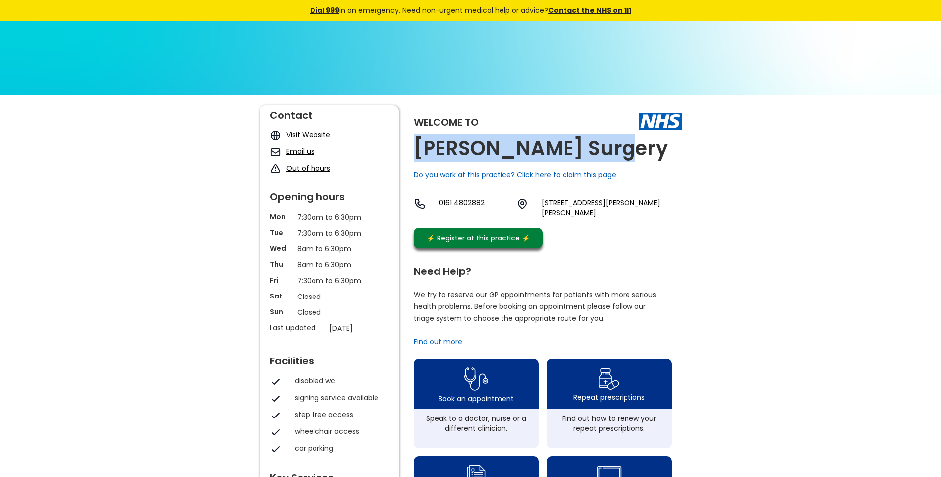
click at [599, 218] on div "0161 4802882 [STREET_ADDRESS][PERSON_NAME][PERSON_NAME]" at bounding box center [548, 210] width 268 height 25
copy link "[STREET_ADDRESS][PERSON_NAME][PERSON_NAME]"
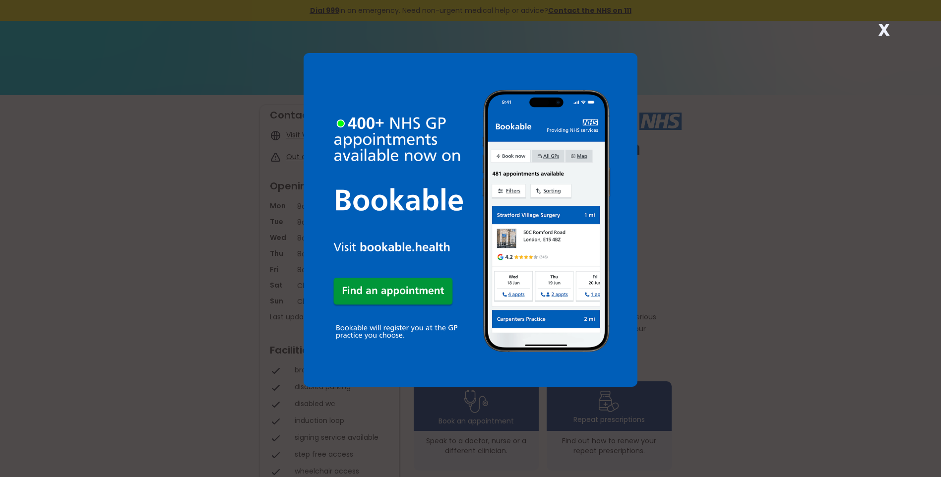
click at [882, 27] on strong "X" at bounding box center [884, 30] width 12 height 24
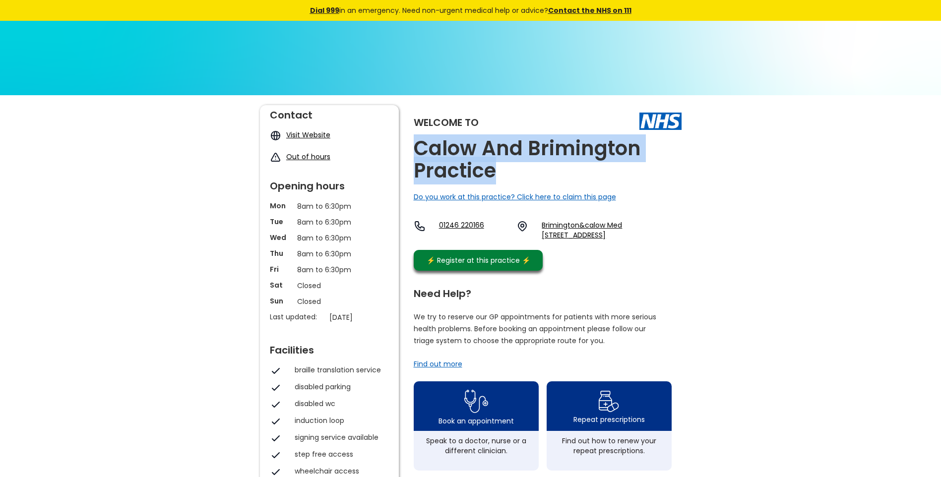
drag, startPoint x: 504, startPoint y: 171, endPoint x: 409, endPoint y: 139, distance: 99.9
click at [409, 139] on div "Welcome to Calow And Brimington Practice Do you work at this practice? Click he…" at bounding box center [471, 483] width 422 height 757
copy h2 "Calow And Brimington Practice"
click at [572, 229] on link "Brimington&calow Med Prac, Foljambe Road, Brimington, Chesterfield, Derbyshire,…" at bounding box center [611, 230] width 139 height 20
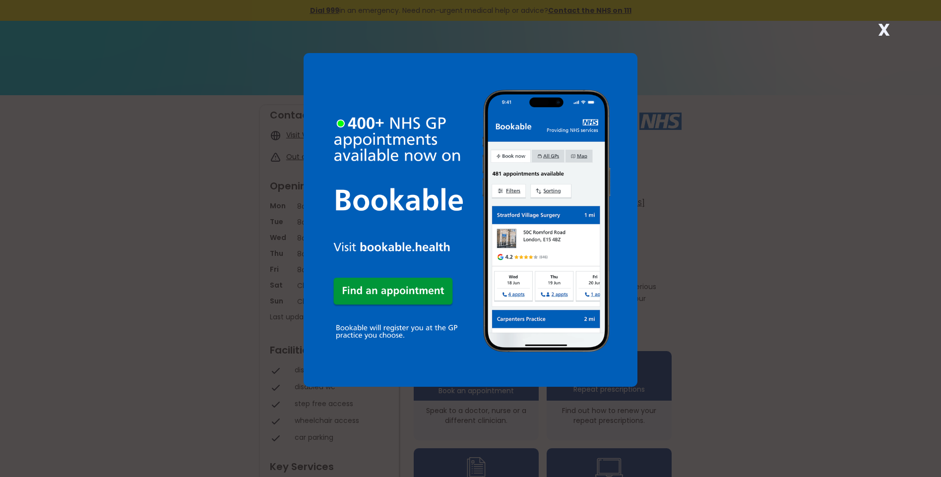
click at [884, 31] on strong "X" at bounding box center [884, 30] width 12 height 24
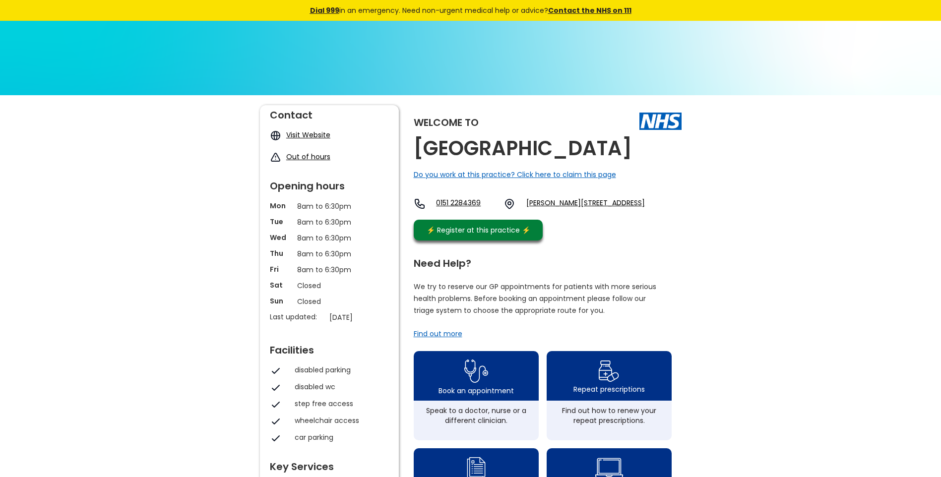
drag, startPoint x: 584, startPoint y: 150, endPoint x: 417, endPoint y: 150, distance: 166.7
click at [417, 150] on div "Welcome to Calvary Health Centre Do you work at this practice? Click here to cl…" at bounding box center [548, 175] width 268 height 140
copy h2 "Calvary Health Centre"
click at [572, 201] on link "Pilch Bank Road, Knotty Ash, Liverpool, L14 7ph, England" at bounding box center [585, 204] width 119 height 12
click at [542, 202] on link "Pilch Bank Road, Knotty Ash, Liverpool, L14 7ph, England" at bounding box center [585, 204] width 119 height 12
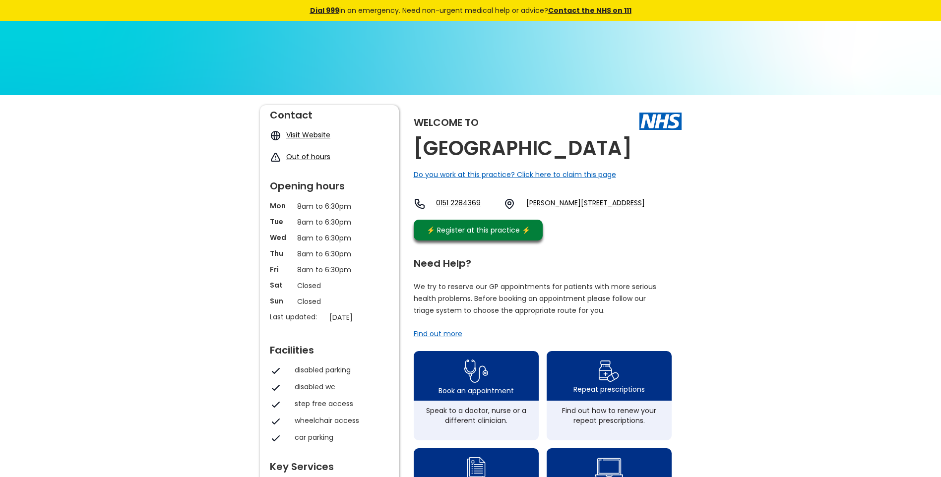
drag, startPoint x: 538, startPoint y: 200, endPoint x: 564, endPoint y: 214, distance: 30.2
click at [564, 210] on div "0151 2284369 Pilch Bank Road, Knotty Ash, Liverpool, L14 7ph, England" at bounding box center [529, 204] width 231 height 12
copy link "Pilch Bank Road, Knotty Ash, Liverpool, L14 7ph"
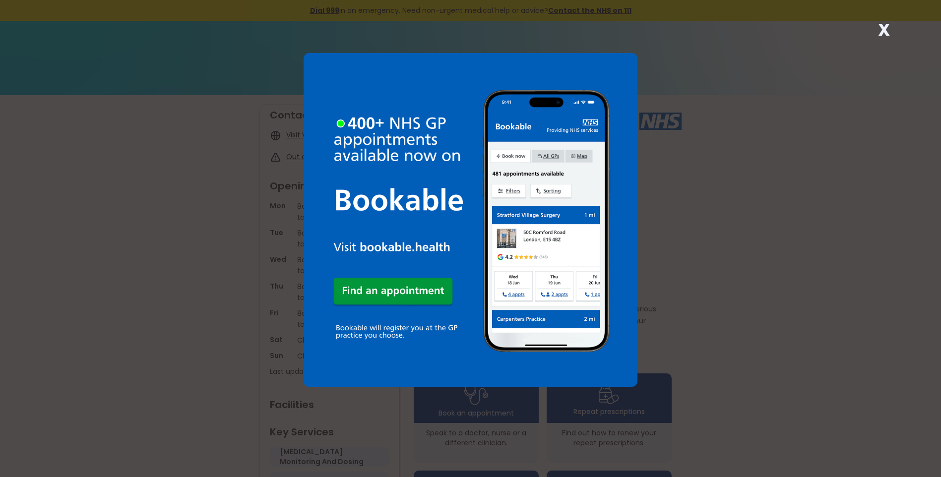
click at [882, 30] on strong "X" at bounding box center [884, 30] width 12 height 24
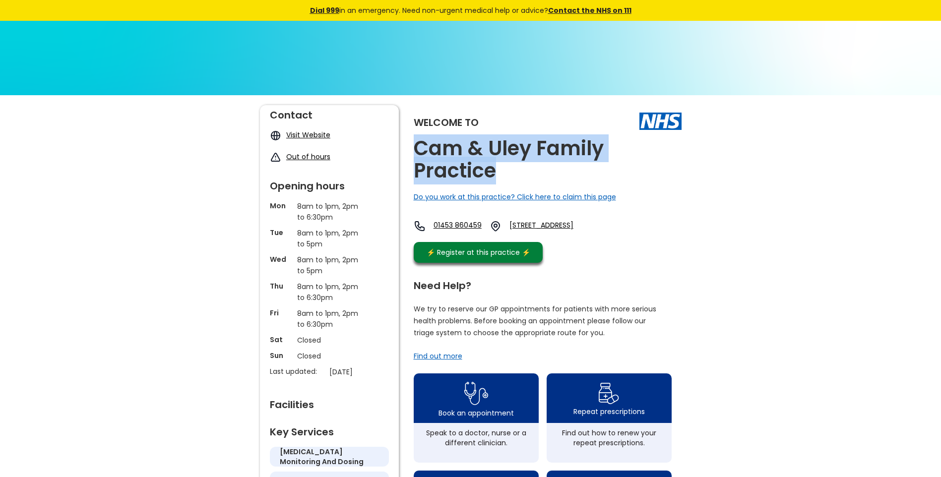
drag, startPoint x: 509, startPoint y: 177, endPoint x: 416, endPoint y: 152, distance: 96.4
click at [416, 152] on h2 "Cam & Uley Family Practice" at bounding box center [548, 159] width 268 height 45
copy h2 "Cam & Uley Family Practice"
click at [568, 224] on link "42 The Street, Uley, Dursley, Gl11 5sy, England" at bounding box center [557, 226] width 96 height 12
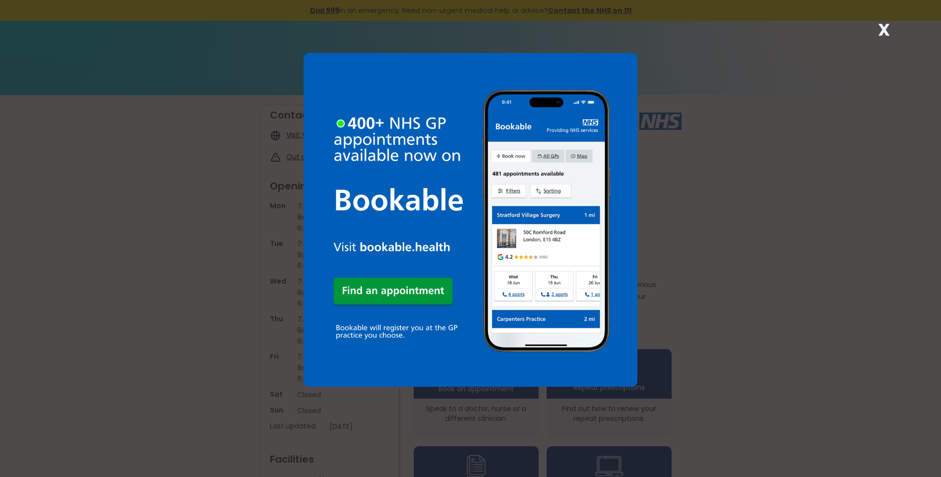
click at [883, 28] on strong "X" at bounding box center [884, 30] width 12 height 24
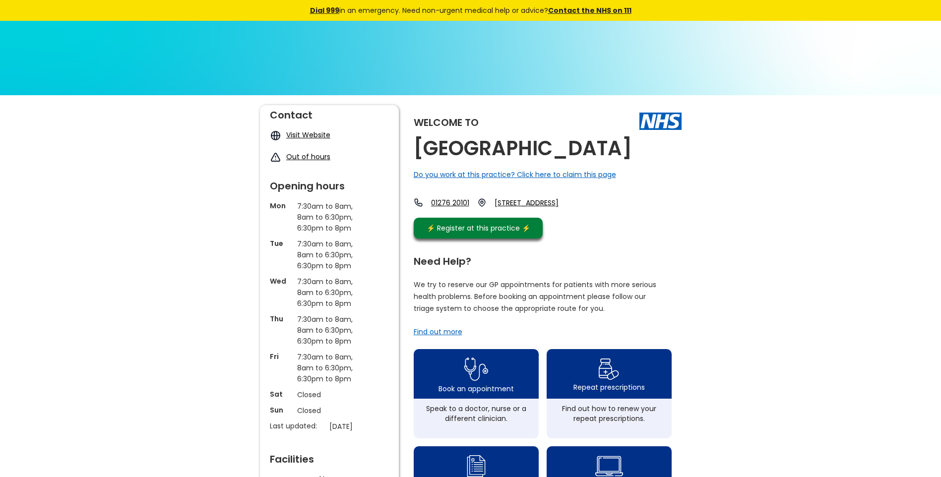
drag, startPoint x: 597, startPoint y: 147, endPoint x: 417, endPoint y: 148, distance: 179.6
click at [417, 148] on div "Welcome to Camberley Health Centre Do you work at this practice? Click here to …" at bounding box center [548, 174] width 268 height 138
copy h2 "Camberley Health Centre"
click at [559, 208] on link "159 Frimley Road, Camberley, Surrey, Gu15 2qa, England" at bounding box center [533, 203] width 76 height 10
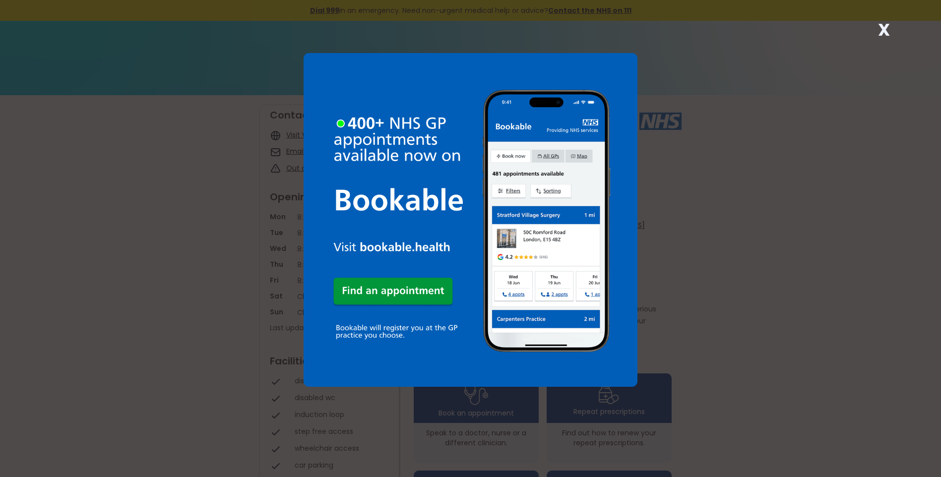
click at [879, 32] on strong "X" at bounding box center [884, 30] width 12 height 24
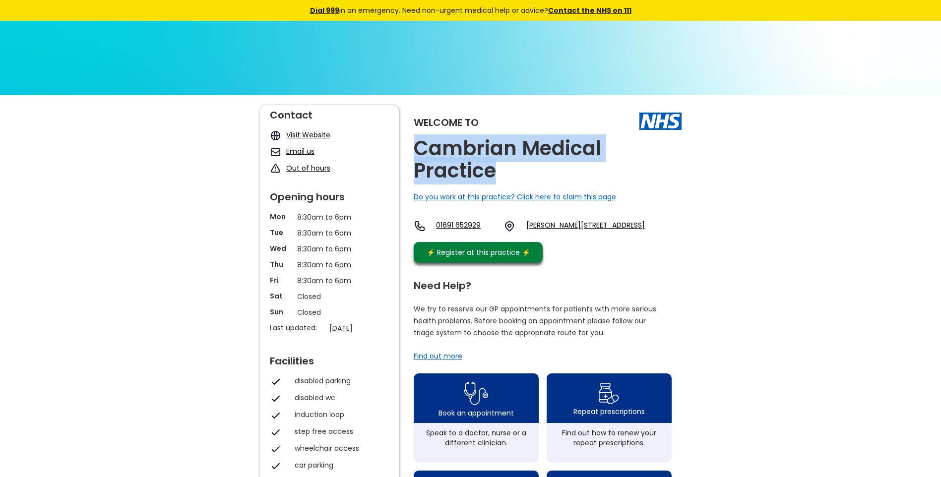
drag, startPoint x: 493, startPoint y: 173, endPoint x: 416, endPoint y: 158, distance: 78.3
click at [416, 158] on h2 "Cambrian Medical Practice" at bounding box center [548, 159] width 268 height 45
copy h2 "Cambrian Medical Practice"
click at [578, 223] on link "Thomas Savin Road, Oswestry, Shropshire, Sy11 1ga, England" at bounding box center [585, 226] width 119 height 12
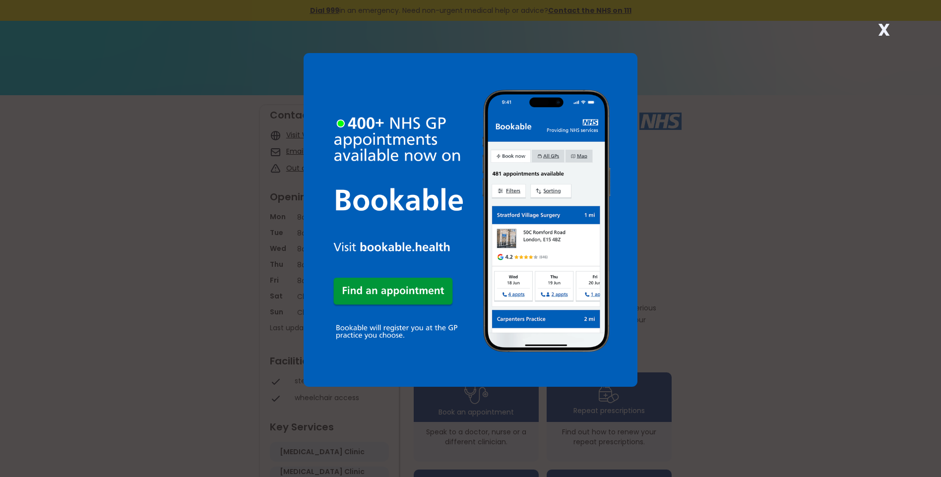
drag, startPoint x: 886, startPoint y: 28, endPoint x: 821, endPoint y: 65, distance: 74.4
click at [886, 29] on strong "X" at bounding box center [884, 30] width 12 height 24
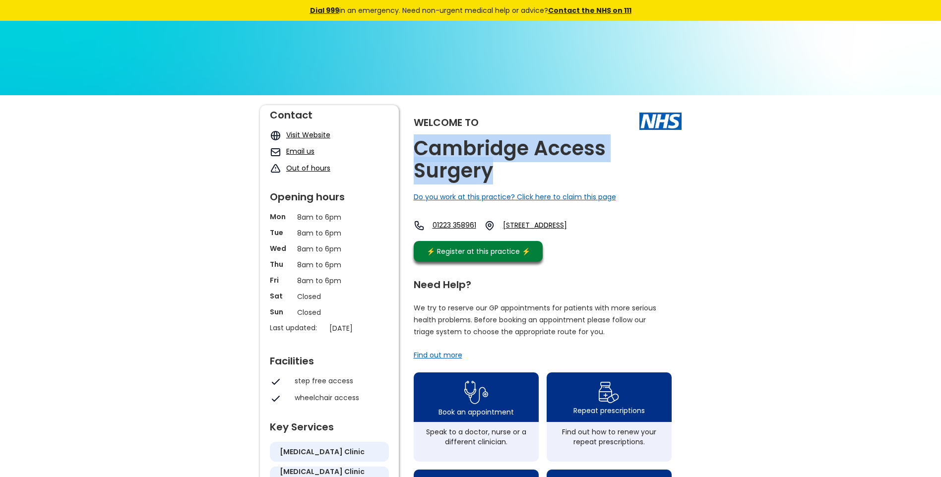
drag, startPoint x: 483, startPoint y: 170, endPoint x: 411, endPoint y: 151, distance: 73.9
click at [411, 151] on div "Welcome to Cambridge Access Surgery Do you work at this practice? Click here to…" at bounding box center [471, 479] width 422 height 748
copy h2 "Cambridge Access Surgery"
click at [590, 222] on link "125 Newmarket Road, Cambridge, Cambridgeshire, Cb5 8hb, England" at bounding box center [546, 225] width 87 height 11
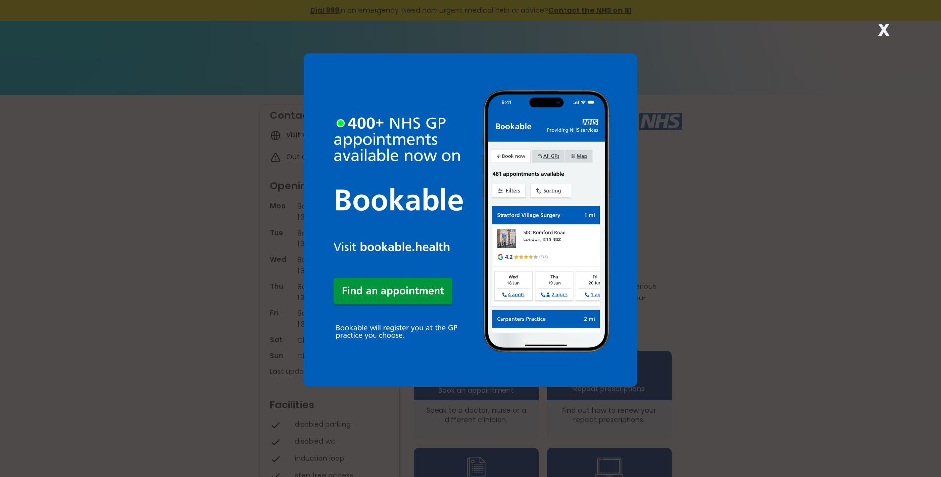
click at [884, 32] on strong "X" at bounding box center [884, 30] width 12 height 24
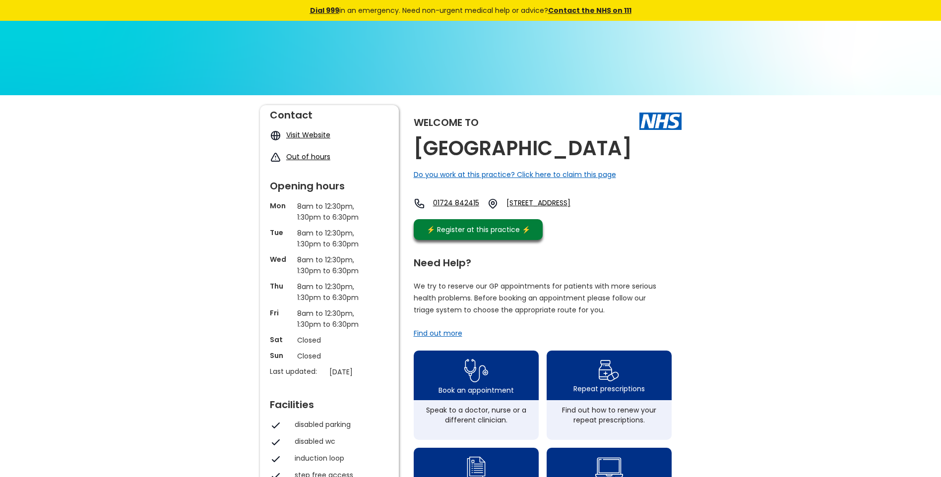
drag, startPoint x: 548, startPoint y: 171, endPoint x: 410, endPoint y: 151, distance: 139.3
click at [410, 151] on div "Welcome to [GEOGRAPHIC_DATA] Do you work at this practice? Click here to claim …" at bounding box center [471, 468] width 422 height 726
copy h2 "[GEOGRAPHIC_DATA]"
click at [549, 209] on link "Cambridge Avenue, Bottesford, Scunthorpe, South Humberside, Dn16 3lg, England" at bounding box center [552, 203] width 92 height 11
drag, startPoint x: 539, startPoint y: 223, endPoint x: 551, endPoint y: 249, distance: 28.0
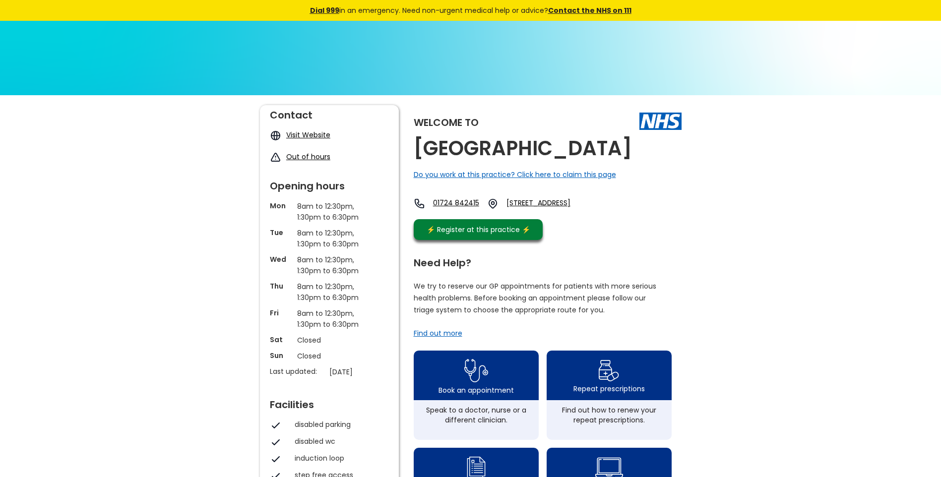
click at [551, 209] on div "01724 842415 Cambridge Avenue, Bottesford, Scunthorpe, South Humberside, Dn16 3…" at bounding box center [507, 203] width 186 height 11
copy link "Cambridge Avenue, Bottesford, Scunthorpe, South Humberside, Dn16 3lg"
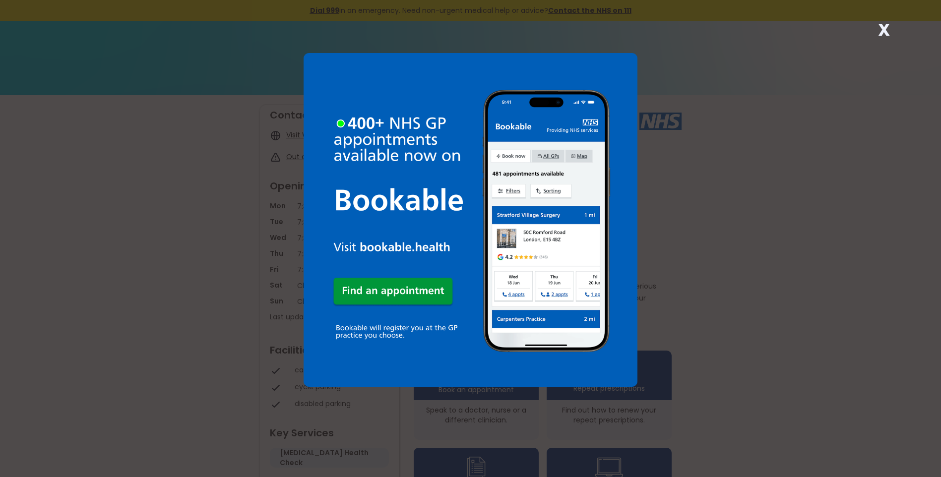
click at [883, 30] on strong "X" at bounding box center [884, 30] width 12 height 24
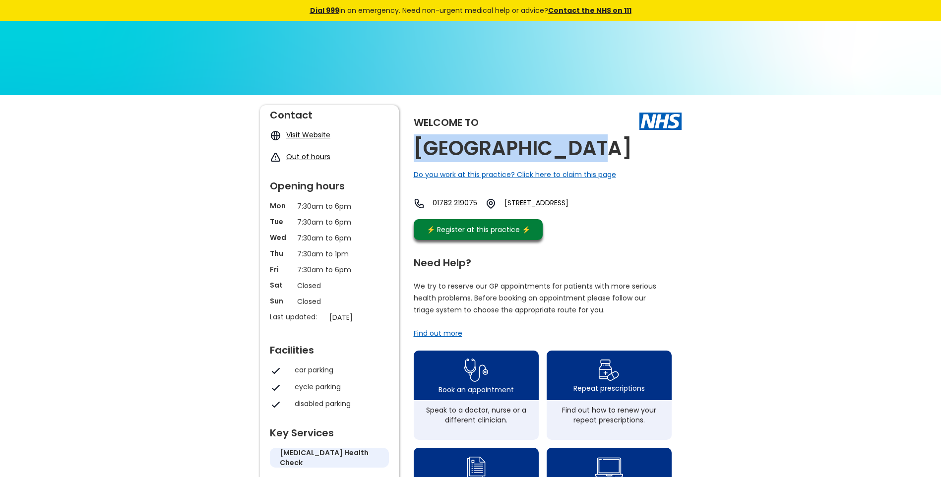
drag, startPoint x: 591, startPoint y: 152, endPoint x: 411, endPoint y: 145, distance: 179.7
click at [411, 145] on div "Welcome to Cambridge House Do you work at this practice? Click here to claim th…" at bounding box center [471, 468] width 422 height 726
copy h2 "Cambridge House"
click at [580, 203] on link "124 Werrington Road, Stoke-on-trent, Staffordshire, St2 9aj, England" at bounding box center [548, 203] width 89 height 11
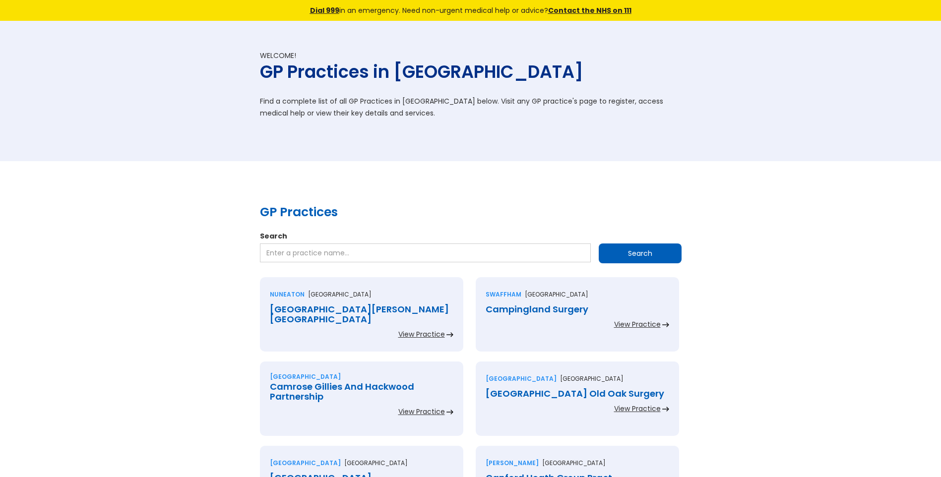
drag, startPoint x: 905, startPoint y: 98, endPoint x: 896, endPoint y: 82, distance: 18.2
click at [904, 97] on div "Welcome! GP Practices in [GEOGRAPHIC_DATA] Find a complete list of all GP Pract…" at bounding box center [470, 91] width 941 height 140
